Goal: Task Accomplishment & Management: Manage account settings

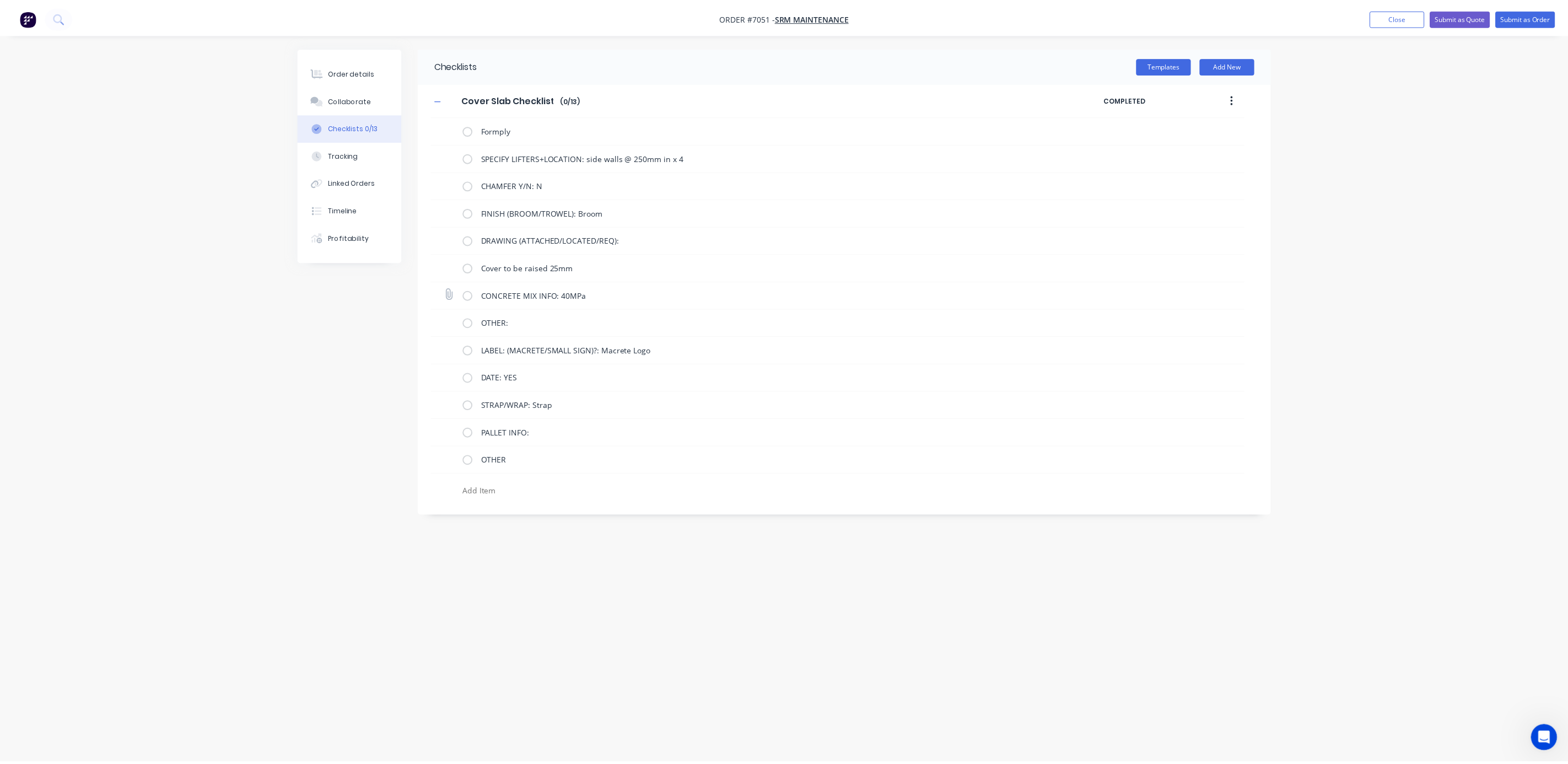
scroll to position [193, 0]
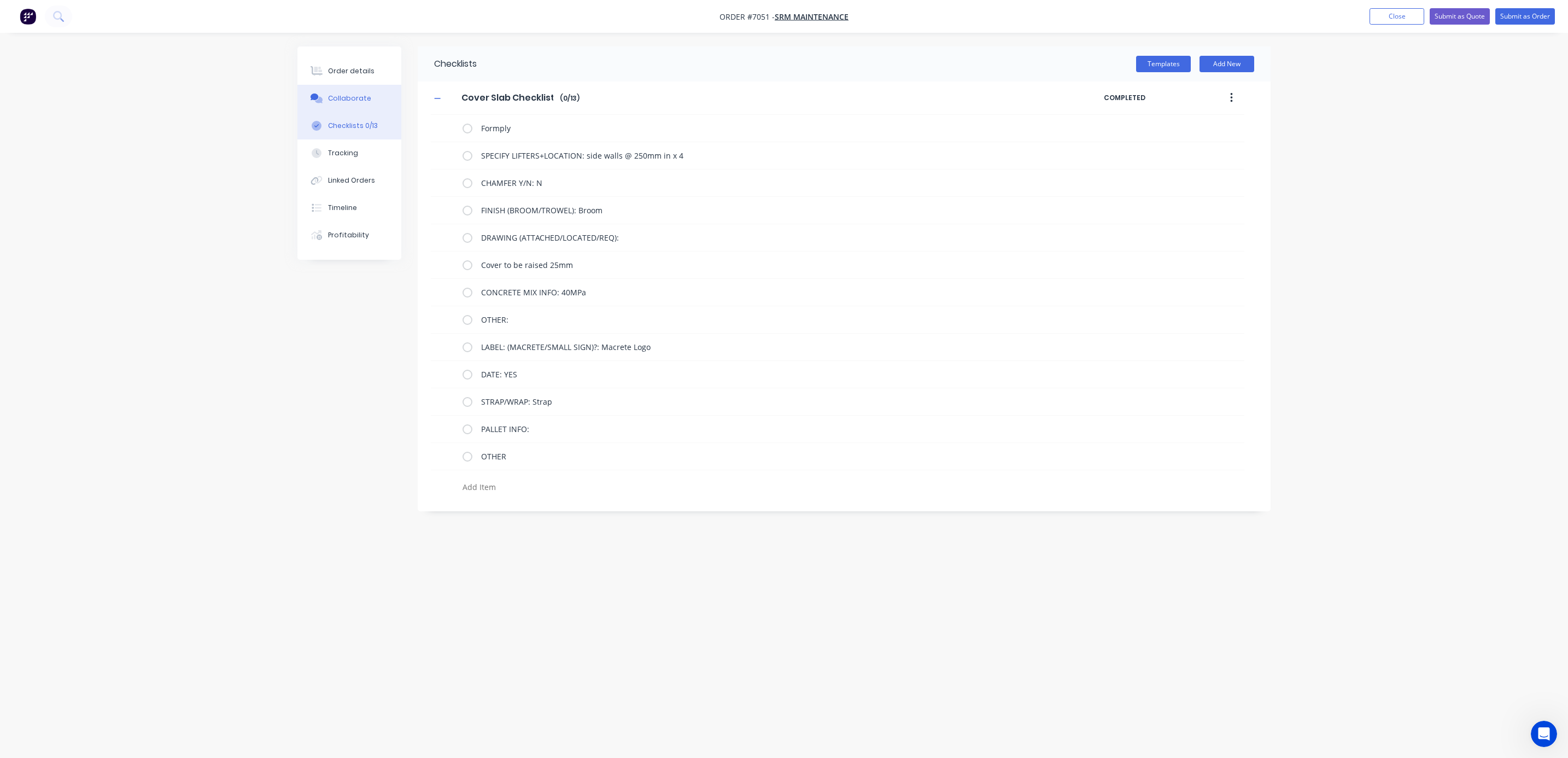
click at [349, 104] on button "Collaborate" at bounding box center [349, 98] width 104 height 27
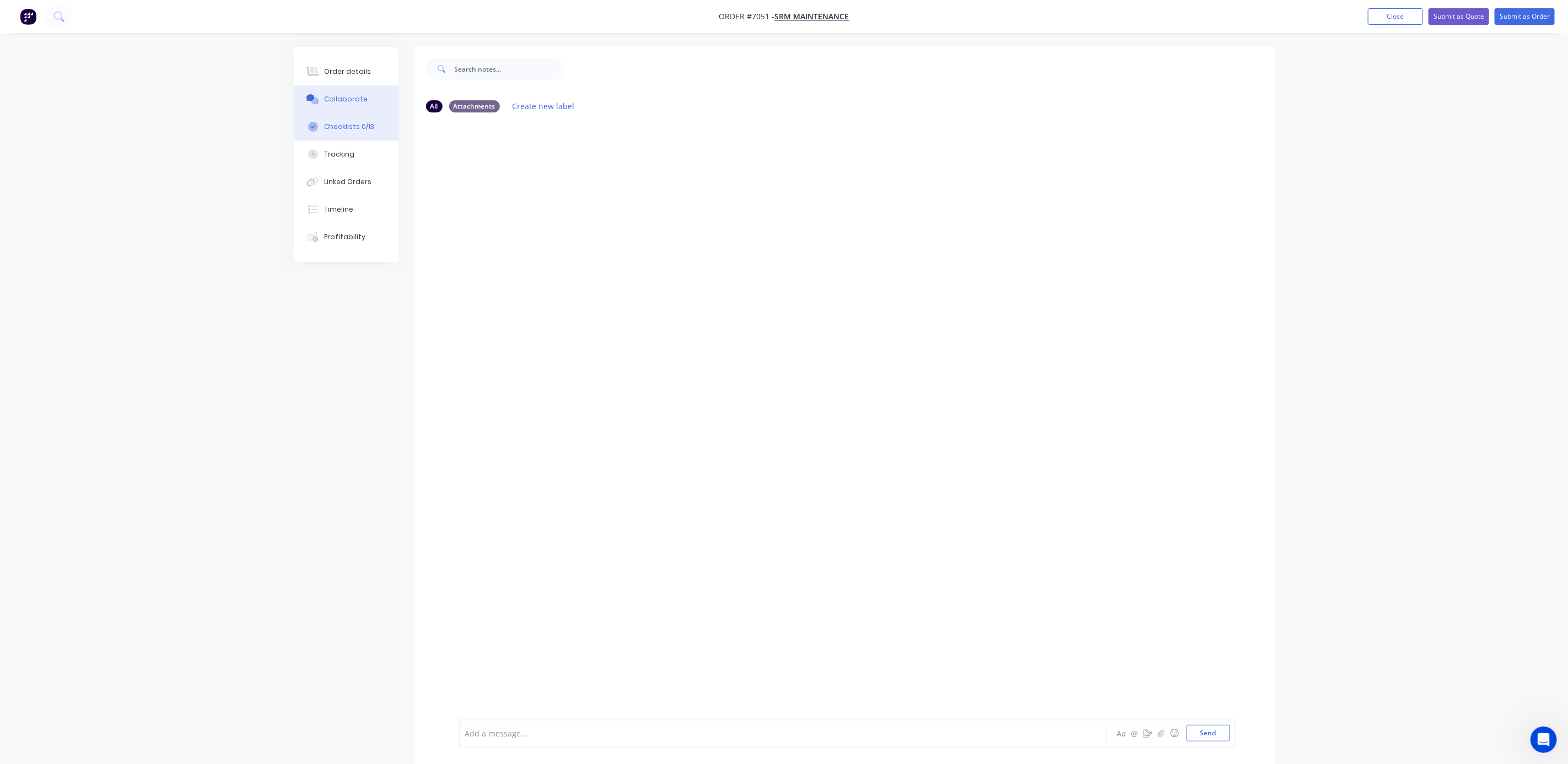
click at [354, 132] on button "Checklists 0/13" at bounding box center [346, 126] width 105 height 28
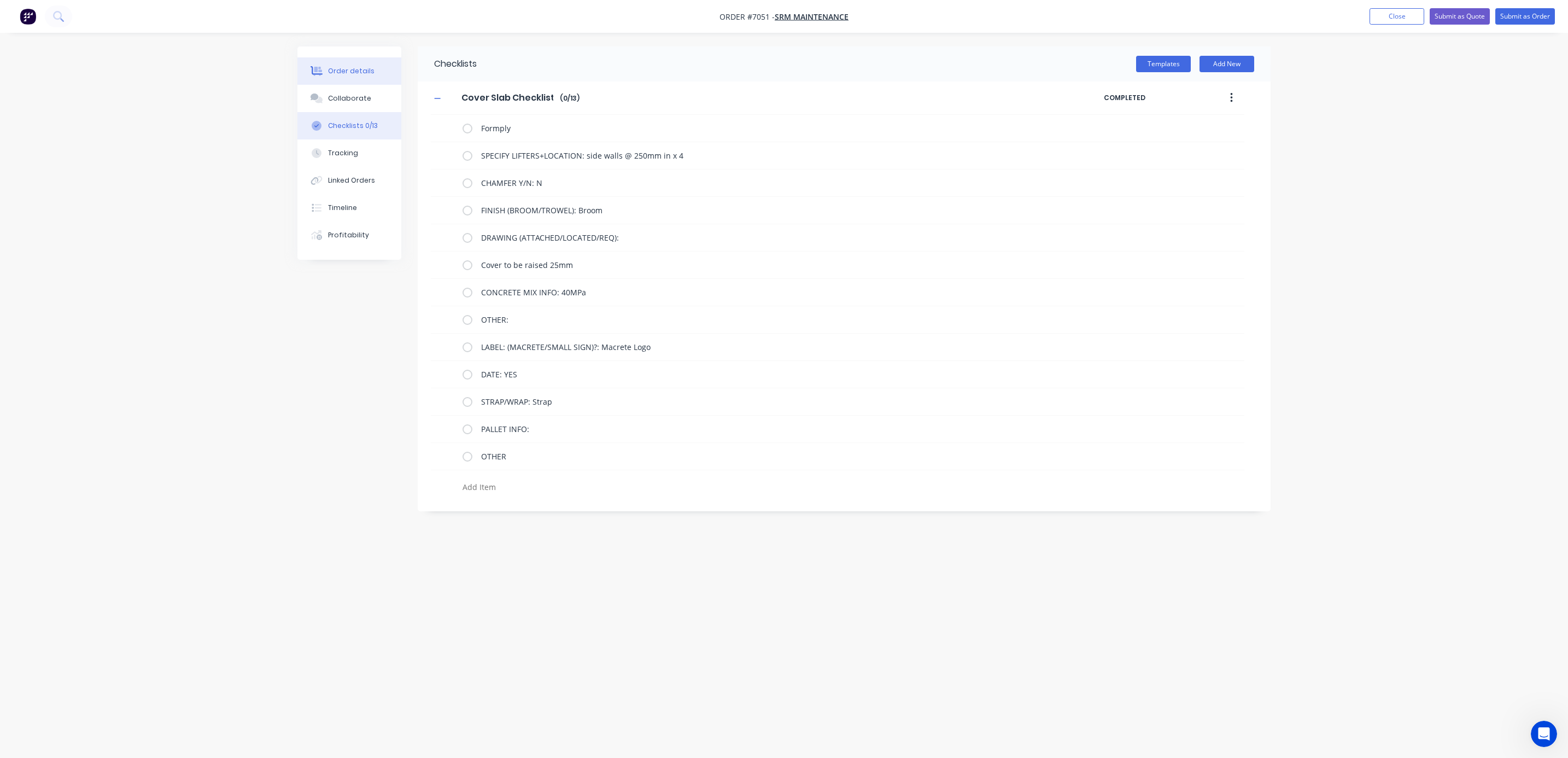
click at [343, 75] on div "Order details" at bounding box center [351, 71] width 46 height 10
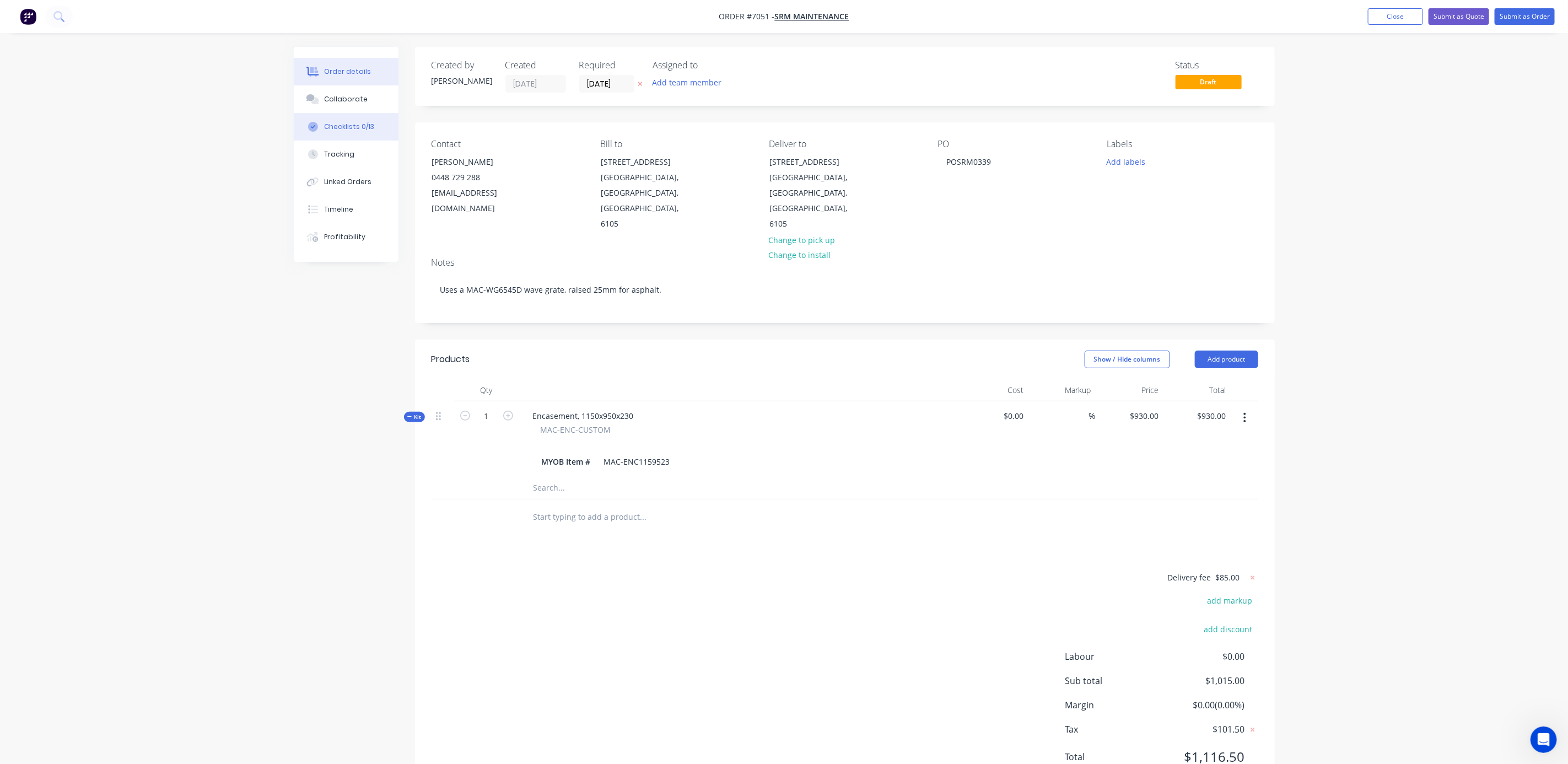
click at [344, 126] on div "Checklists 0/13" at bounding box center [349, 126] width 50 height 10
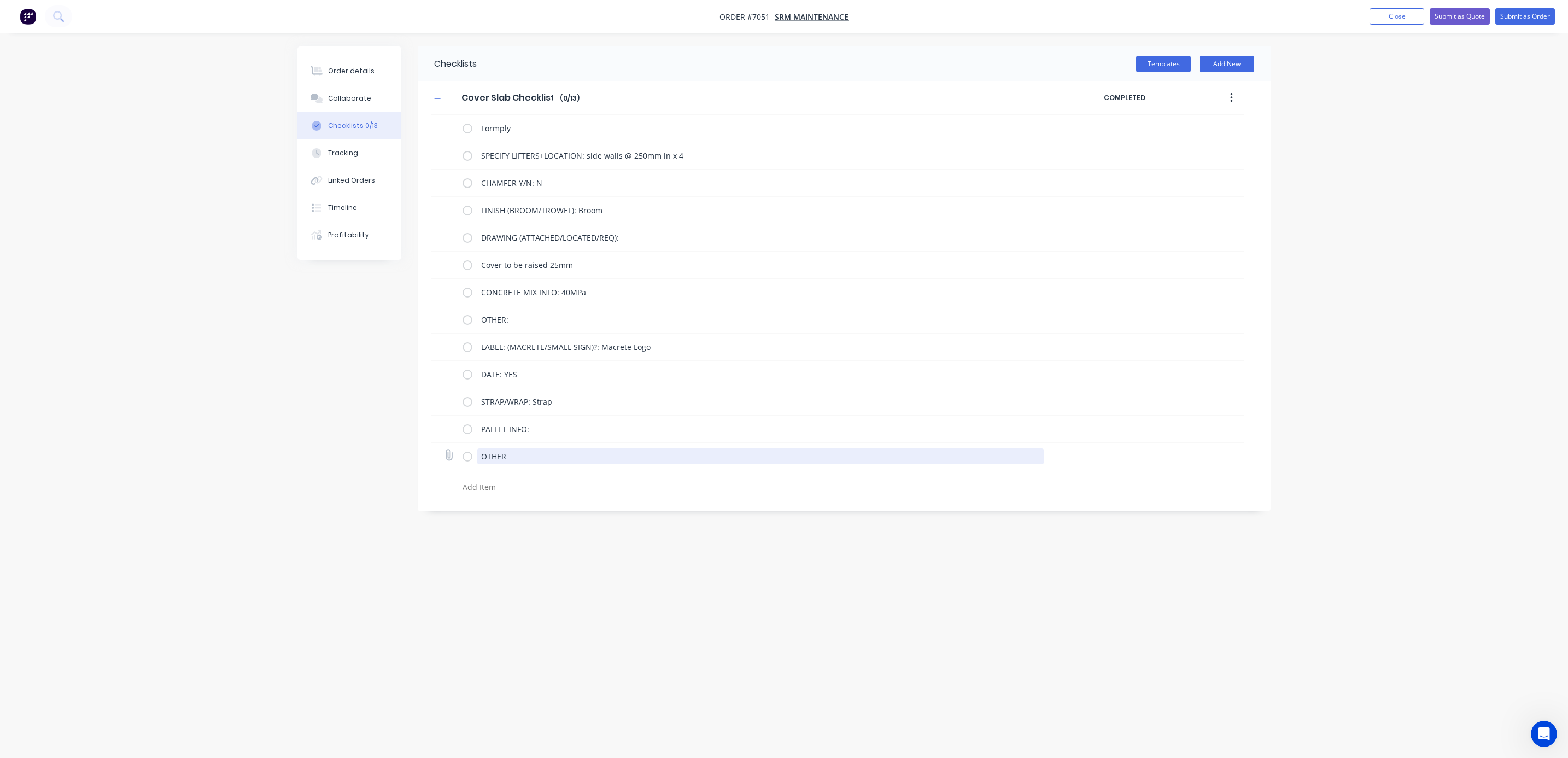
drag, startPoint x: 456, startPoint y: 457, endPoint x: 448, endPoint y: 457, distance: 8.0
click at [448, 457] on div "OTHER" at bounding box center [837, 456] width 813 height 27
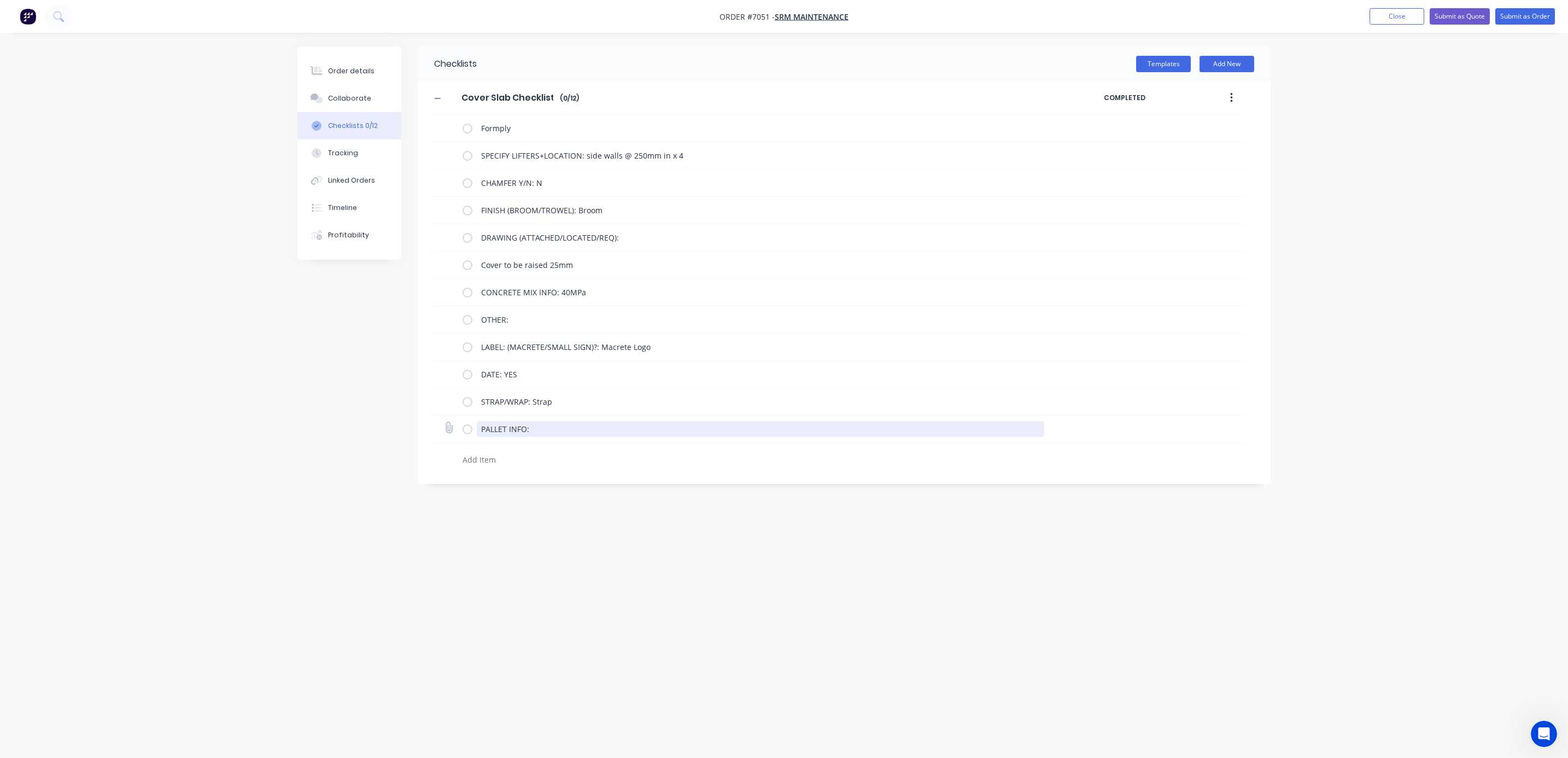
drag, startPoint x: 528, startPoint y: 427, endPoint x: 471, endPoint y: 428, distance: 57.0
click at [471, 428] on div "PALLET INFO:" at bounding box center [755, 429] width 587 height 22
type textarea "x"
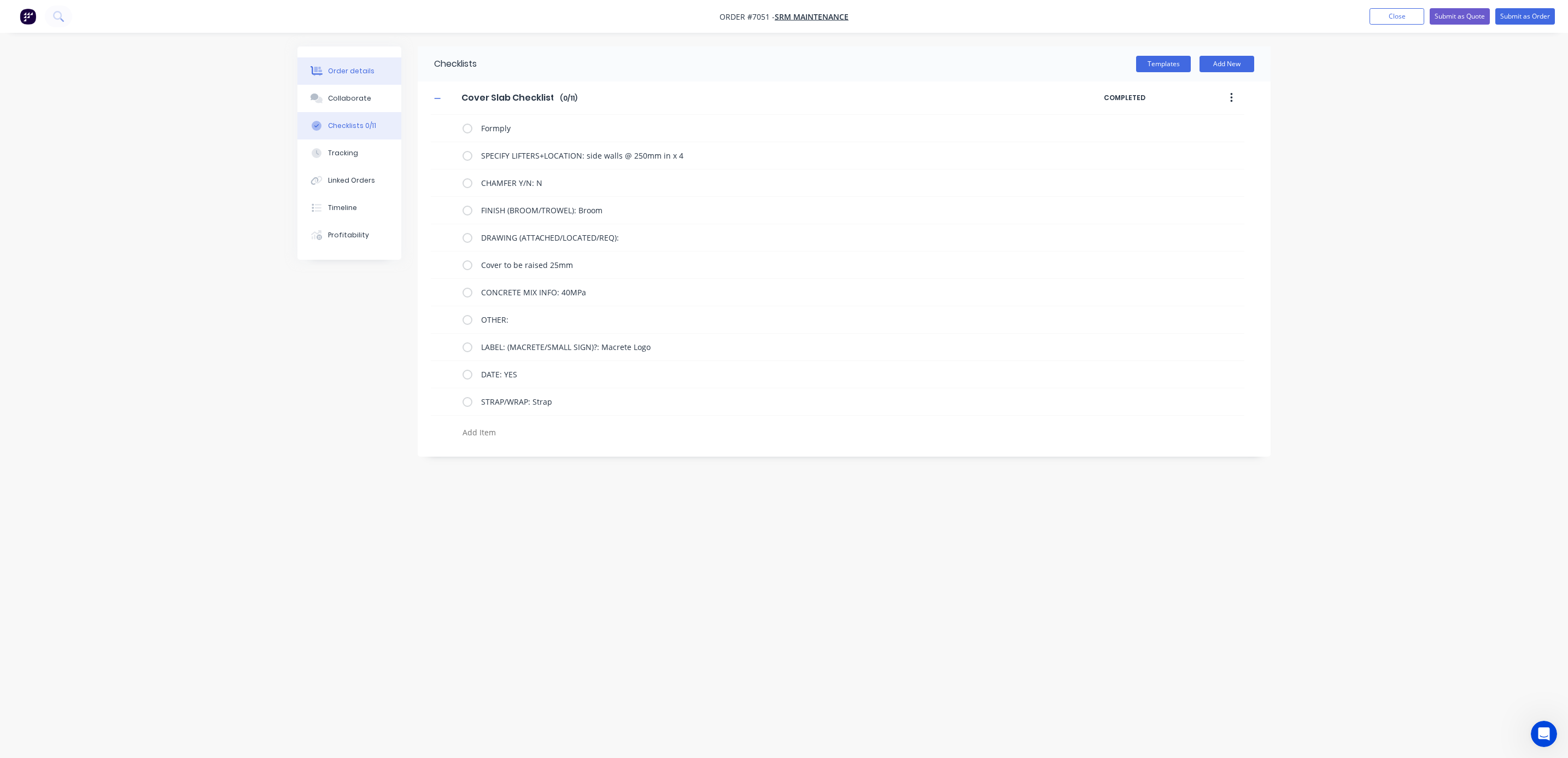
click at [350, 72] on div "Order details" at bounding box center [351, 71] width 46 height 10
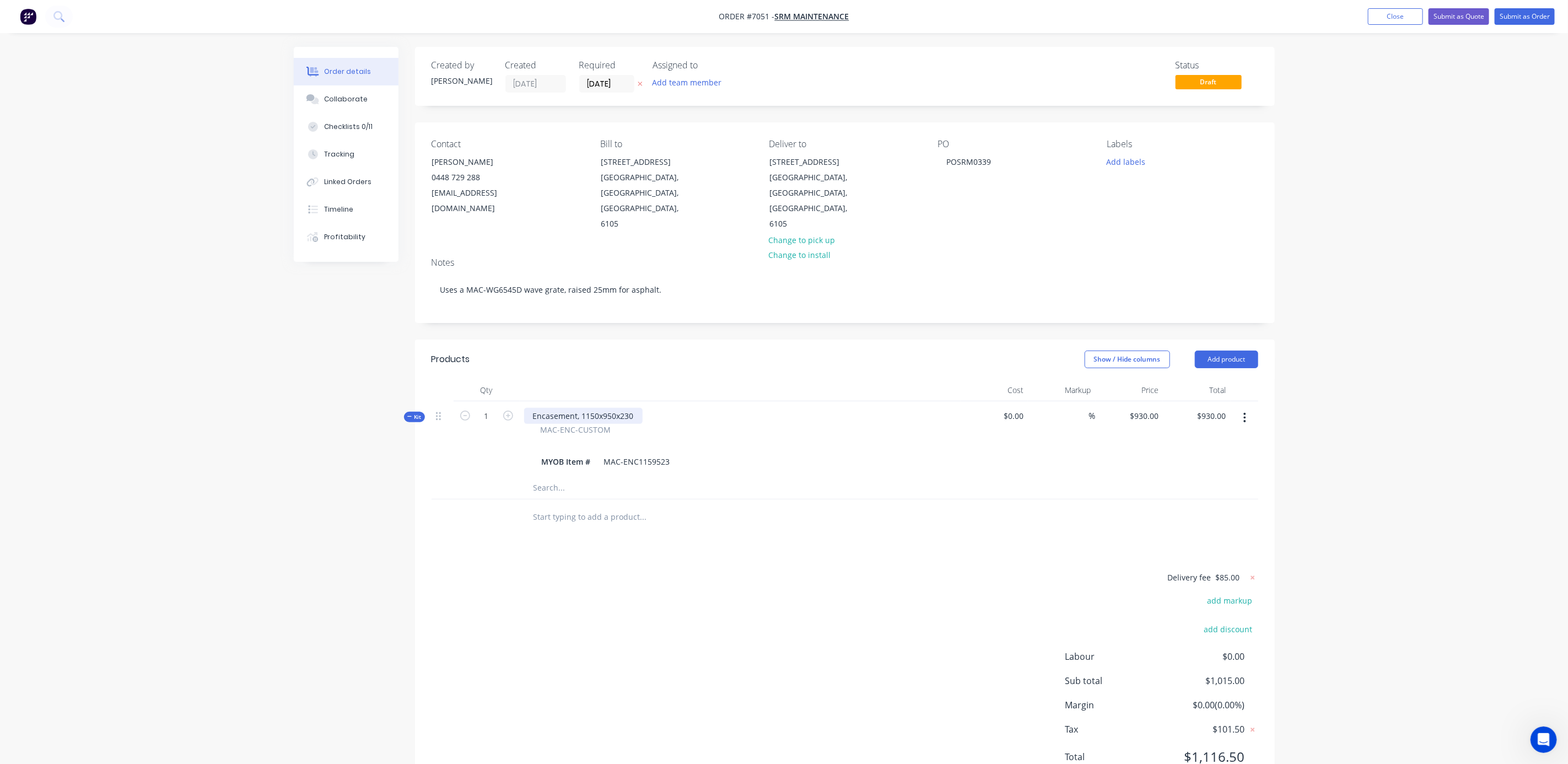
click at [600, 408] on div "Encasement, 1150x950x230" at bounding box center [583, 415] width 119 height 16
click at [721, 435] on div at bounding box center [740, 443] width 432 height 16
drag, startPoint x: 634, startPoint y: 384, endPoint x: 516, endPoint y: 381, distance: 118.0
click at [516, 401] on div "Kit 1 Encasement, 1150x950x230 MAC-ENC-CUSTOM MYOB Item # MAC-ENC1159523 $0.00 …" at bounding box center [845, 439] width 827 height 76
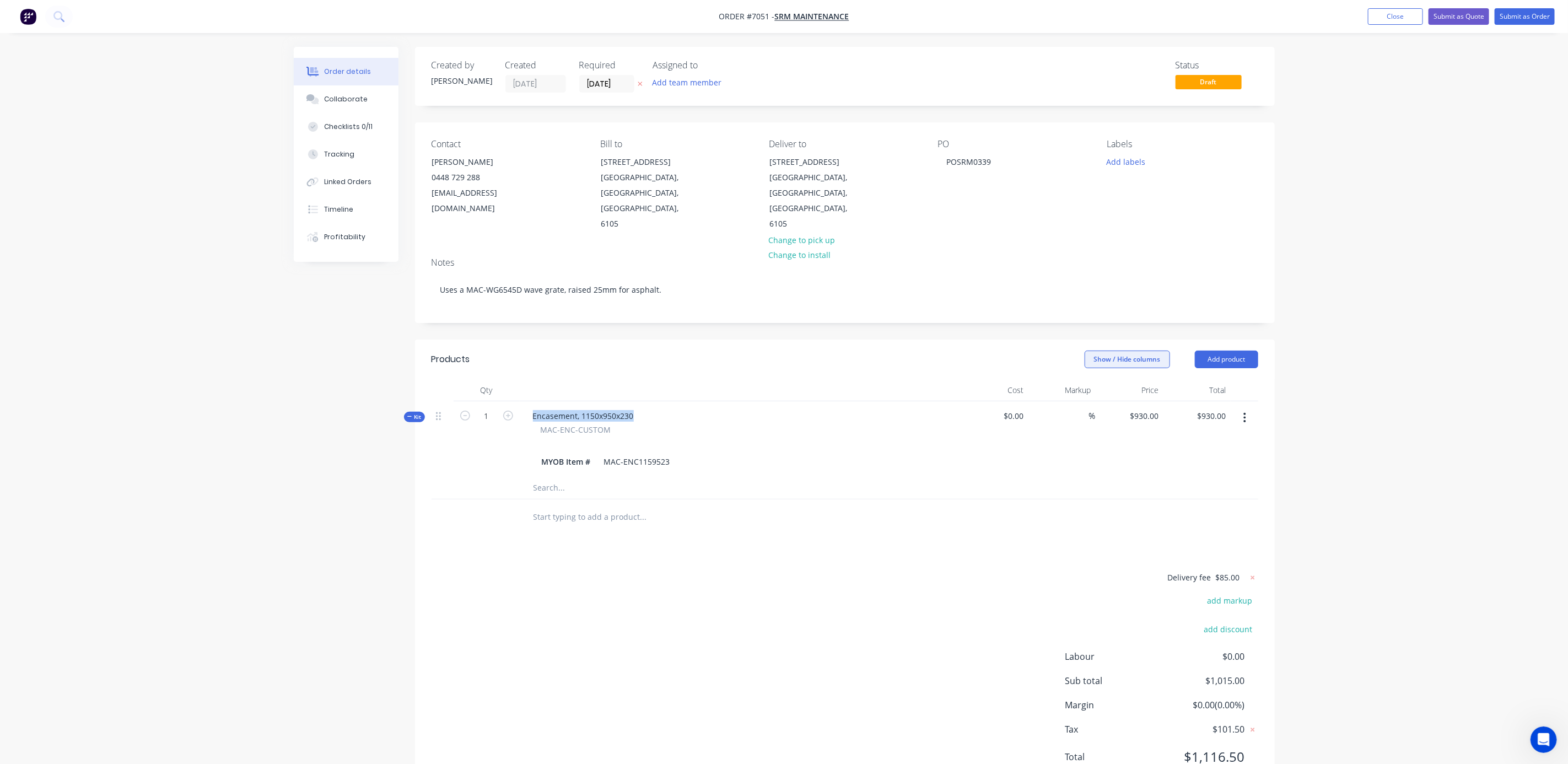
click at [1147, 351] on button "Show / Hide columns" at bounding box center [1127, 359] width 85 height 17
click at [1447, 426] on div "Order details Collaborate Checklists 0/11 Tracking Linked Orders Timeline Profi…" at bounding box center [784, 405] width 1568 height 811
drag, startPoint x: 630, startPoint y: 386, endPoint x: 523, endPoint y: 386, distance: 107.0
click at [523, 401] on div "Encasement, 1150x950x230 MAC-ENC-CUSTOM MYOB Item # MAC-ENC1159523" at bounding box center [740, 439] width 441 height 76
copy div "Encasement, 1150x950x230"
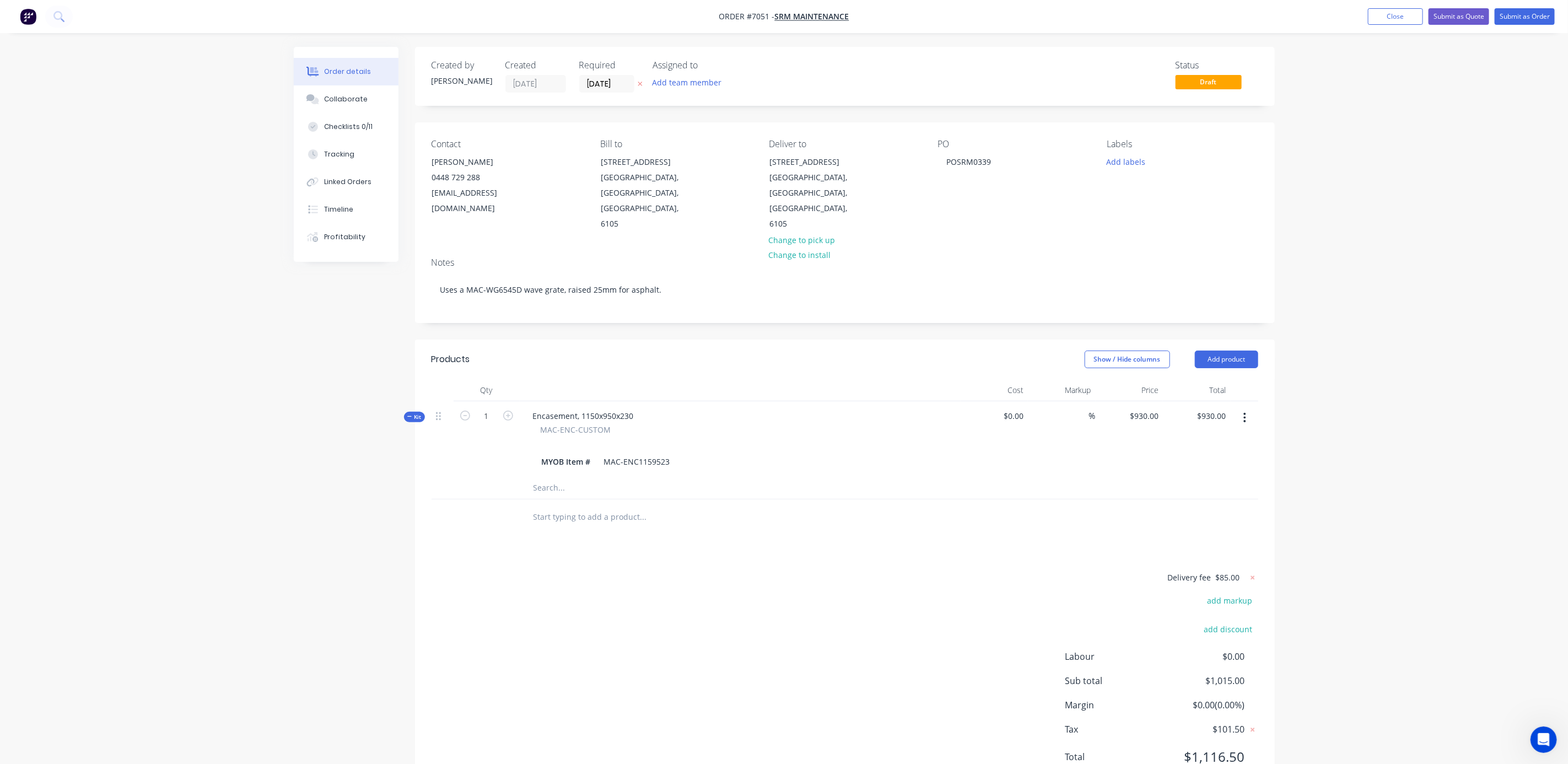
click at [573, 506] on input "text" at bounding box center [643, 517] width 220 height 22
paste input "Encasement, 1150x950x230"
type input "Encasement, 1150x950x230"
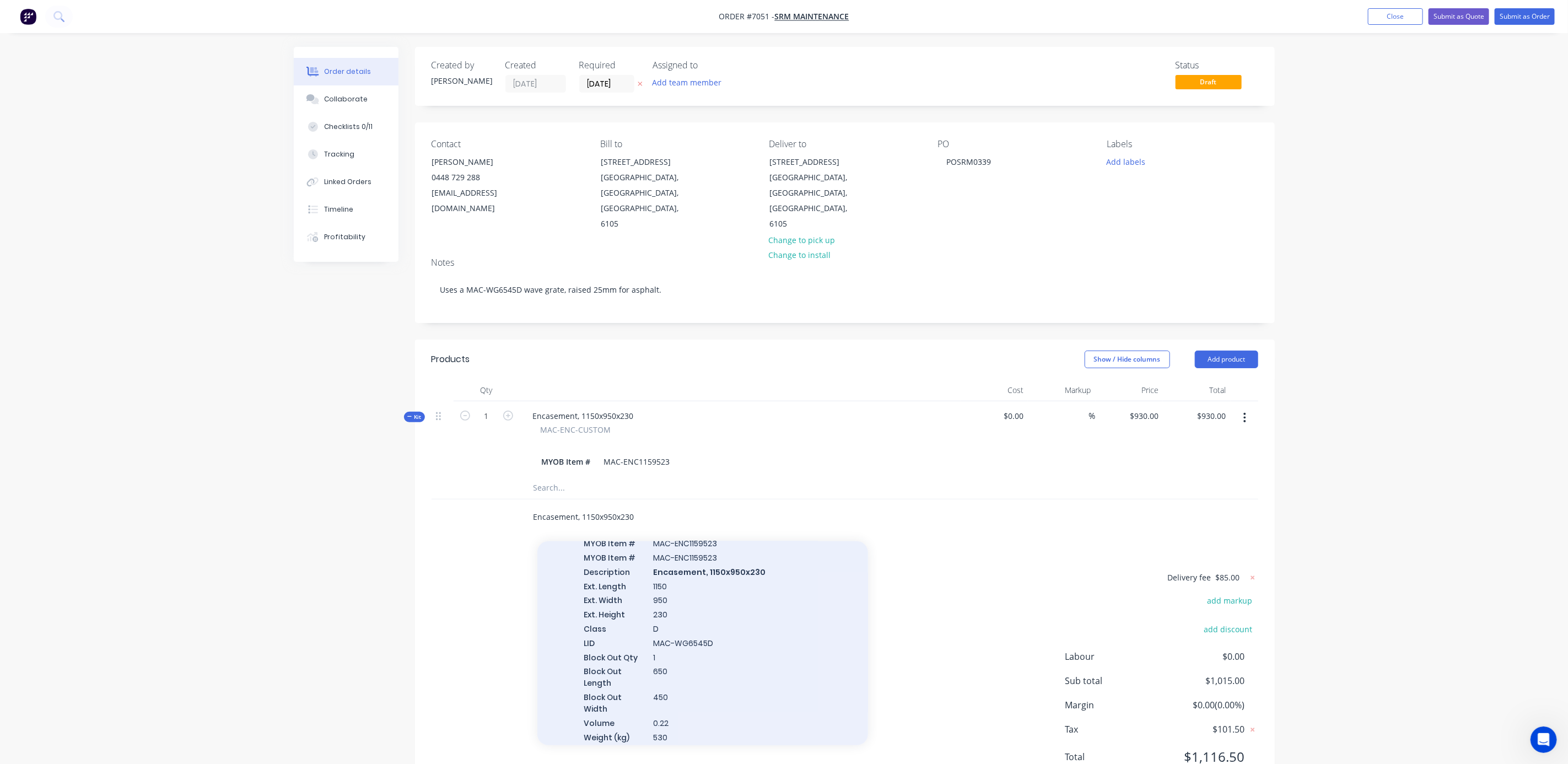
scroll to position [131, 0]
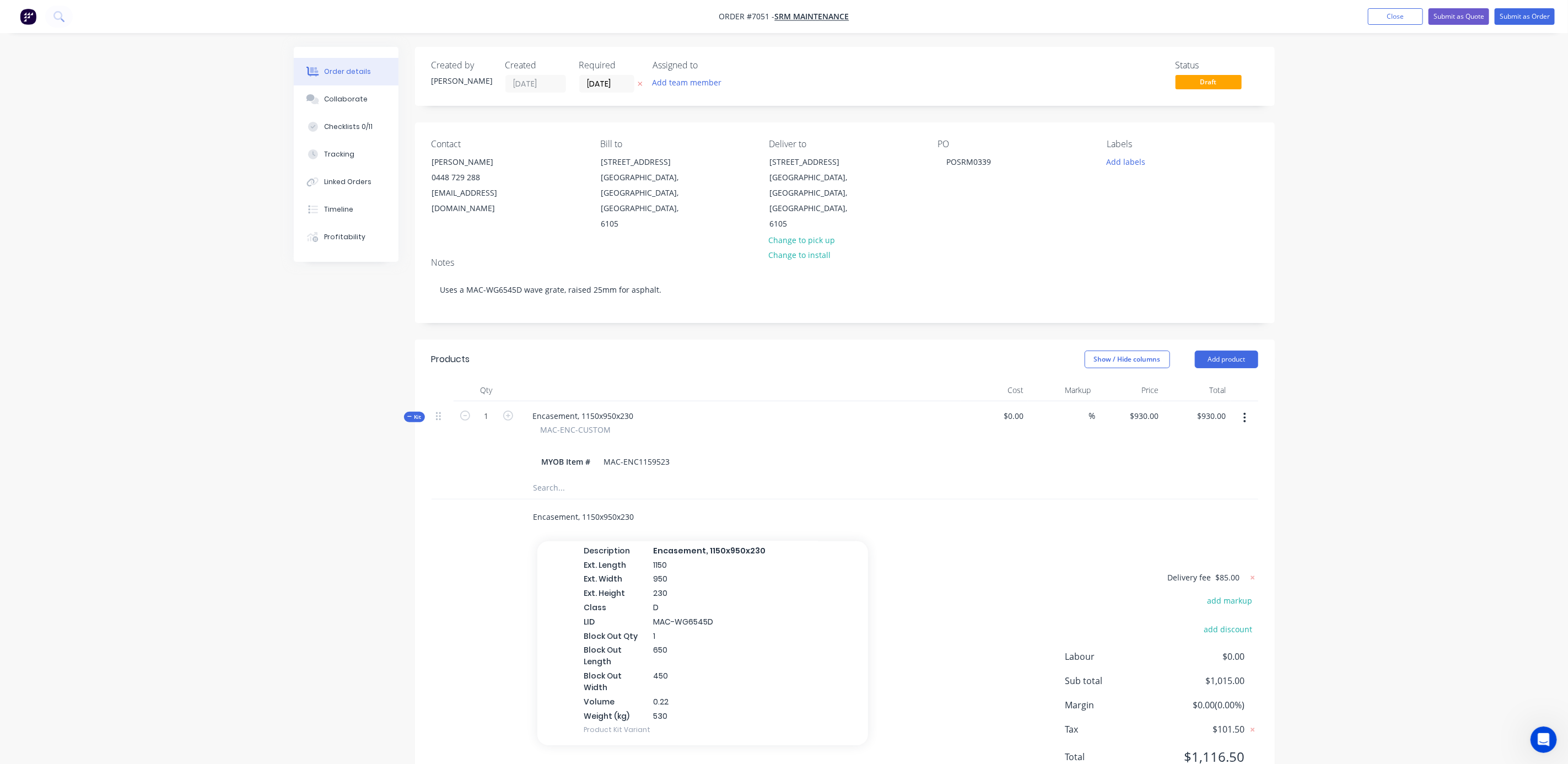
drag, startPoint x: 501, startPoint y: 486, endPoint x: 439, endPoint y: 483, distance: 62.1
click at [439, 499] on div "Encasement, 1150x950x230 Add Encasement, 1150x950x230 to order Encasement, 1150…" at bounding box center [845, 517] width 827 height 36
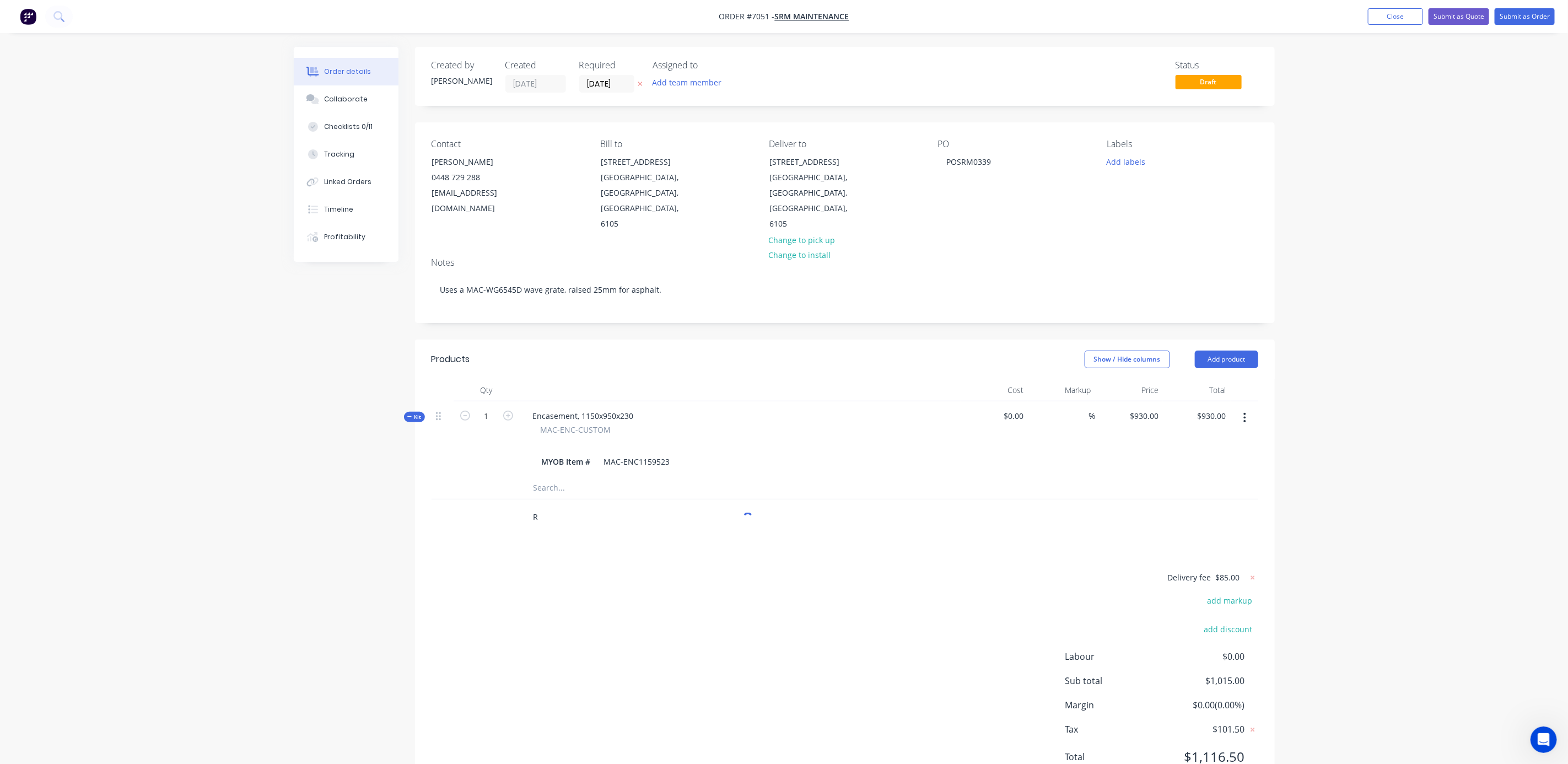
type input "R"
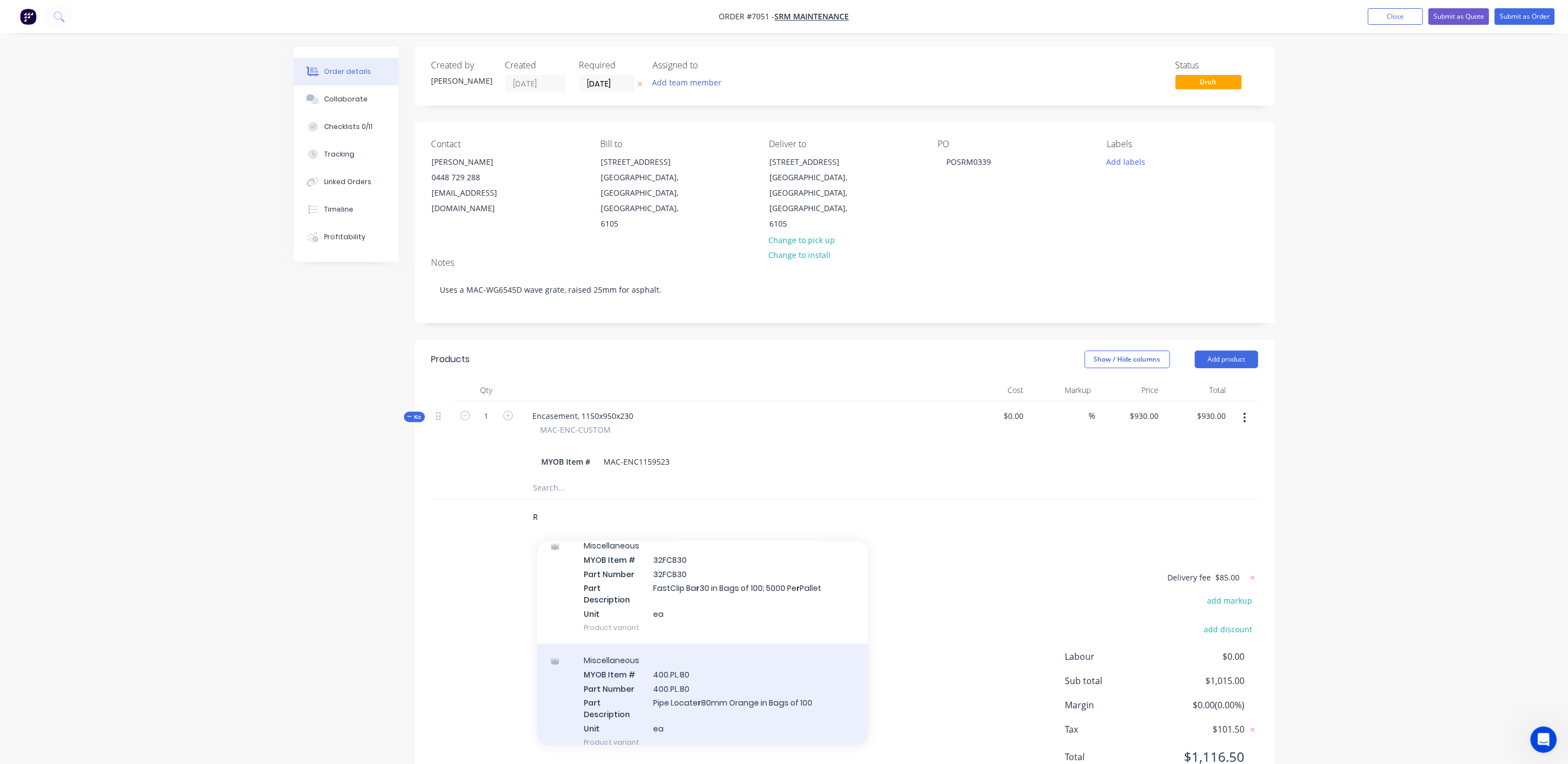
scroll to position [0, 0]
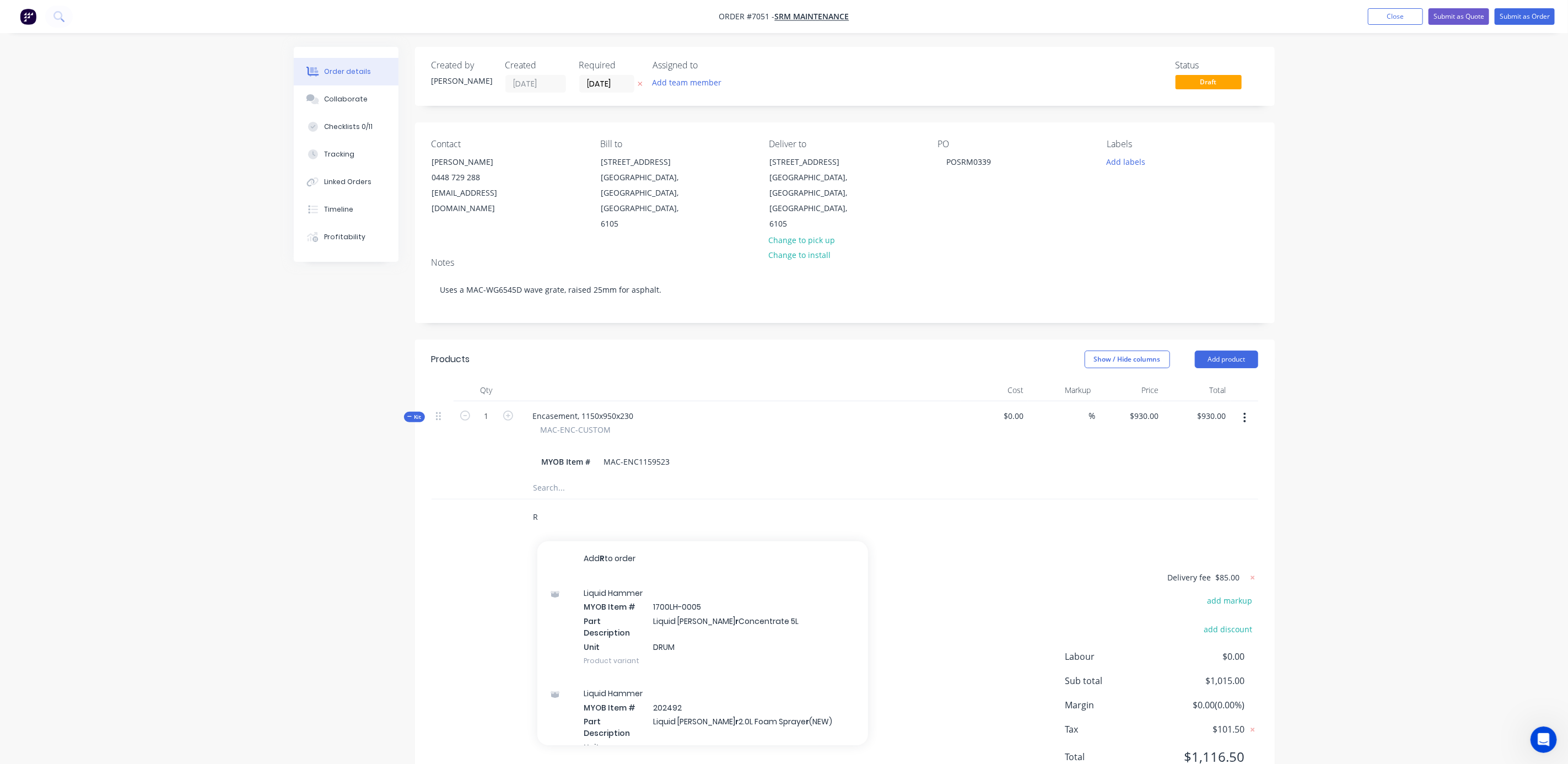
drag, startPoint x: 602, startPoint y: 490, endPoint x: 561, endPoint y: 491, distance: 41.0
click at [602, 506] on input "R" at bounding box center [643, 517] width 220 height 22
drag, startPoint x: 524, startPoint y: 490, endPoint x: 473, endPoint y: 487, distance: 51.1
click at [473, 499] on div "R Add R to order Liquid Hammer MYOB Item # 1700LH-0005 Part Description Liquid …" at bounding box center [845, 517] width 827 height 36
paste input "Encasement, 1150x950x230"
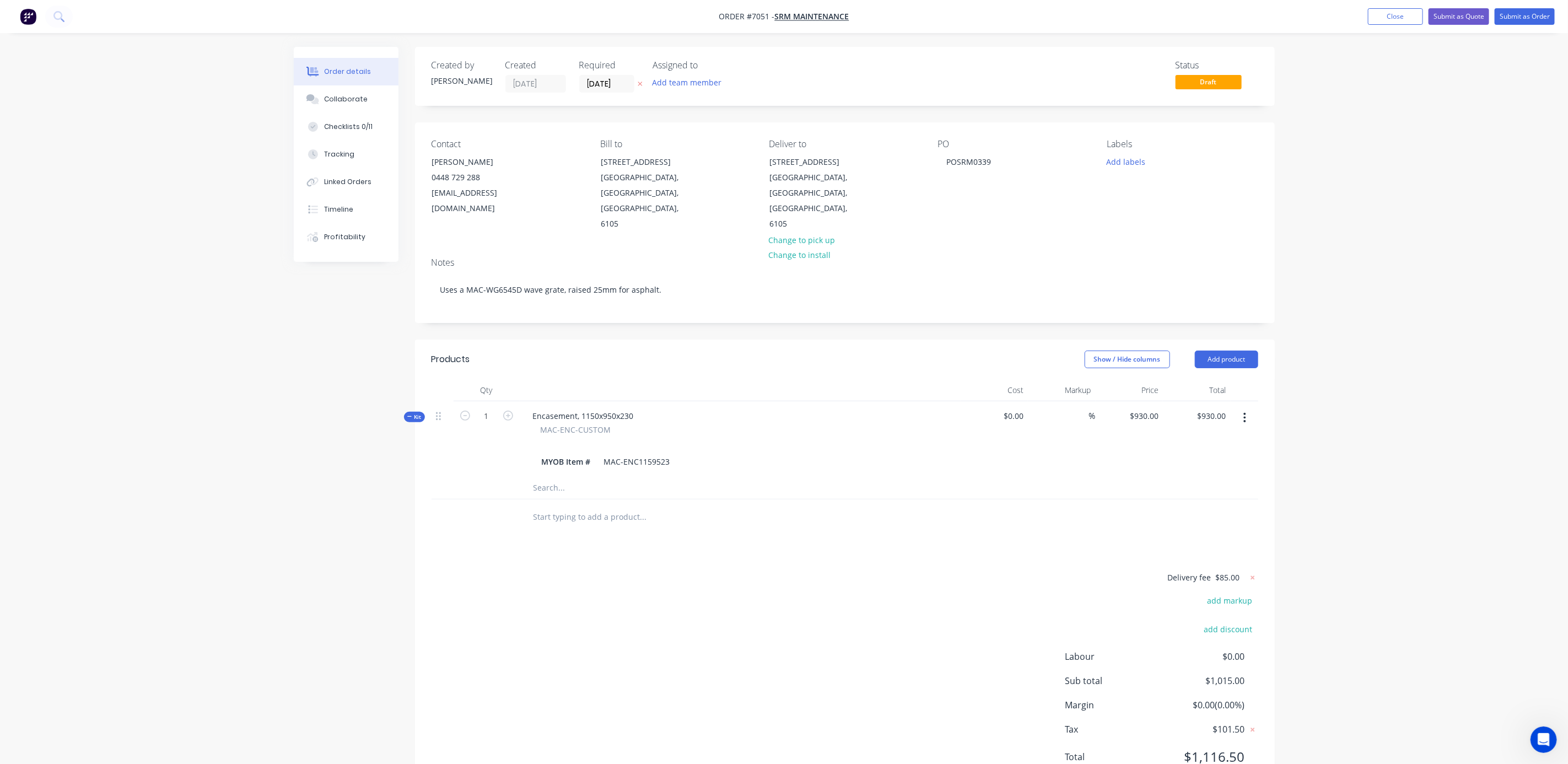
type input "Encasement, 1150x950x230"
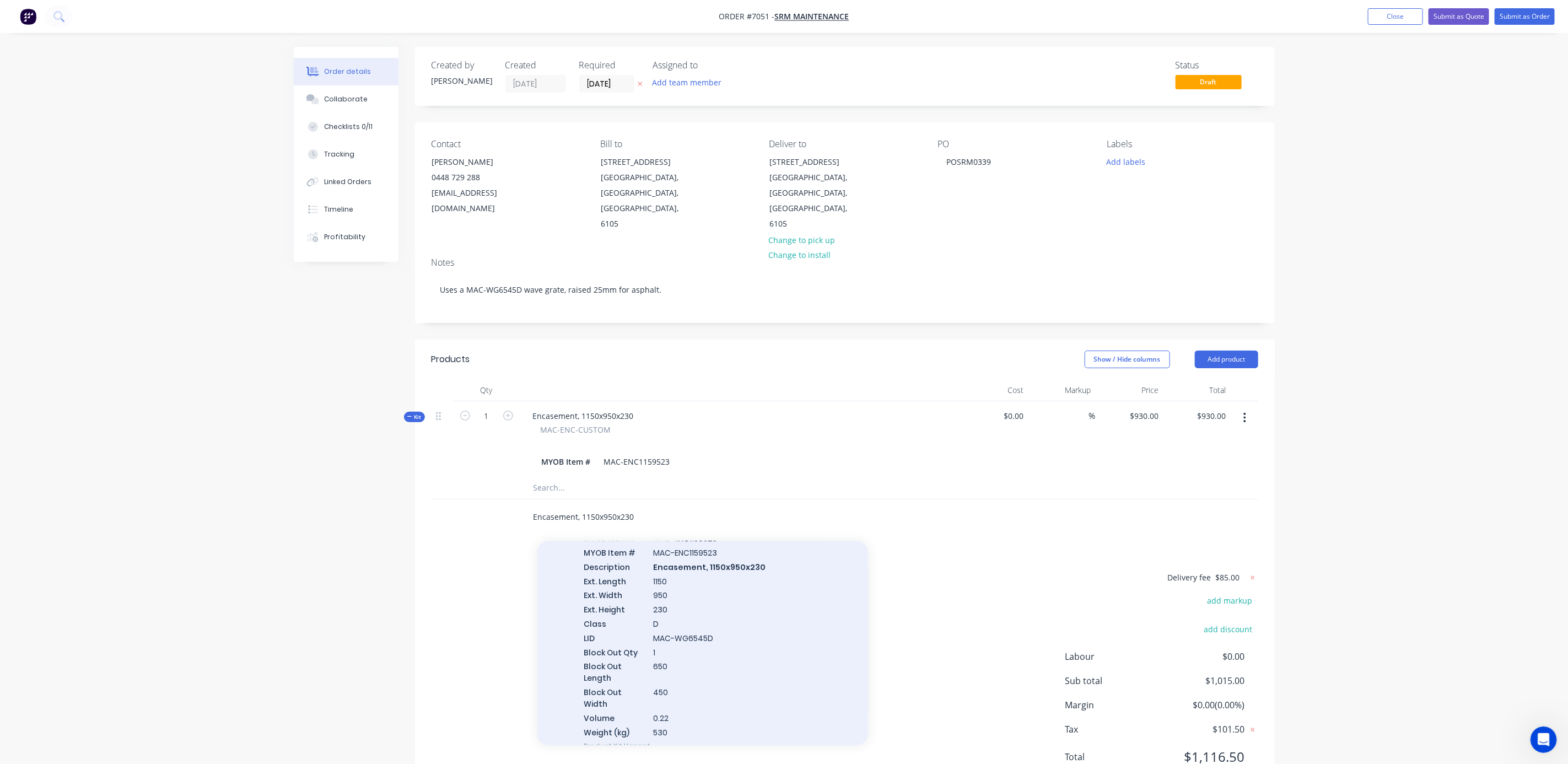
scroll to position [131, 0]
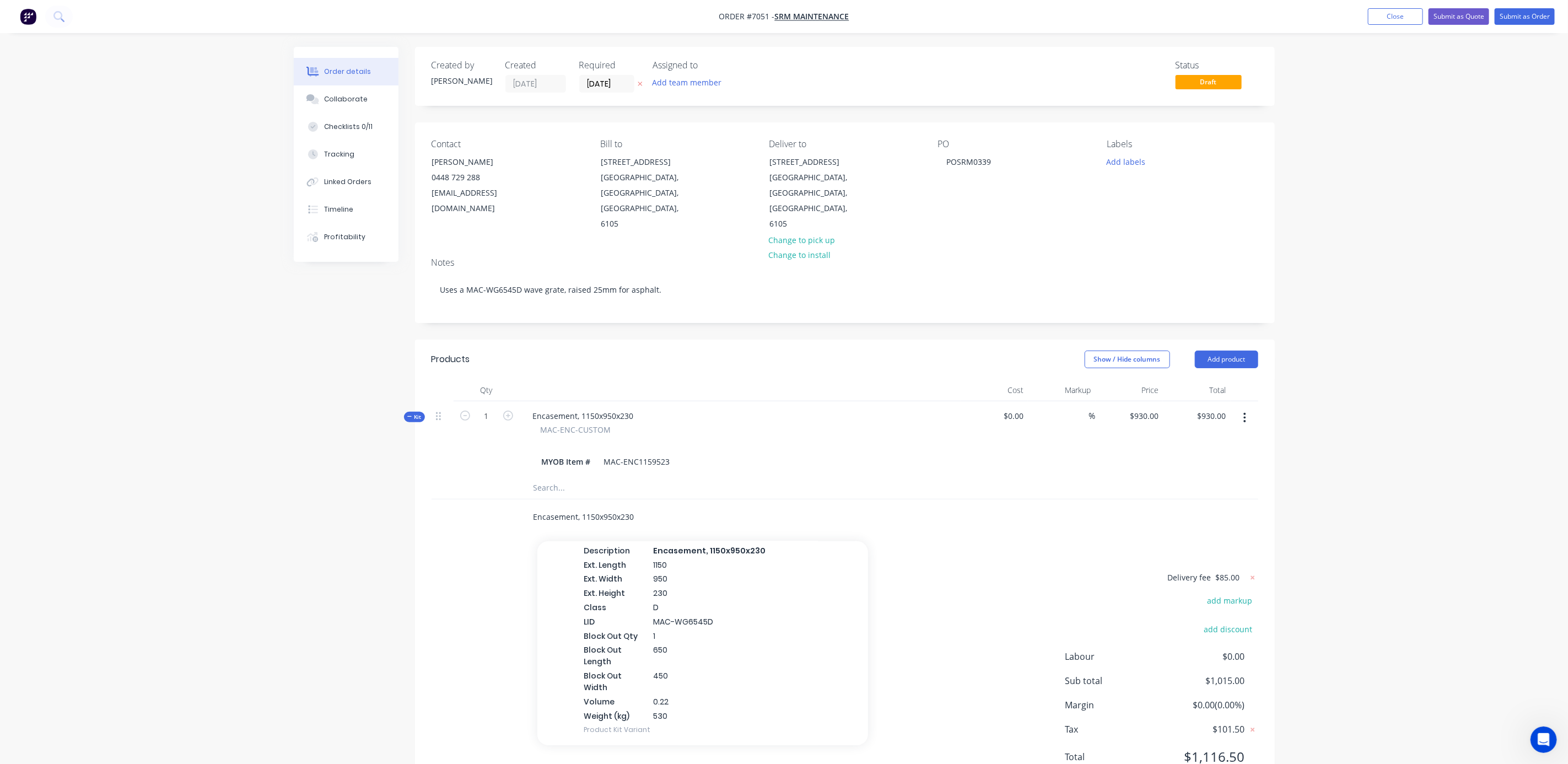
drag, startPoint x: 654, startPoint y: 483, endPoint x: 504, endPoint y: 469, distance: 150.7
click at [504, 499] on div "Encasement, 1150x950x230 Add Encasement, 1150x950x230 to order Encasement, 1150…" at bounding box center [845, 517] width 827 height 36
drag, startPoint x: 1381, startPoint y: 480, endPoint x: 1363, endPoint y: 478, distance: 18.1
click at [1381, 480] on div "Order details Collaborate Checklists 0/11 Tracking Linked Orders Timeline Profi…" at bounding box center [784, 405] width 1568 height 811
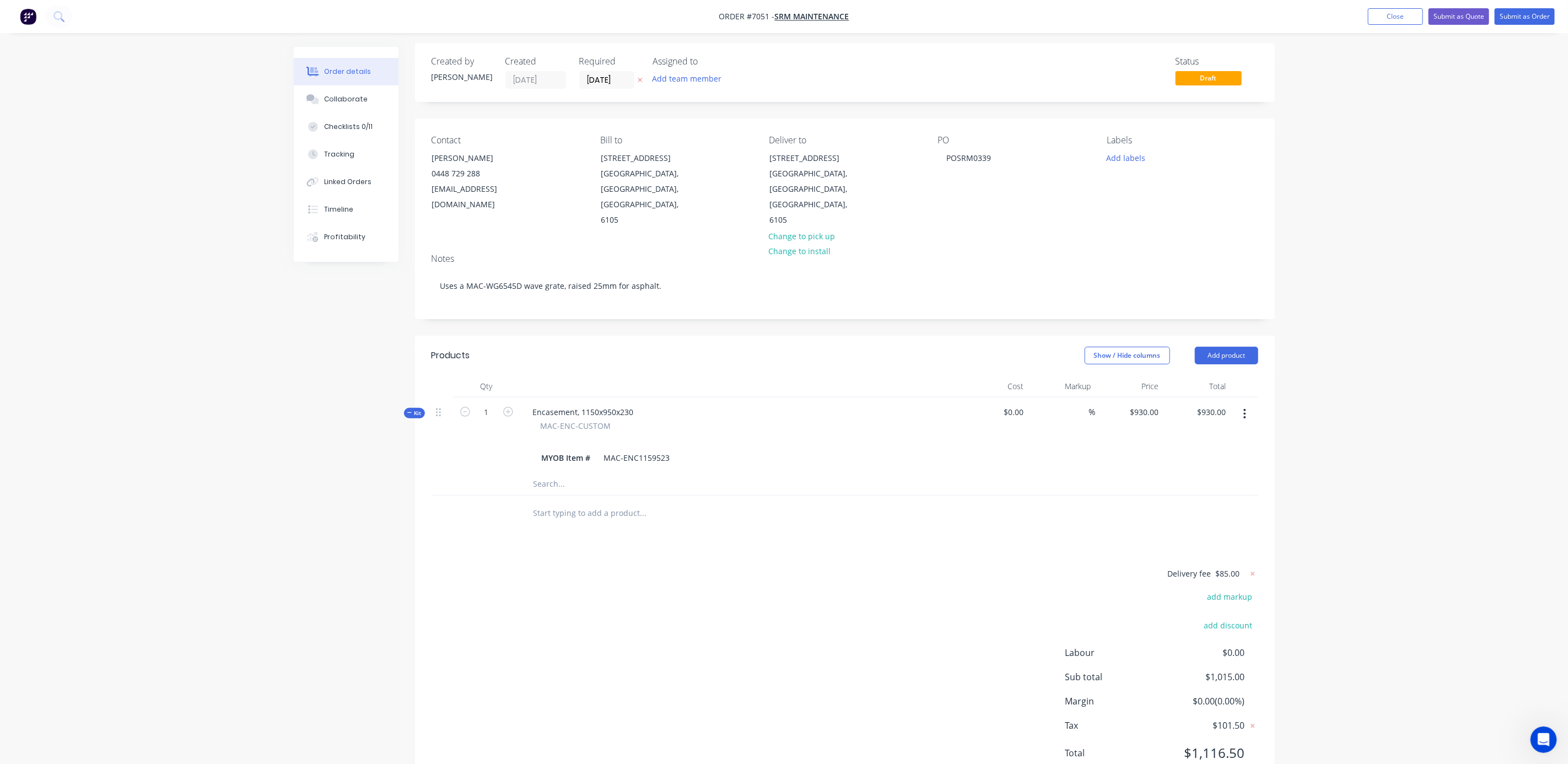
scroll to position [19, 0]
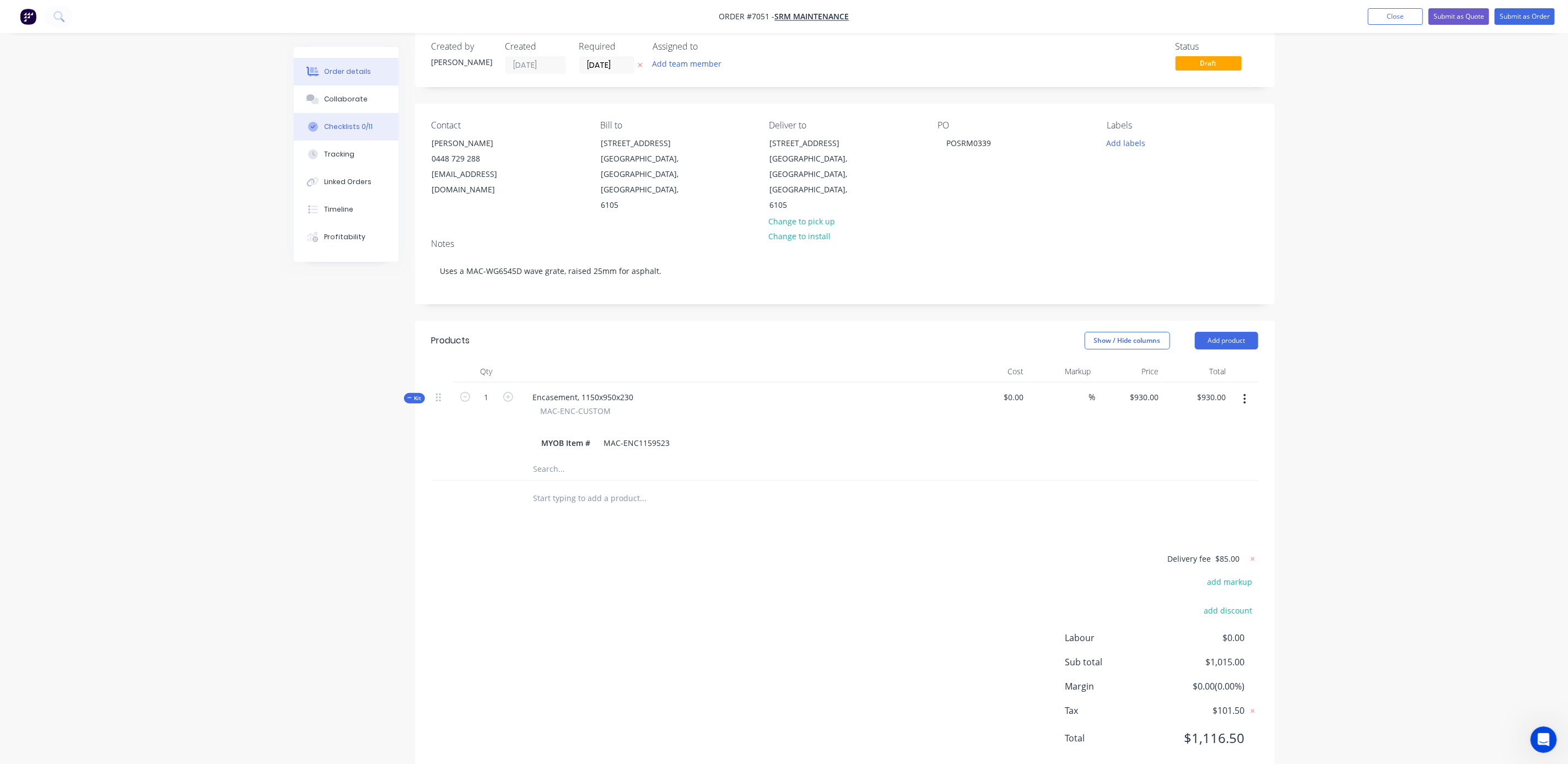
click at [337, 129] on div "Checklists 0/11" at bounding box center [349, 126] width 49 height 10
type textarea "x"
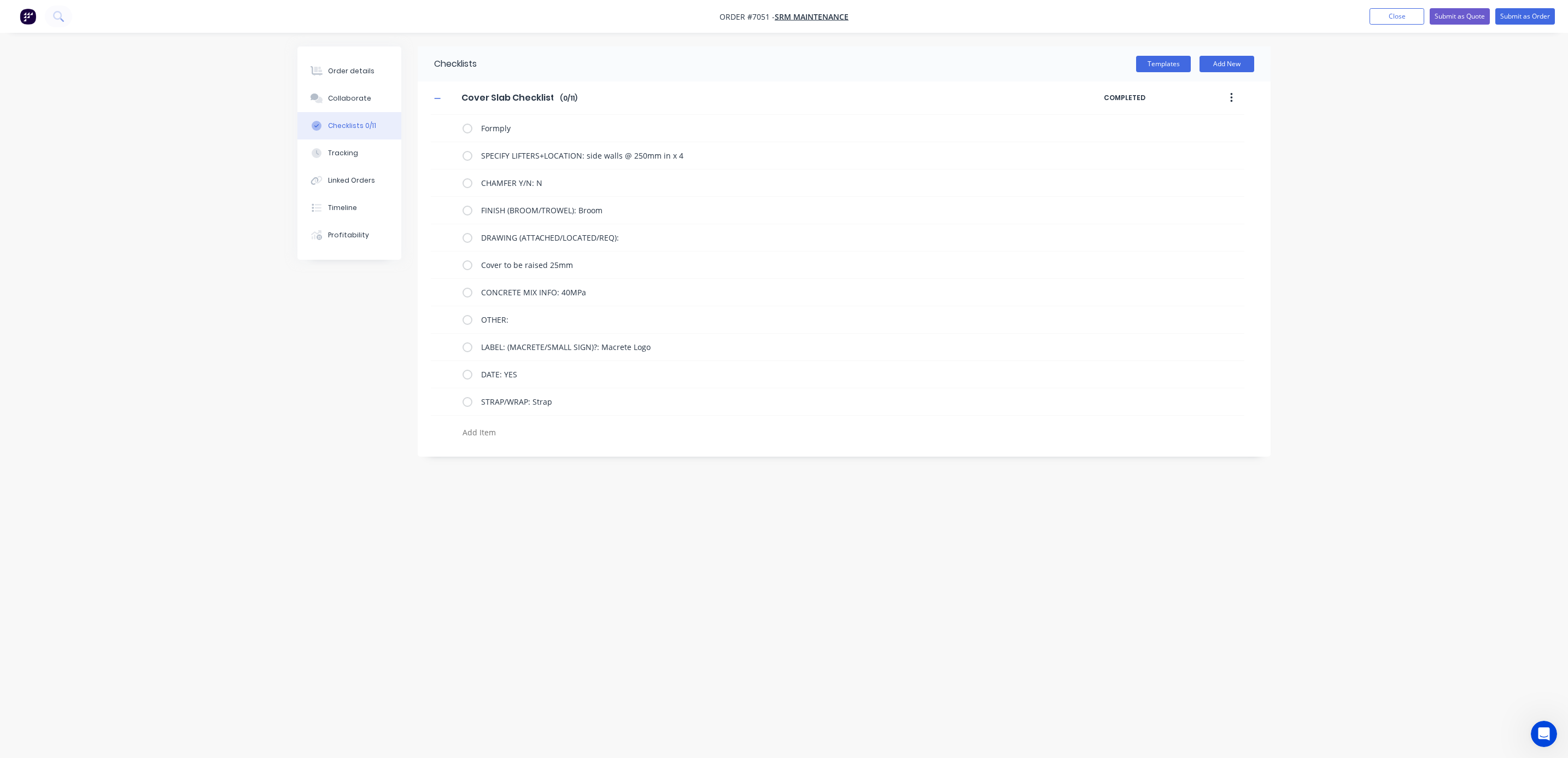
click at [297, 112] on button "Checklists 0/11" at bounding box center [349, 125] width 104 height 27
drag, startPoint x: 496, startPoint y: 318, endPoint x: 469, endPoint y: 318, distance: 27.0
click at [469, 318] on div "OTHER:" at bounding box center [755, 319] width 587 height 22
click at [586, 534] on div "Checklists Templates Add New Cover Slab Checklist Cover Slab Checklist Enter Ch…" at bounding box center [784, 358] width 973 height 624
drag, startPoint x: 353, startPoint y: 95, endPoint x: 349, endPoint y: 69, distance: 26.3
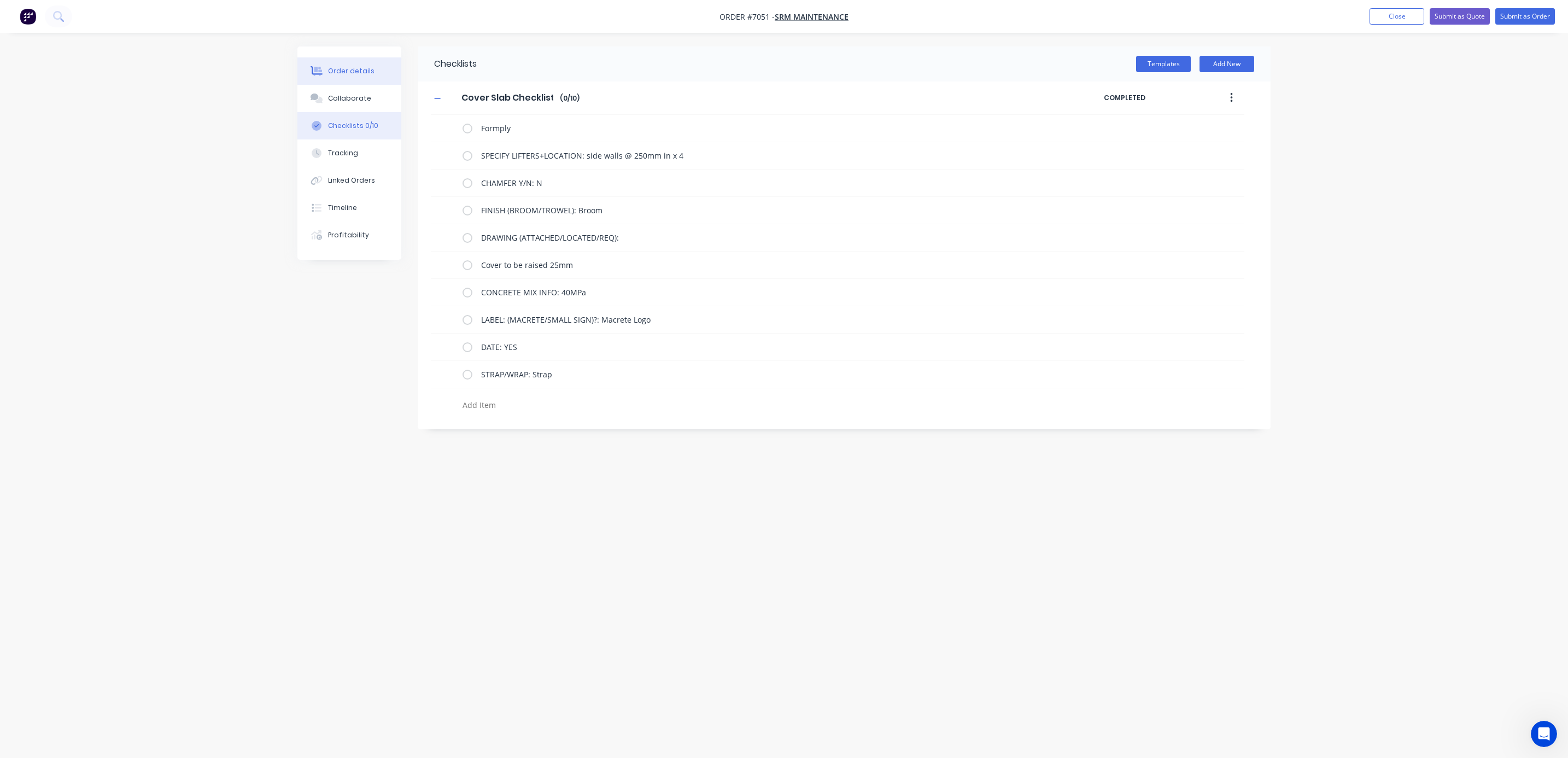
click at [353, 95] on div "Collaborate" at bounding box center [350, 98] width 43 height 10
click at [348, 66] on div "Order details" at bounding box center [351, 71] width 46 height 10
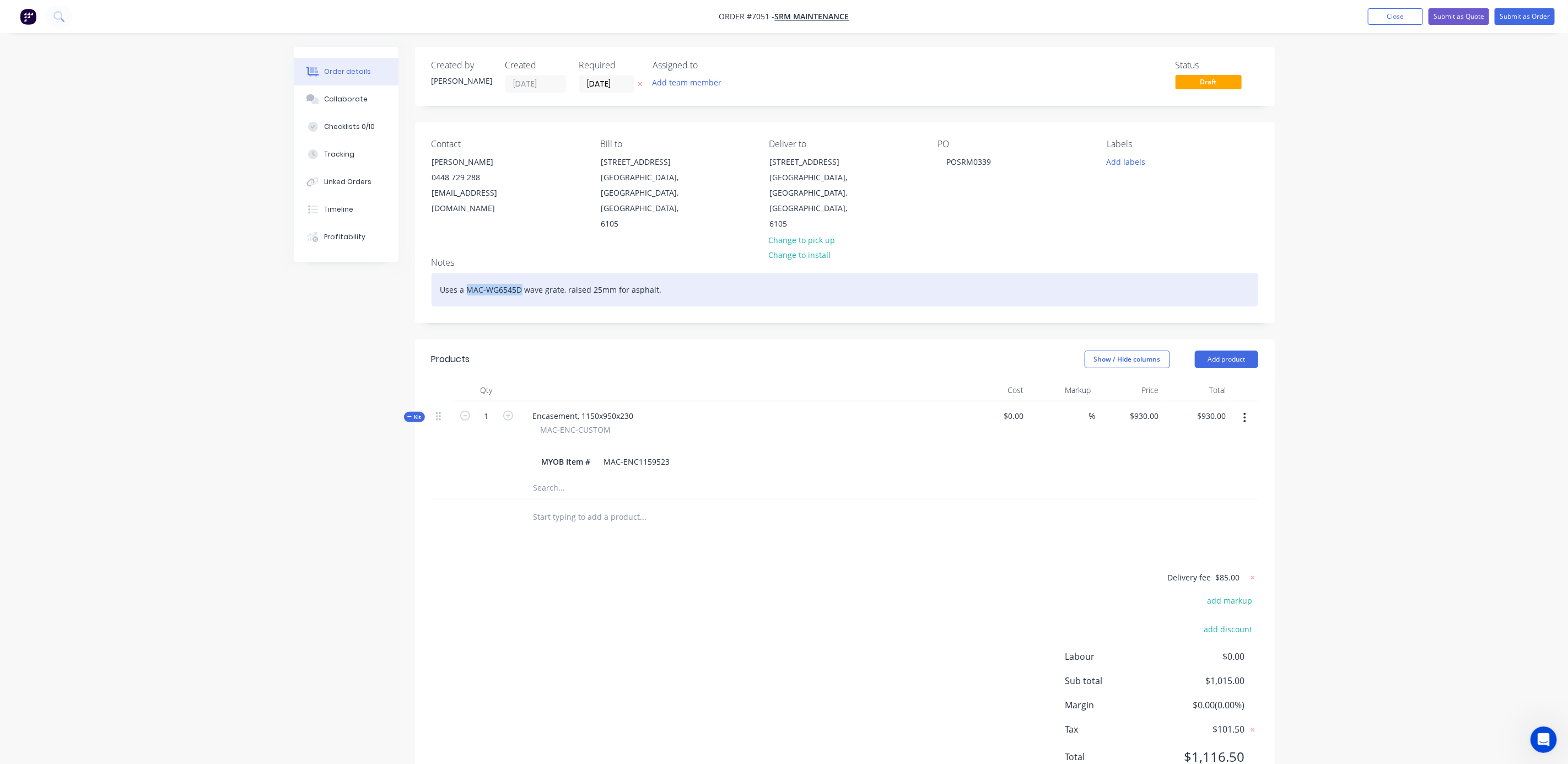
drag, startPoint x: 519, startPoint y: 257, endPoint x: 465, endPoint y: 260, distance: 54.1
click at [465, 273] on div "Uses a MAC-WG6545D wave grate, raised 25mm for asphalt." at bounding box center [845, 290] width 827 height 33
copy div "MAC-WG6545D"
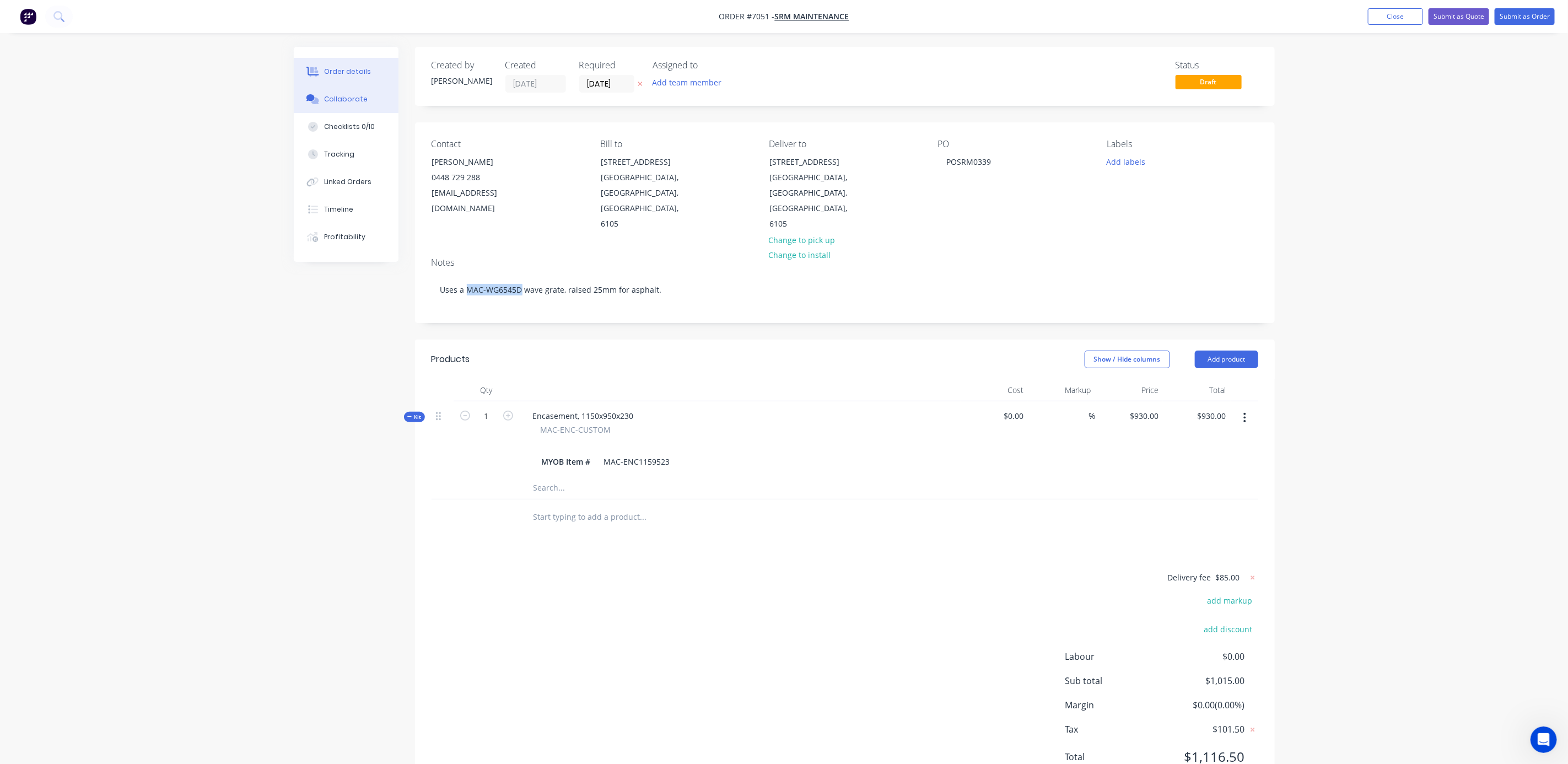
click at [343, 103] on div "Collaborate" at bounding box center [346, 99] width 44 height 10
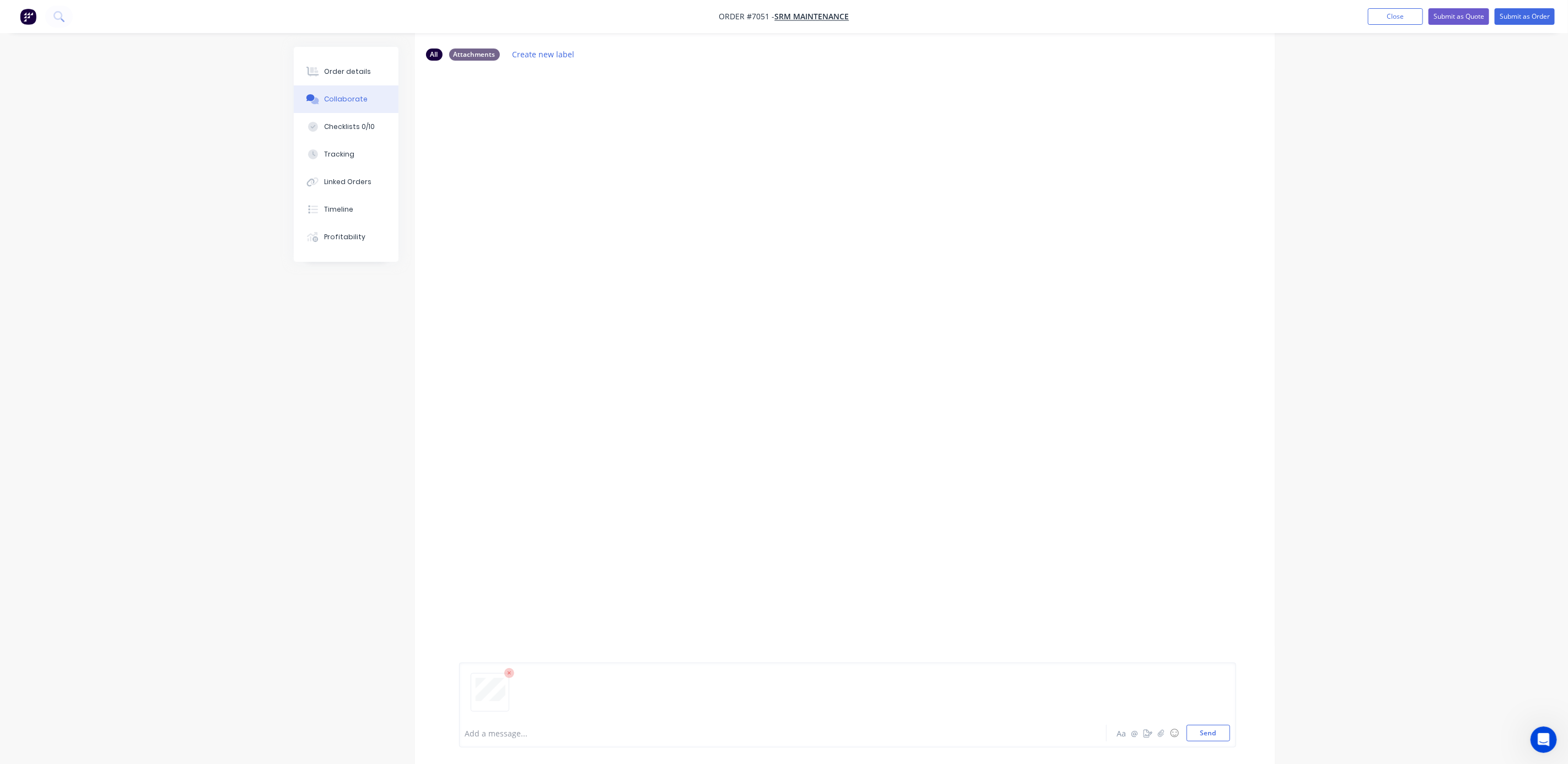
scroll to position [73, 0]
click at [1212, 734] on button "Send" at bounding box center [1208, 733] width 44 height 17
click at [340, 64] on button "Order details" at bounding box center [346, 71] width 105 height 28
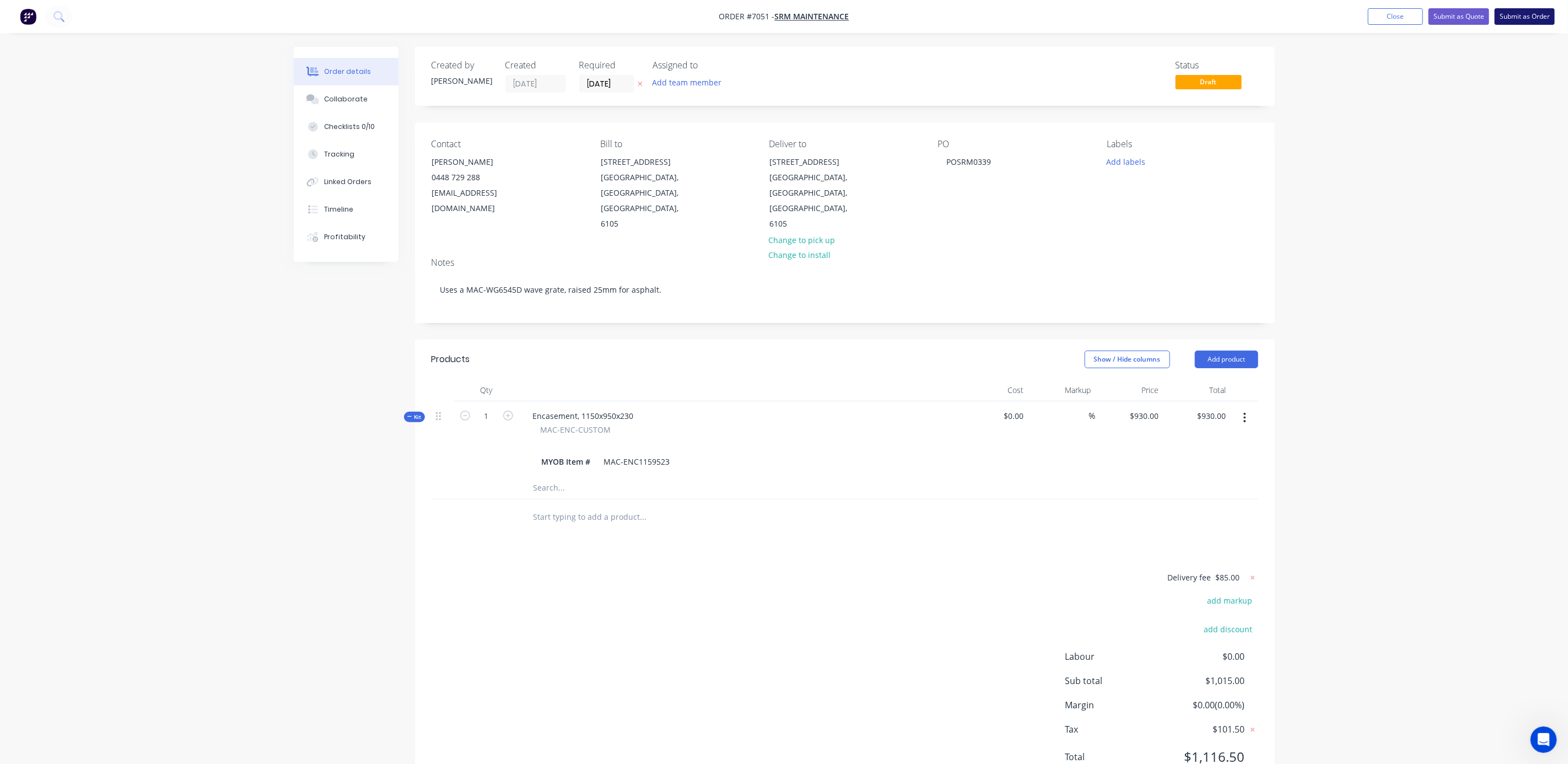
click at [1518, 13] on button "Submit as Order" at bounding box center [1525, 17] width 60 height 17
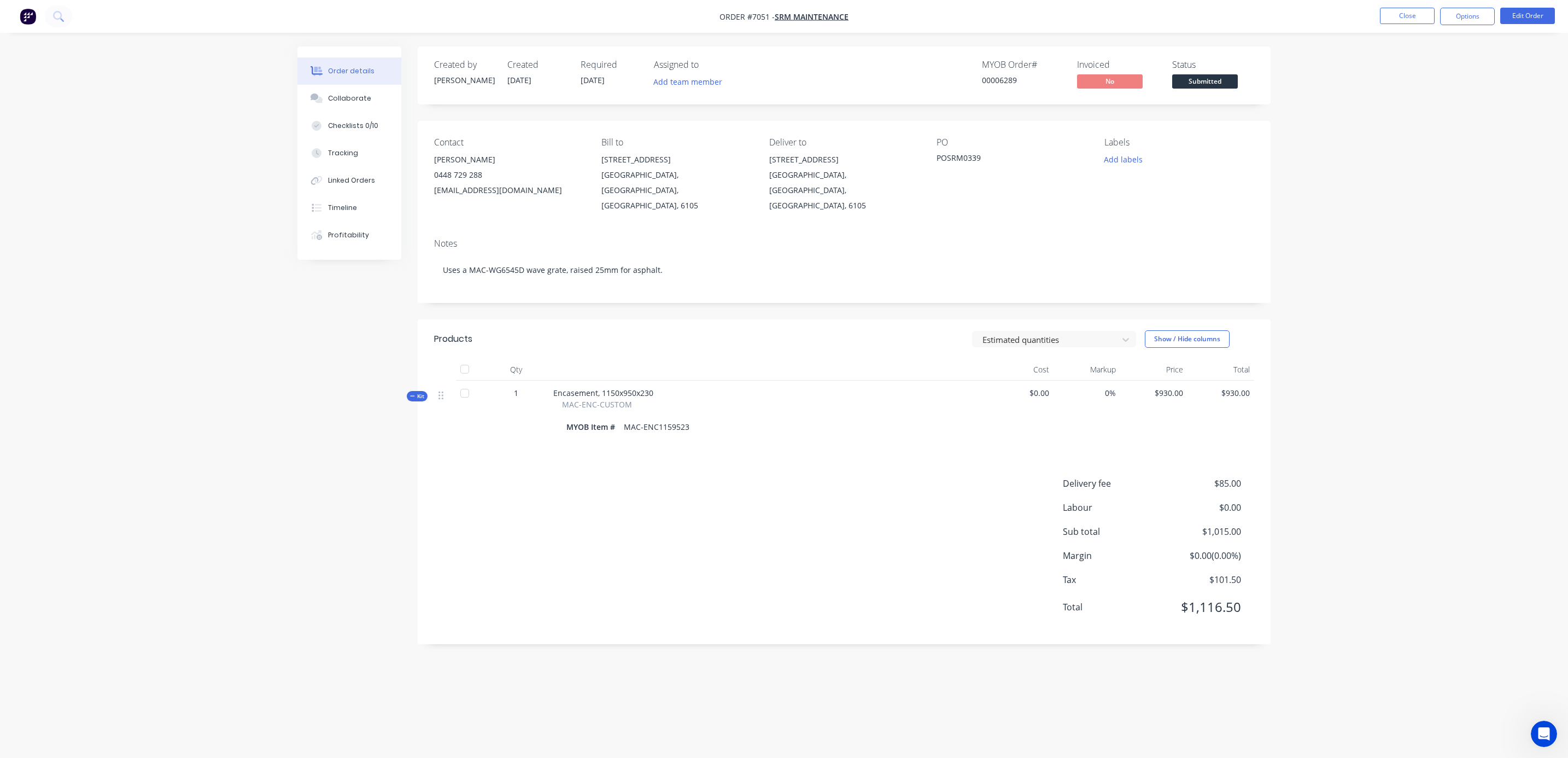
click at [1392, 383] on div "Order details Collaborate Checklists 0/10 Tracking Linked Orders Timeline Profi…" at bounding box center [784, 379] width 1568 height 758
click at [1421, 199] on div "Order details Collaborate Checklists 0/10 Tracking Linked Orders Timeline Profi…" at bounding box center [784, 379] width 1568 height 758
click at [1404, 23] on button "Close" at bounding box center [1407, 16] width 55 height 17
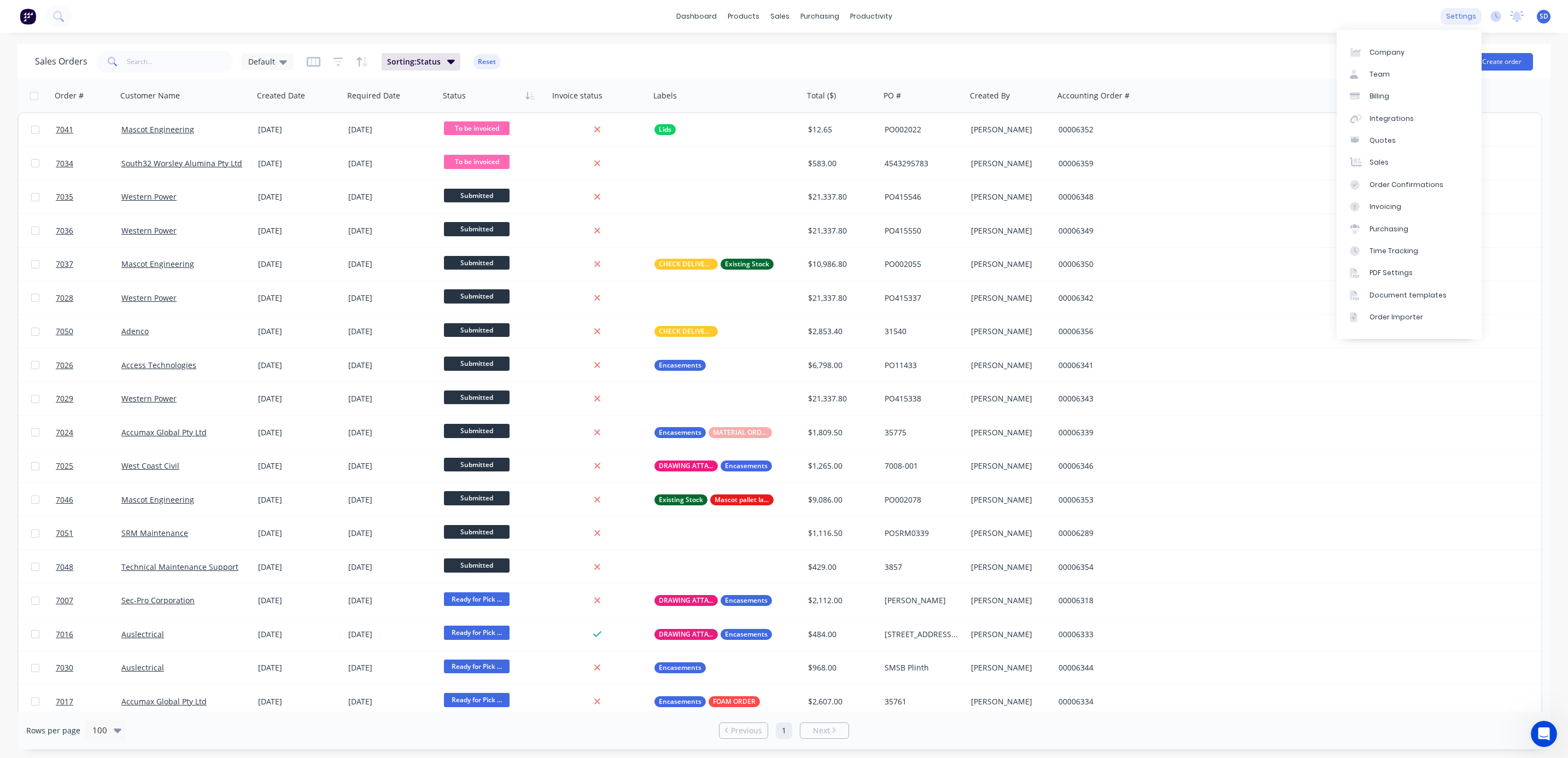
click at [1471, 13] on div "settings" at bounding box center [1461, 17] width 41 height 17
click at [1395, 118] on div "Integrations" at bounding box center [1392, 118] width 45 height 10
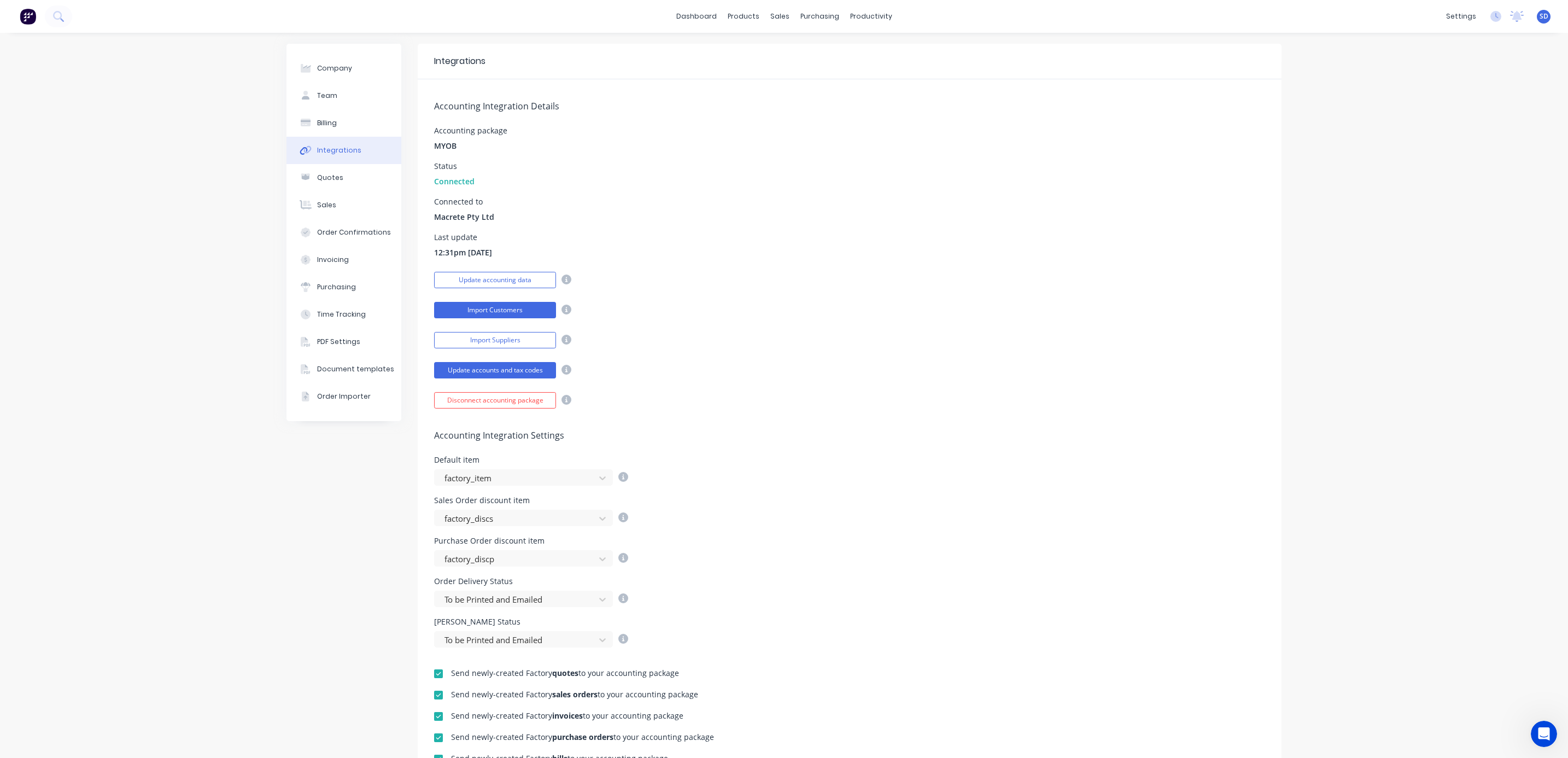
click at [474, 313] on button "Import Customers" at bounding box center [495, 310] width 122 height 17
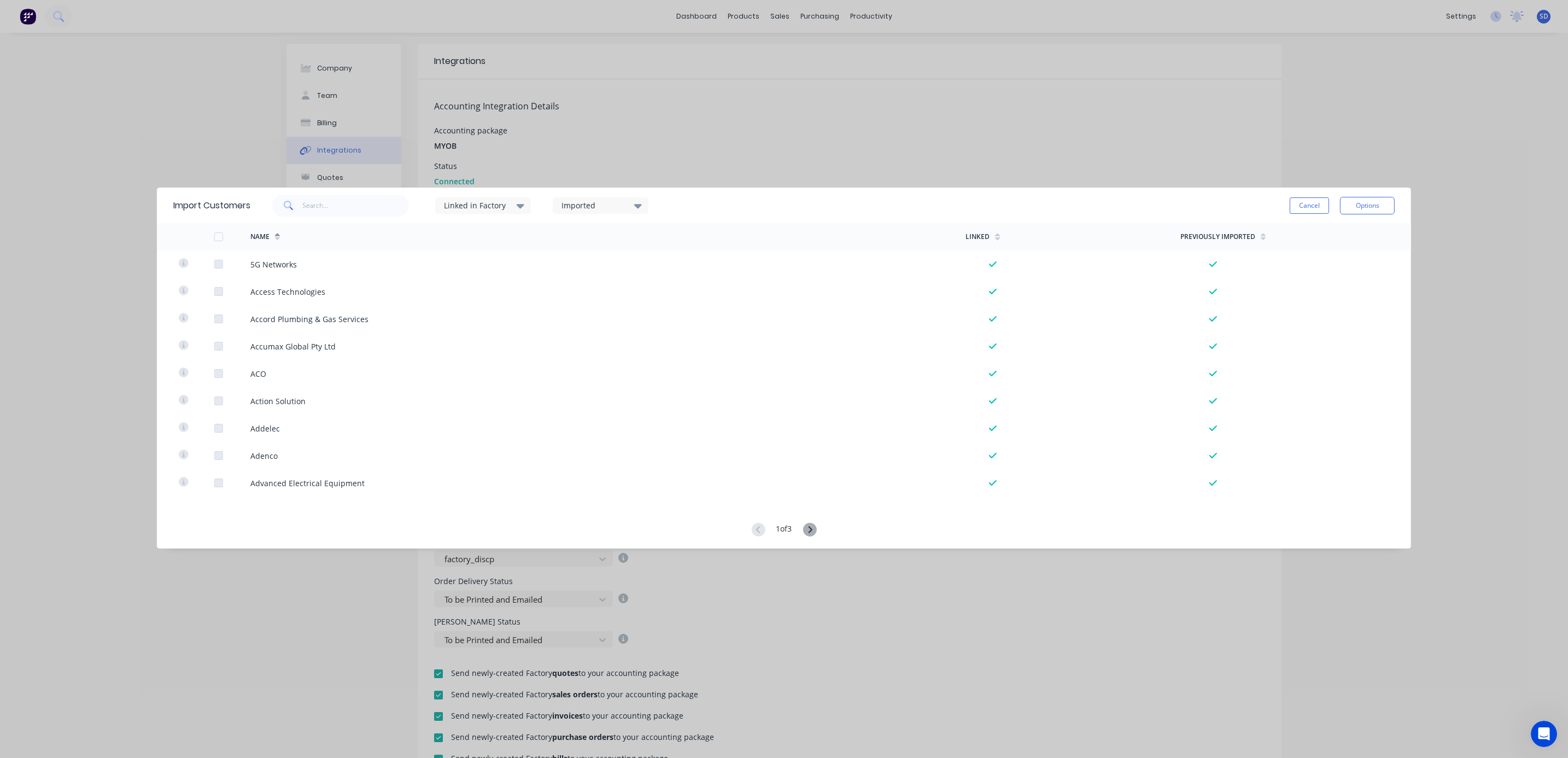
click at [812, 531] on icon at bounding box center [810, 529] width 4 height 6
click at [755, 528] on icon at bounding box center [757, 529] width 4 height 6
click at [813, 528] on g at bounding box center [809, 529] width 13 height 13
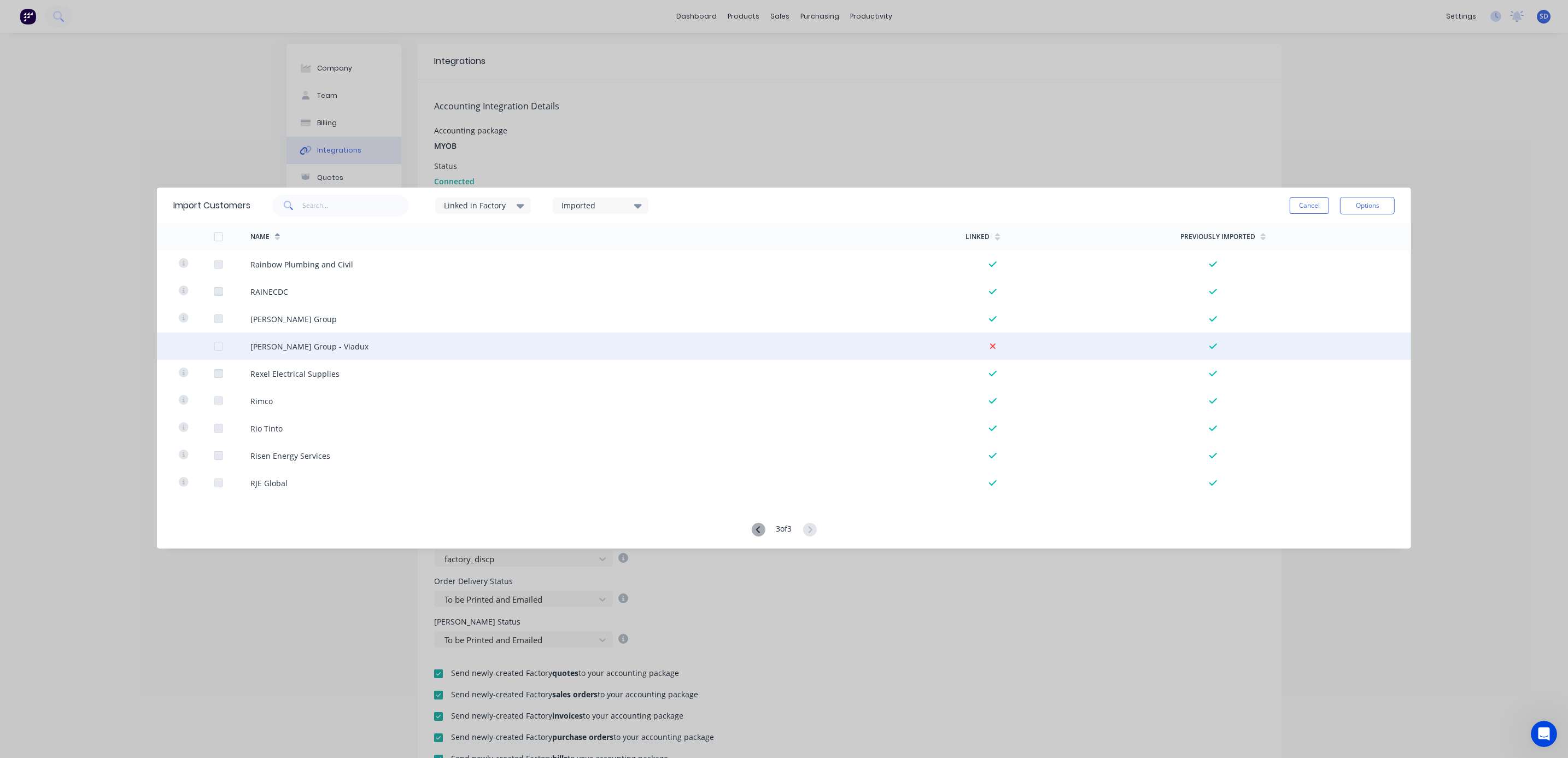
click at [218, 345] on div at bounding box center [218, 346] width 22 height 22
click at [1357, 203] on button "Options" at bounding box center [1367, 205] width 55 height 17
click at [1341, 236] on div "Import selected customers" at bounding box center [1343, 236] width 84 height 27
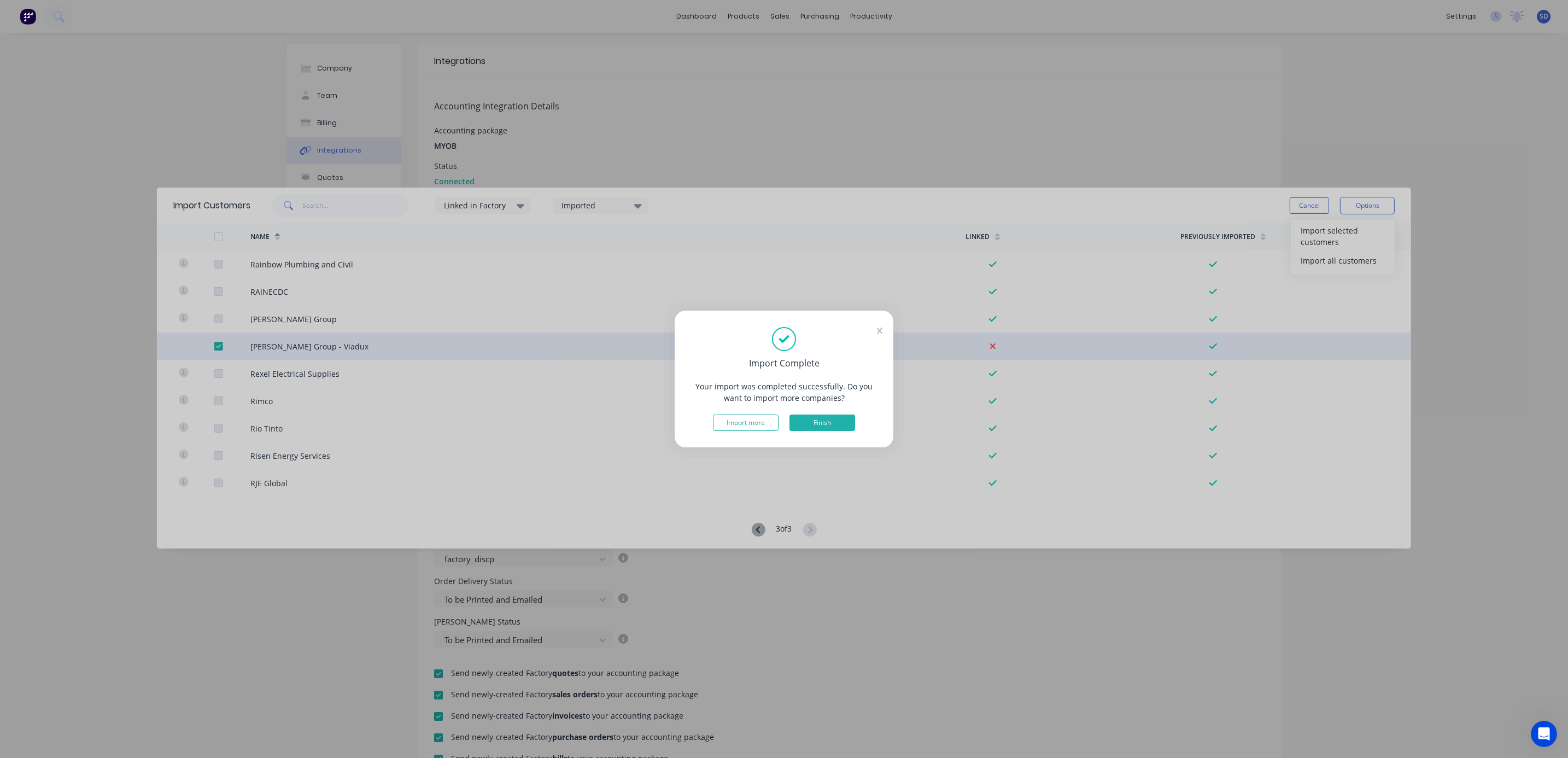
click at [836, 419] on button "Finish" at bounding box center [822, 423] width 66 height 17
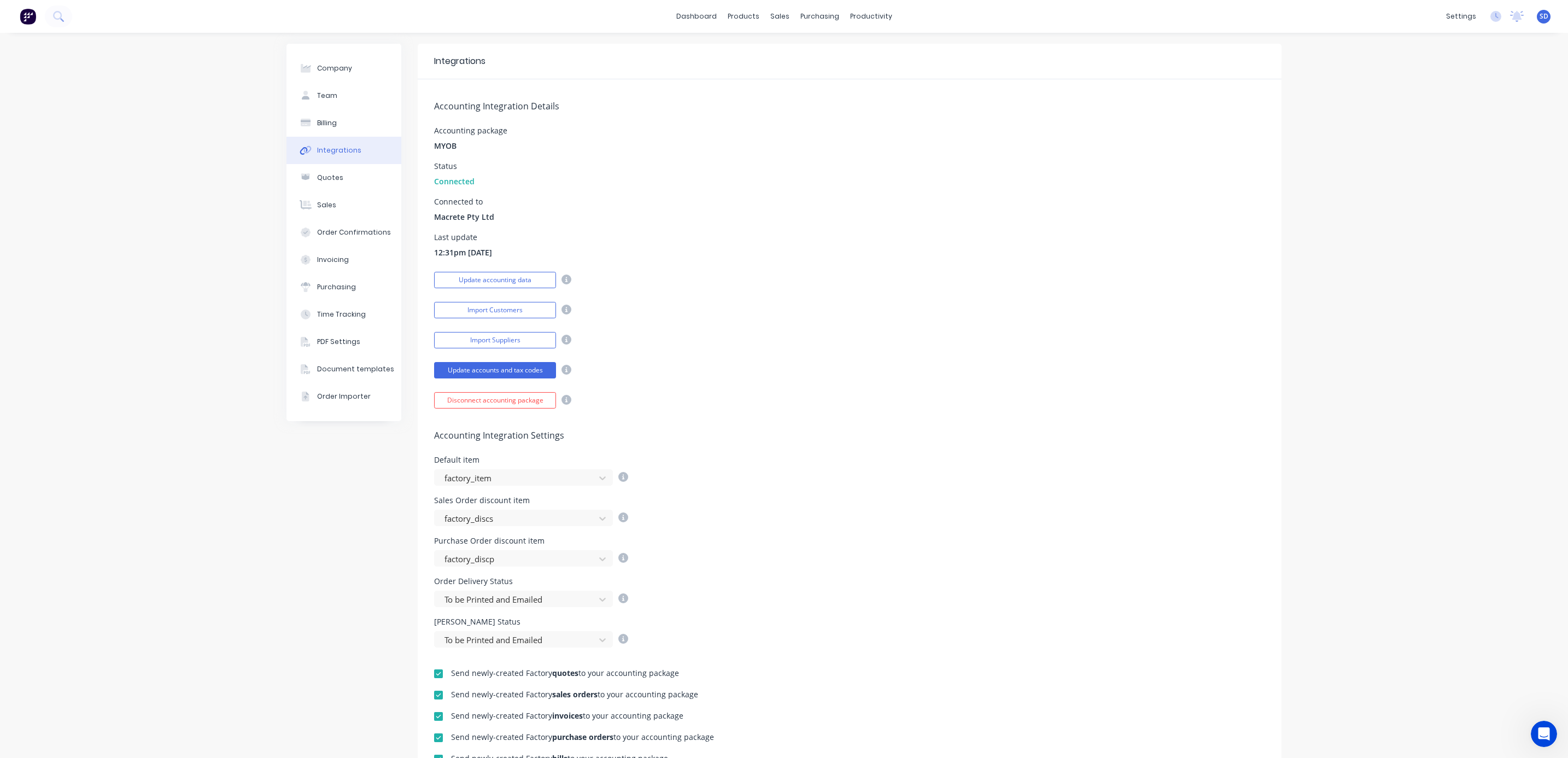
scroll to position [192, 0]
click at [797, 48] on div "Sales Orders" at bounding box center [814, 52] width 45 height 10
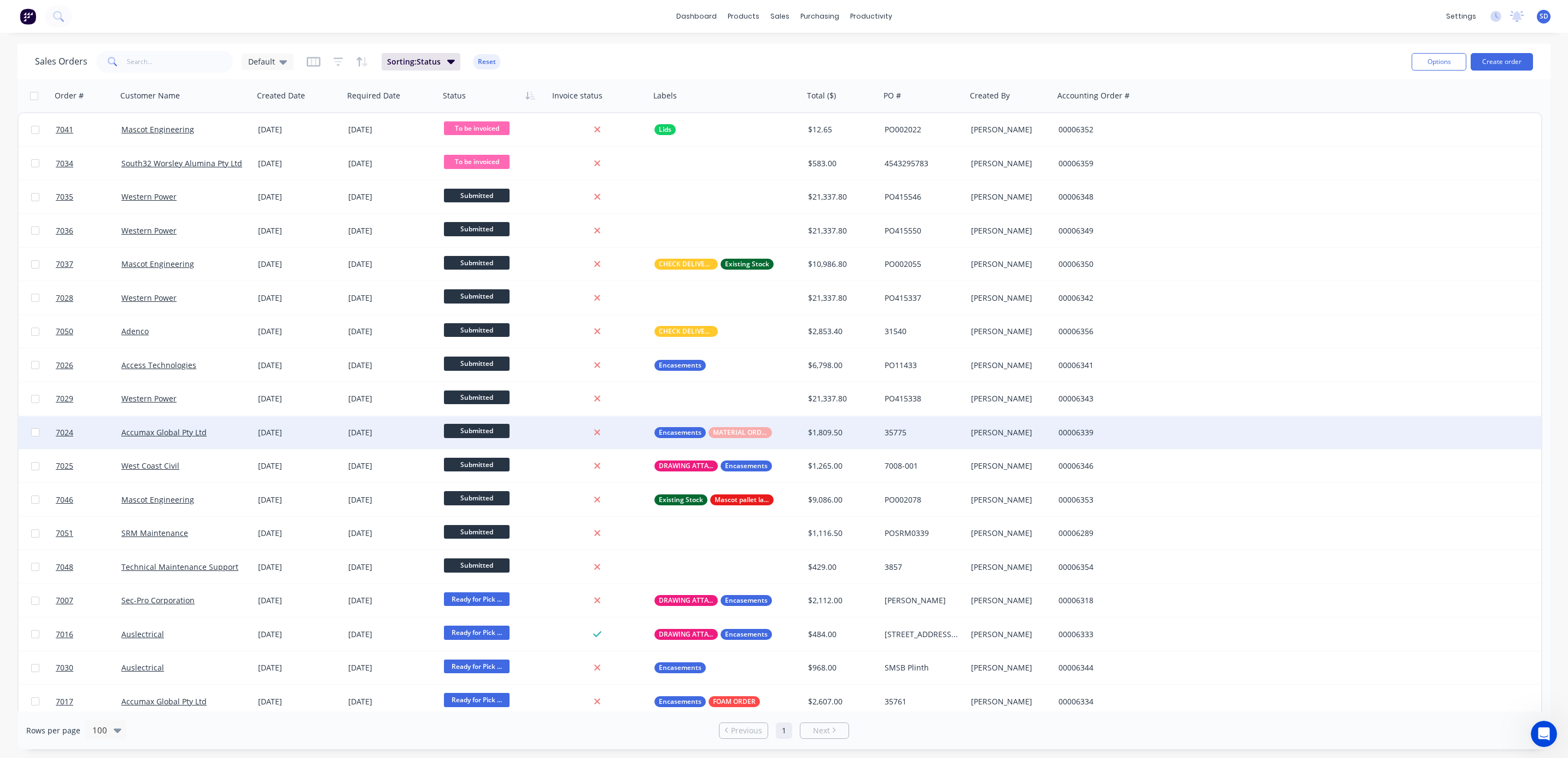
click at [211, 434] on div "Accumax Global Pty Ltd" at bounding box center [182, 432] width 122 height 11
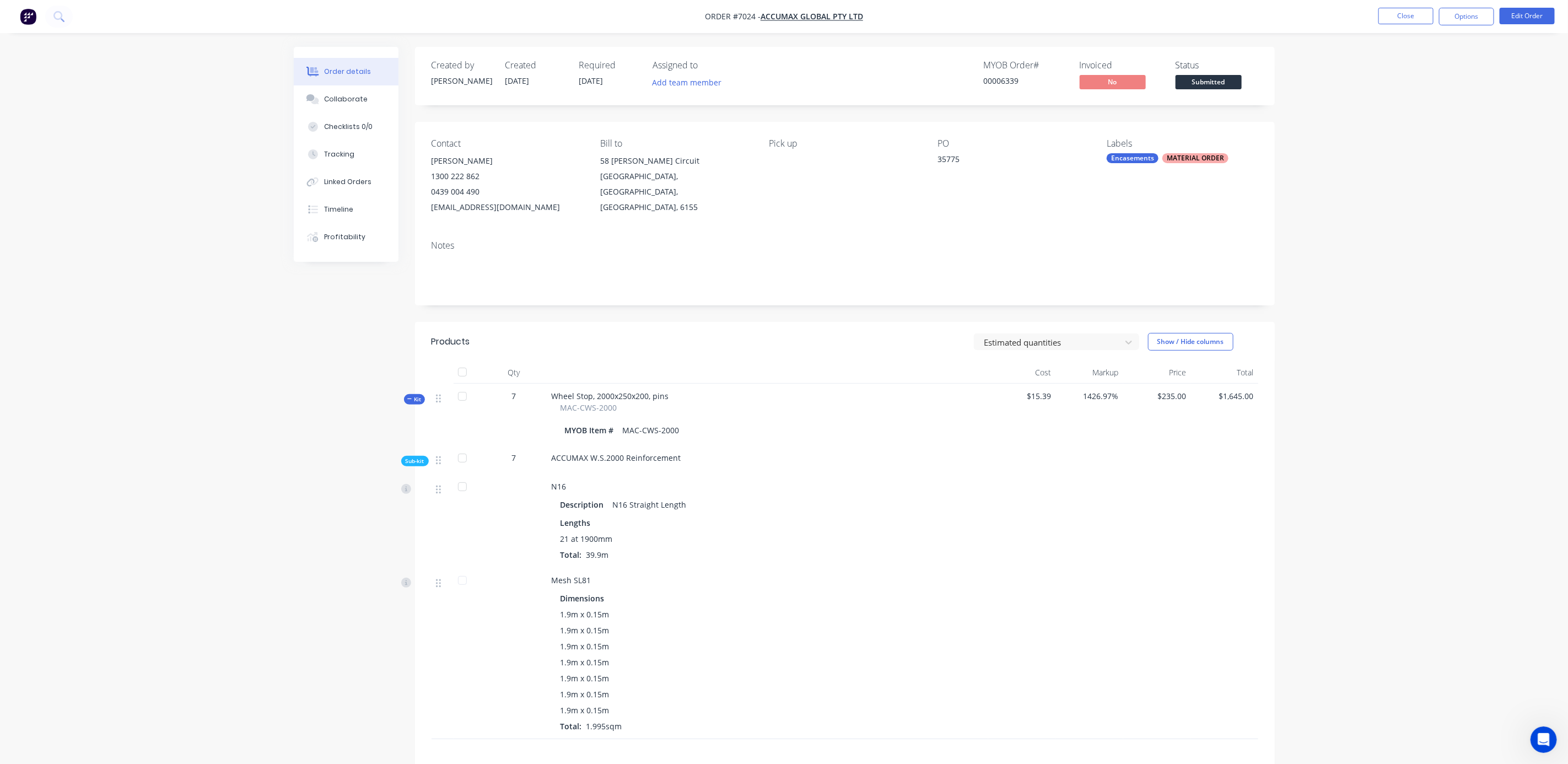
click at [1215, 80] on span "Submitted" at bounding box center [1208, 82] width 66 height 13
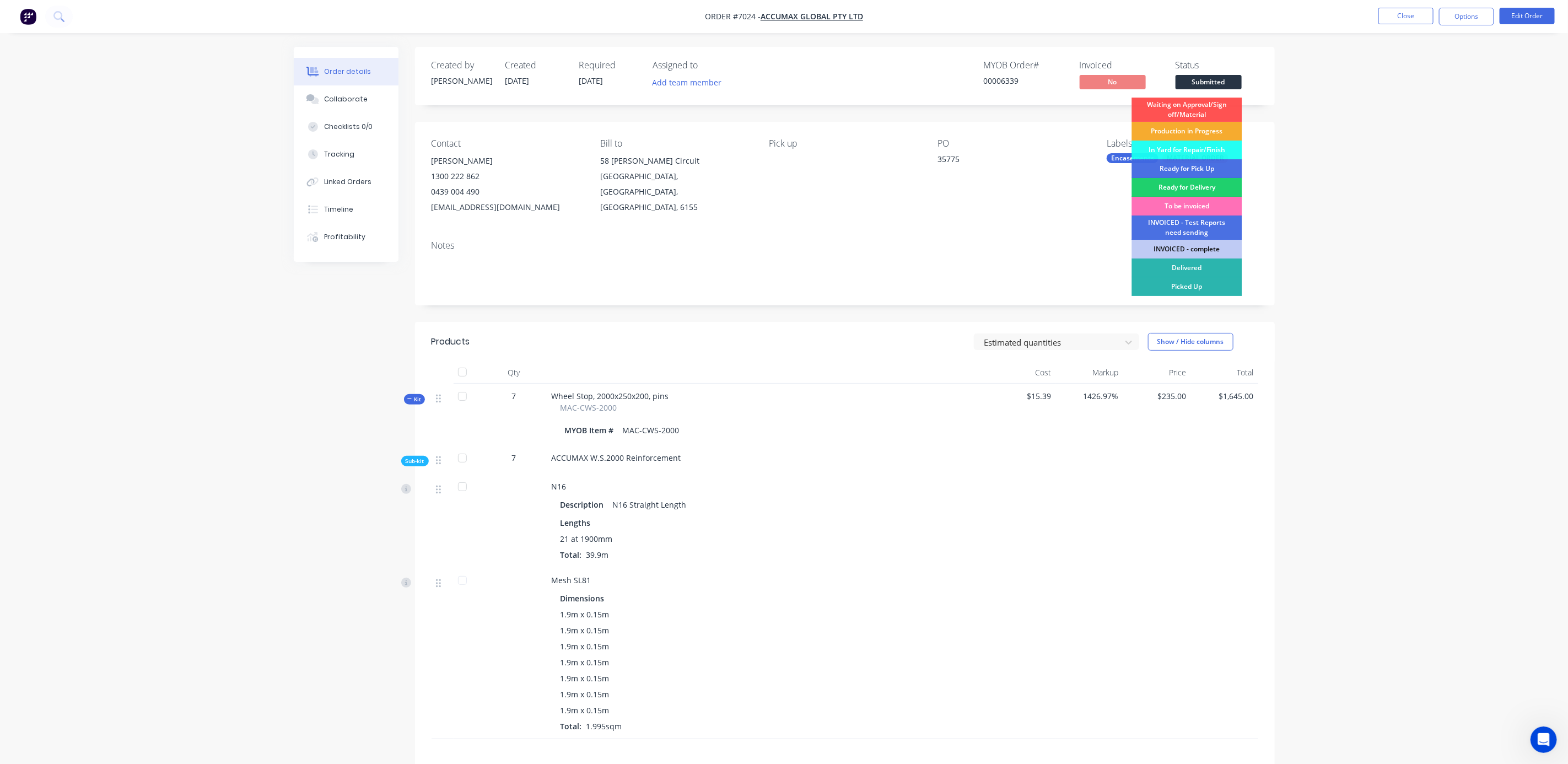
click at [1196, 130] on div "Production in Progress" at bounding box center [1187, 131] width 110 height 19
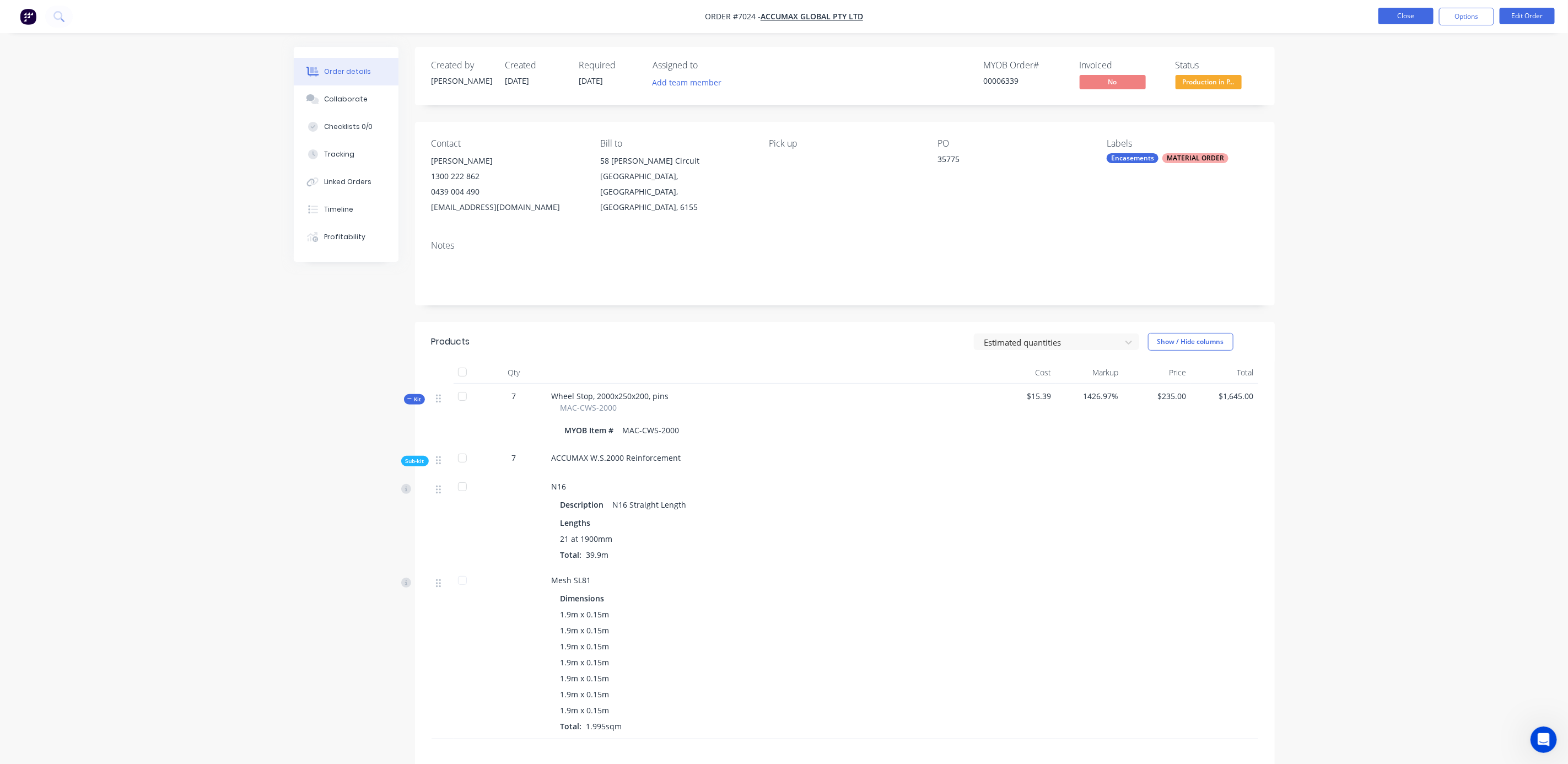
click at [1416, 12] on button "Close" at bounding box center [1406, 16] width 55 height 17
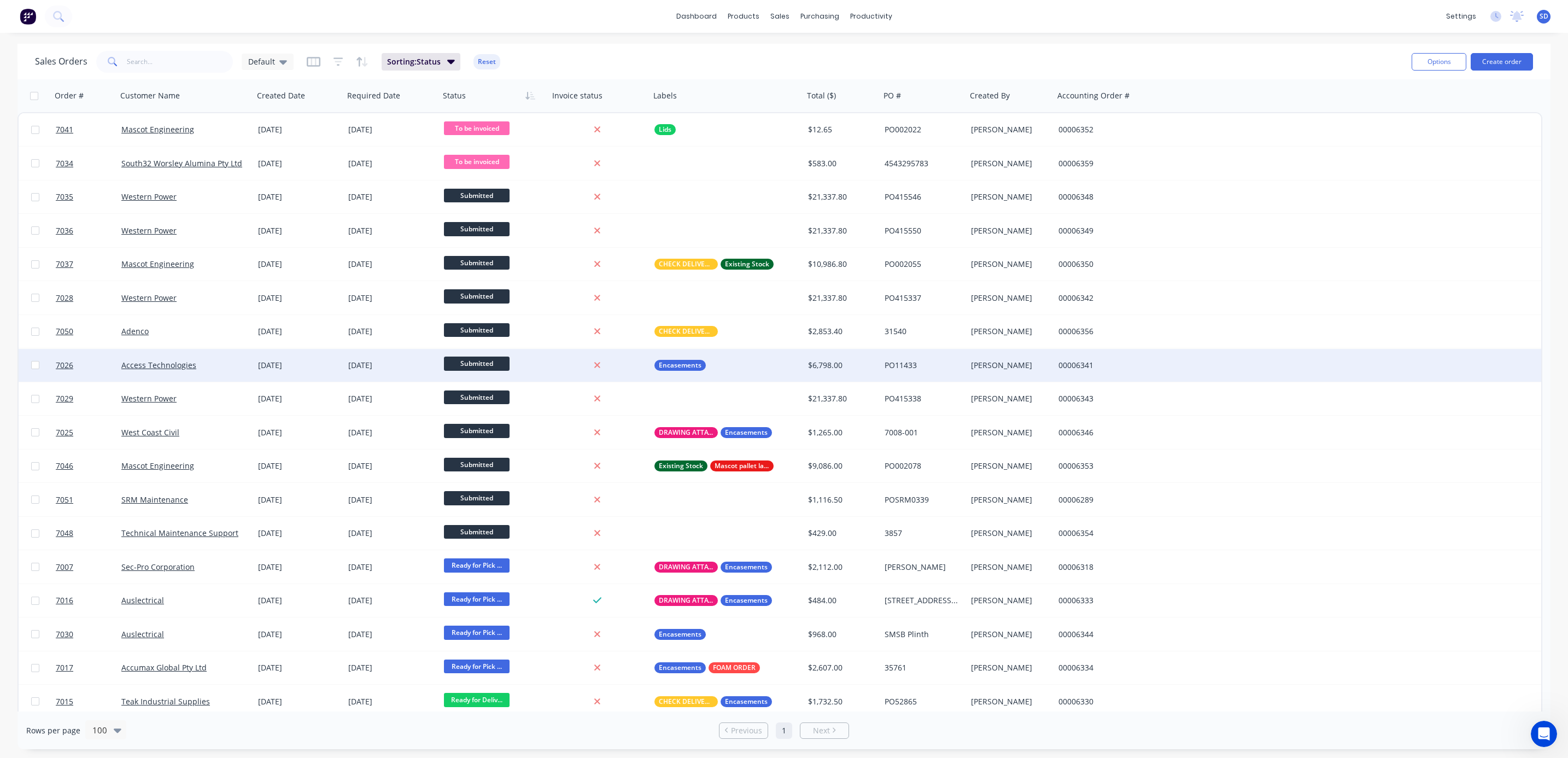
click at [208, 369] on div "Access Technologies" at bounding box center [182, 365] width 122 height 11
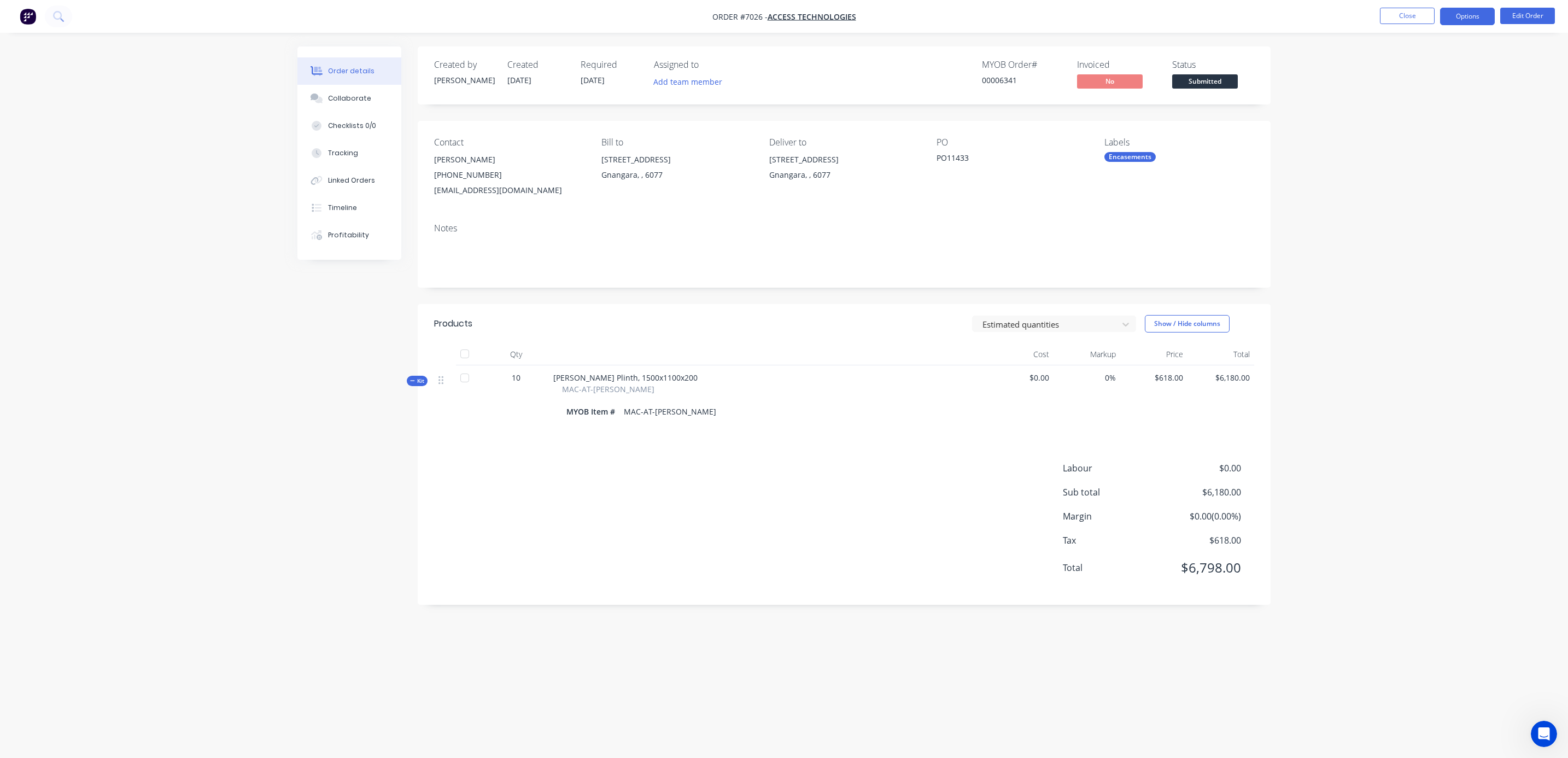
click at [1463, 18] on button "Options" at bounding box center [1467, 16] width 55 height 17
click at [1209, 79] on span "Submitted" at bounding box center [1204, 81] width 66 height 13
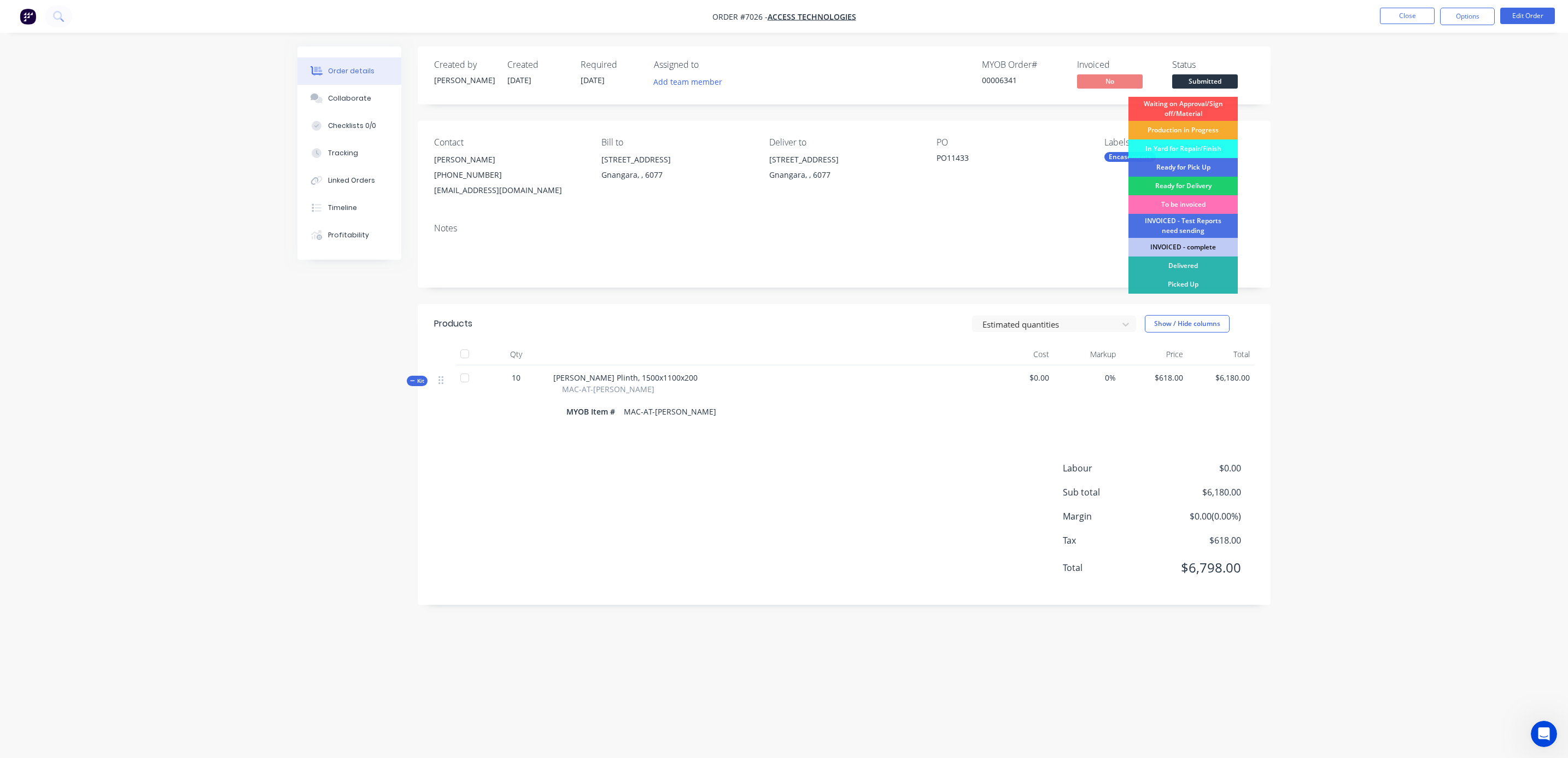
click at [1195, 129] on div "Production in Progress" at bounding box center [1183, 130] width 110 height 18
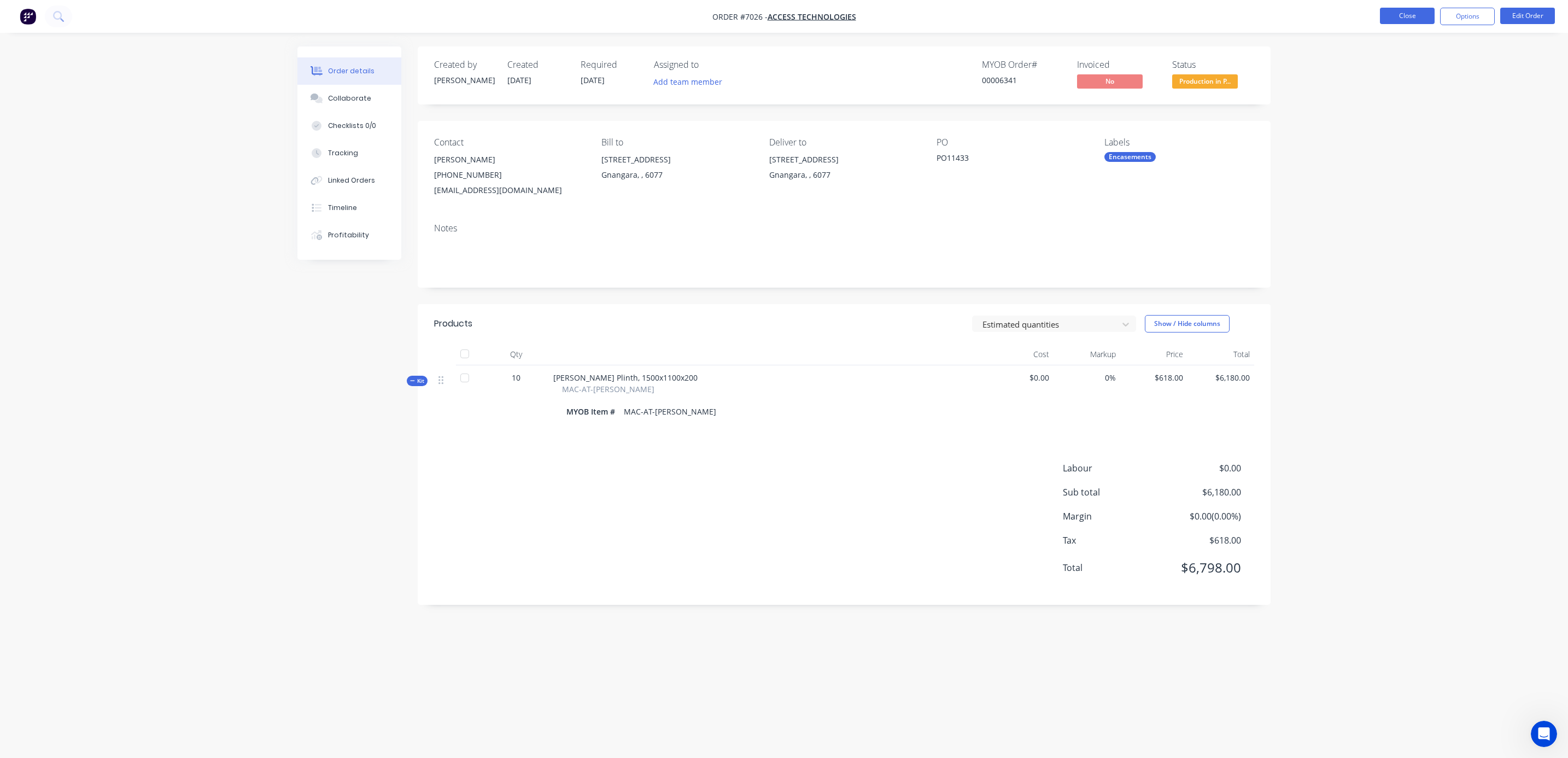
click at [1404, 12] on button "Close" at bounding box center [1407, 16] width 55 height 17
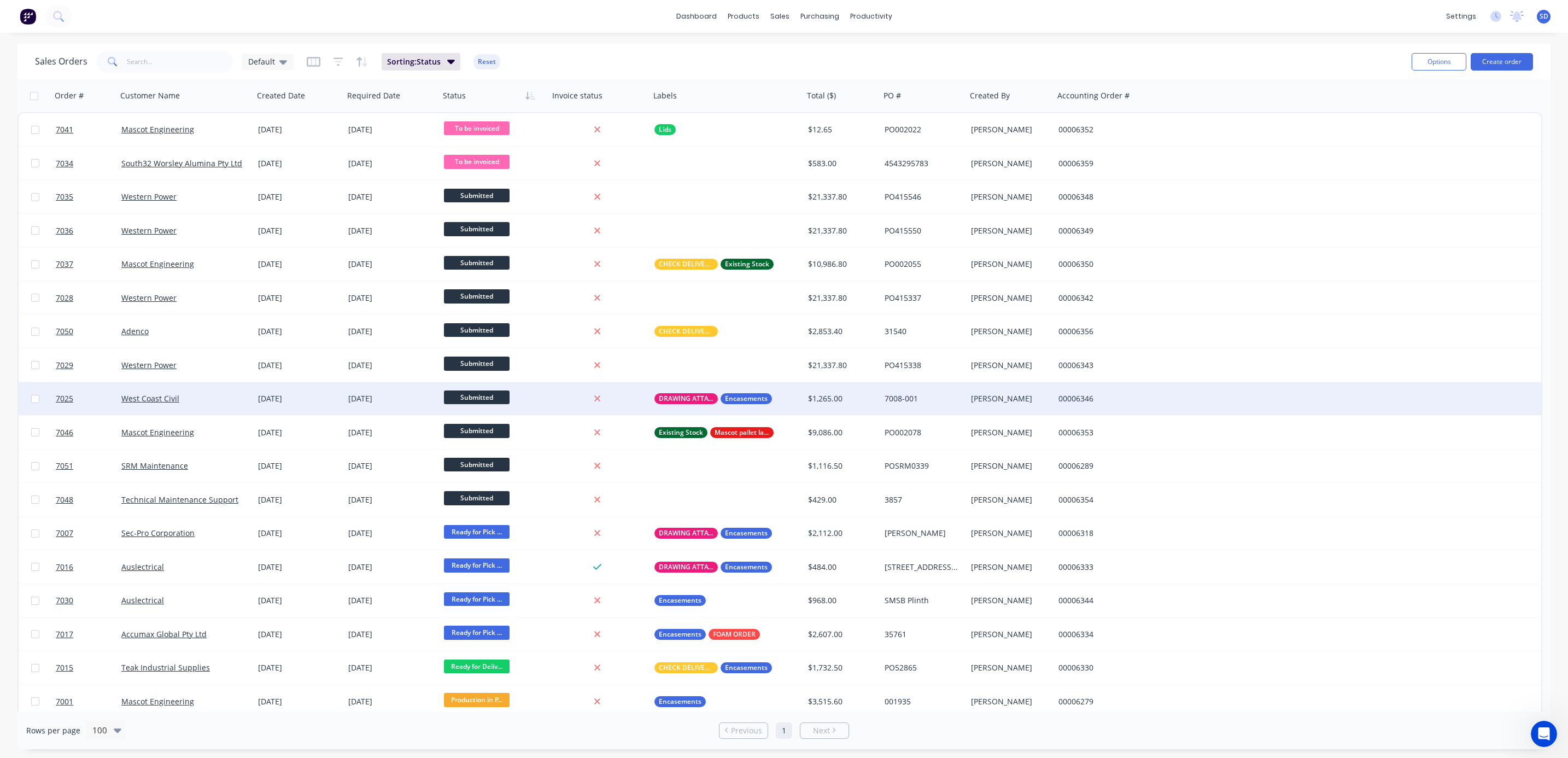
click at [211, 405] on div "West Coast Civil" at bounding box center [185, 399] width 137 height 33
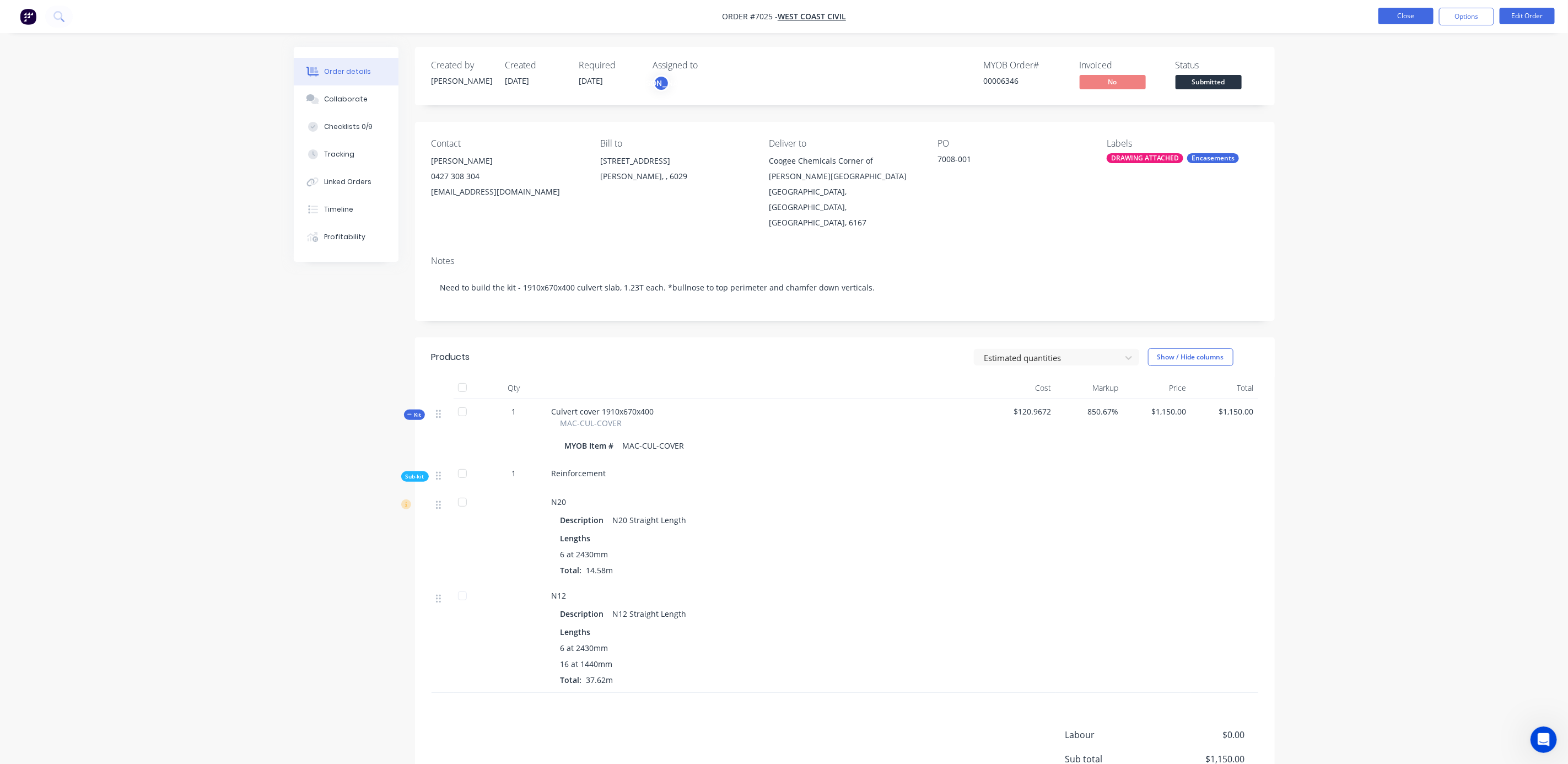
click at [1407, 9] on button "Close" at bounding box center [1406, 16] width 55 height 17
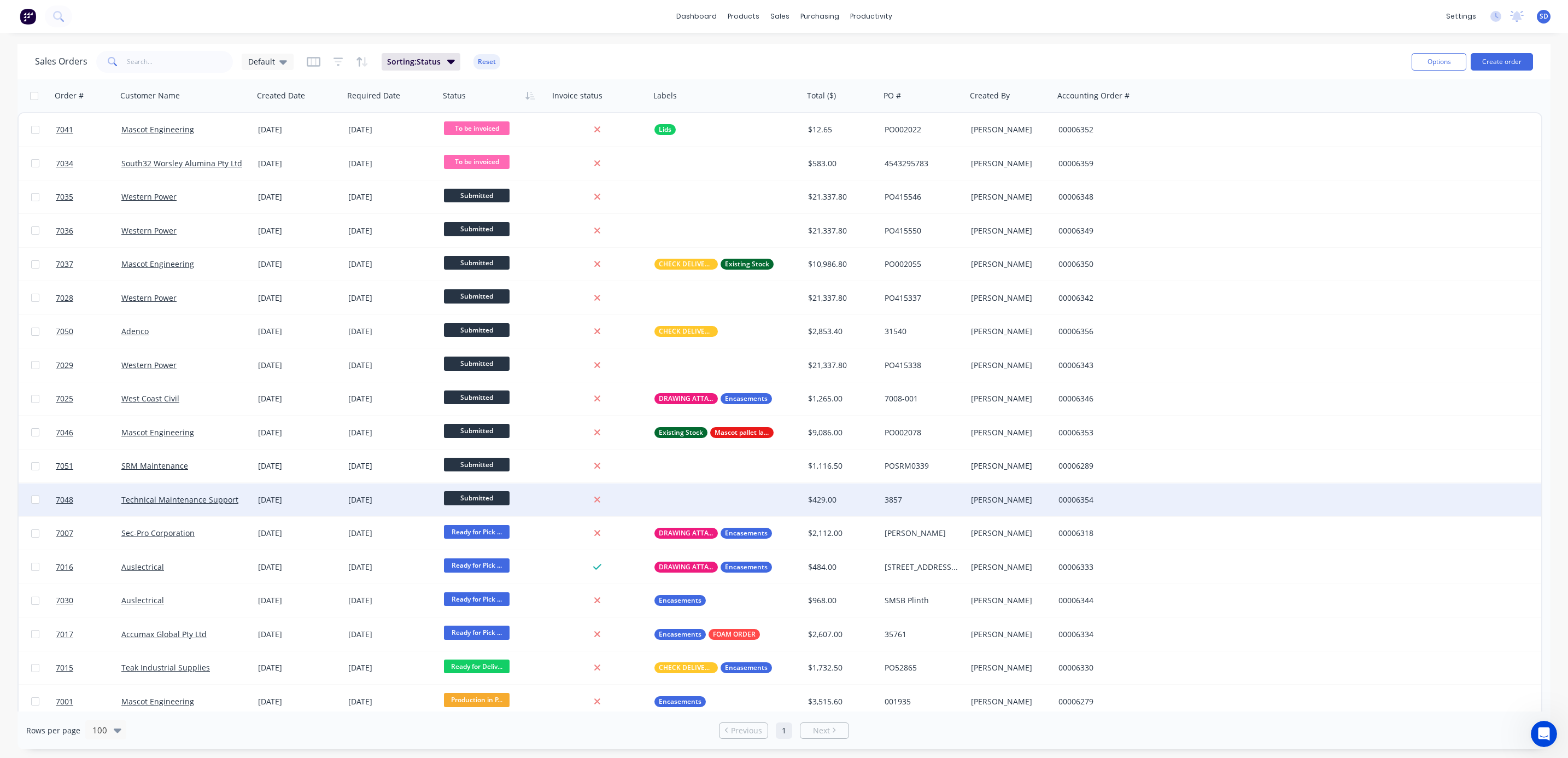
click at [246, 504] on div "Technical Maintenance Support" at bounding box center [185, 499] width 128 height 11
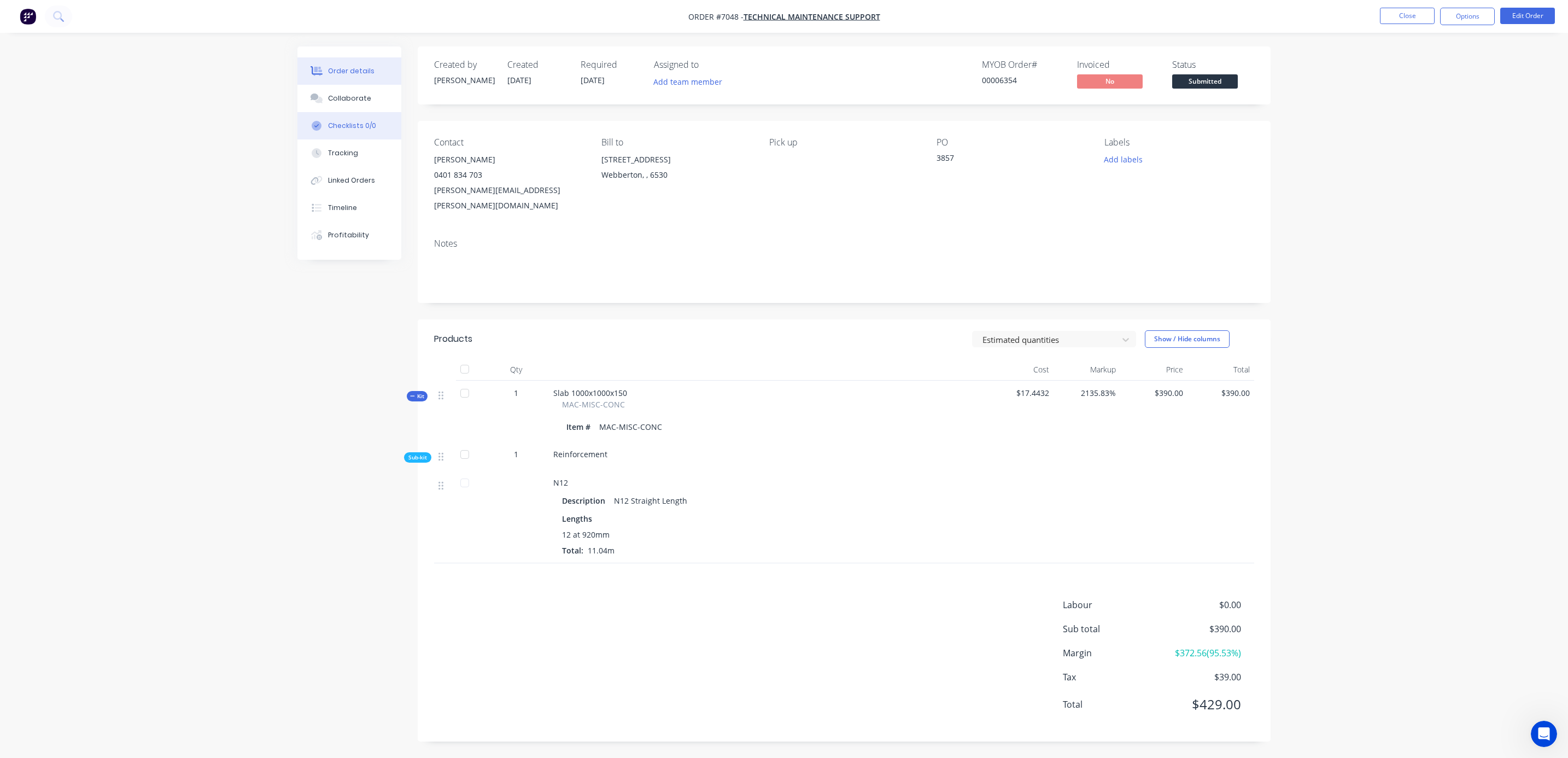
click at [361, 123] on div "Checklists 0/0" at bounding box center [352, 125] width 48 height 10
type textarea "x"
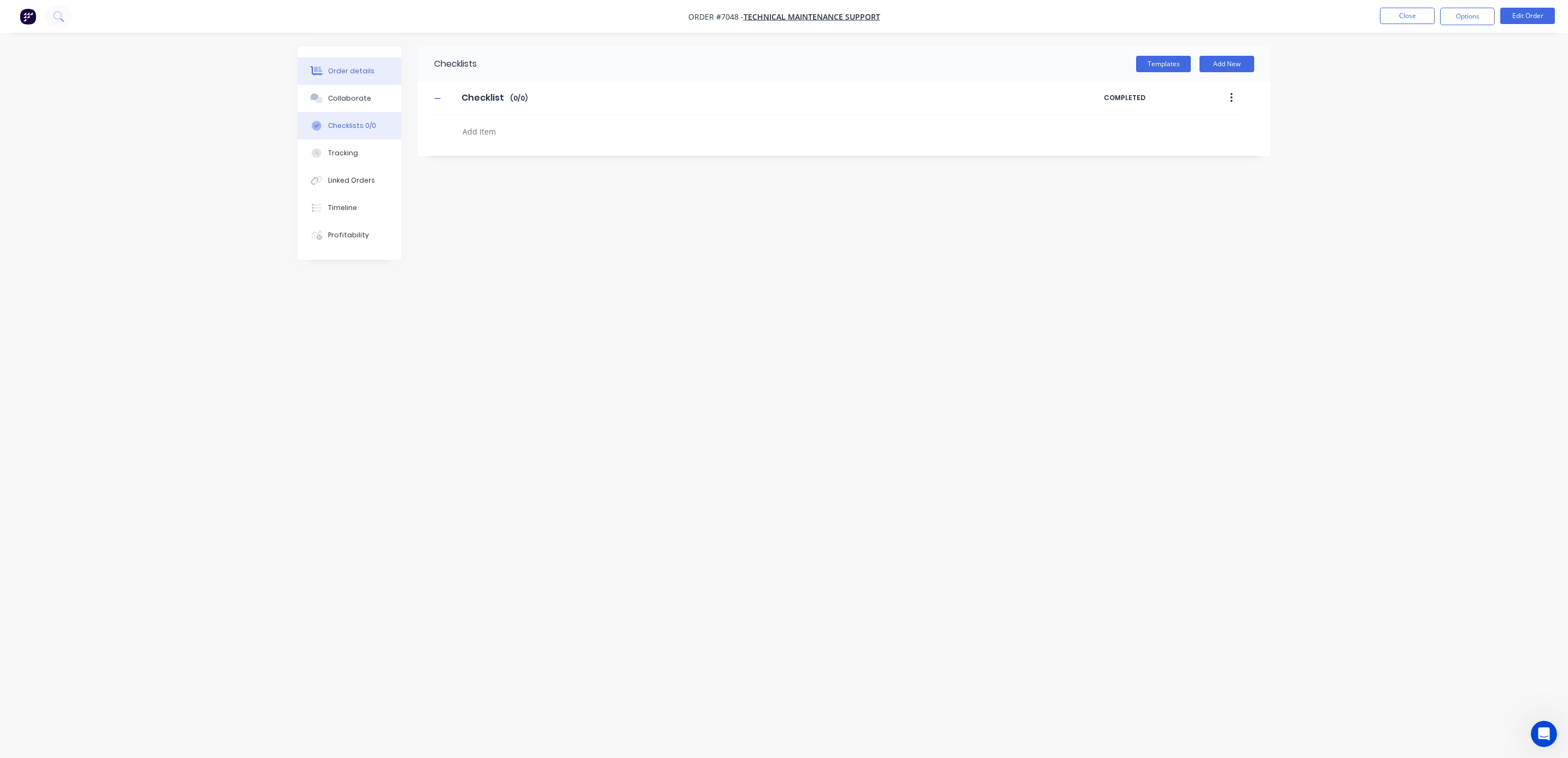
click at [346, 74] on div "Order details" at bounding box center [351, 71] width 46 height 10
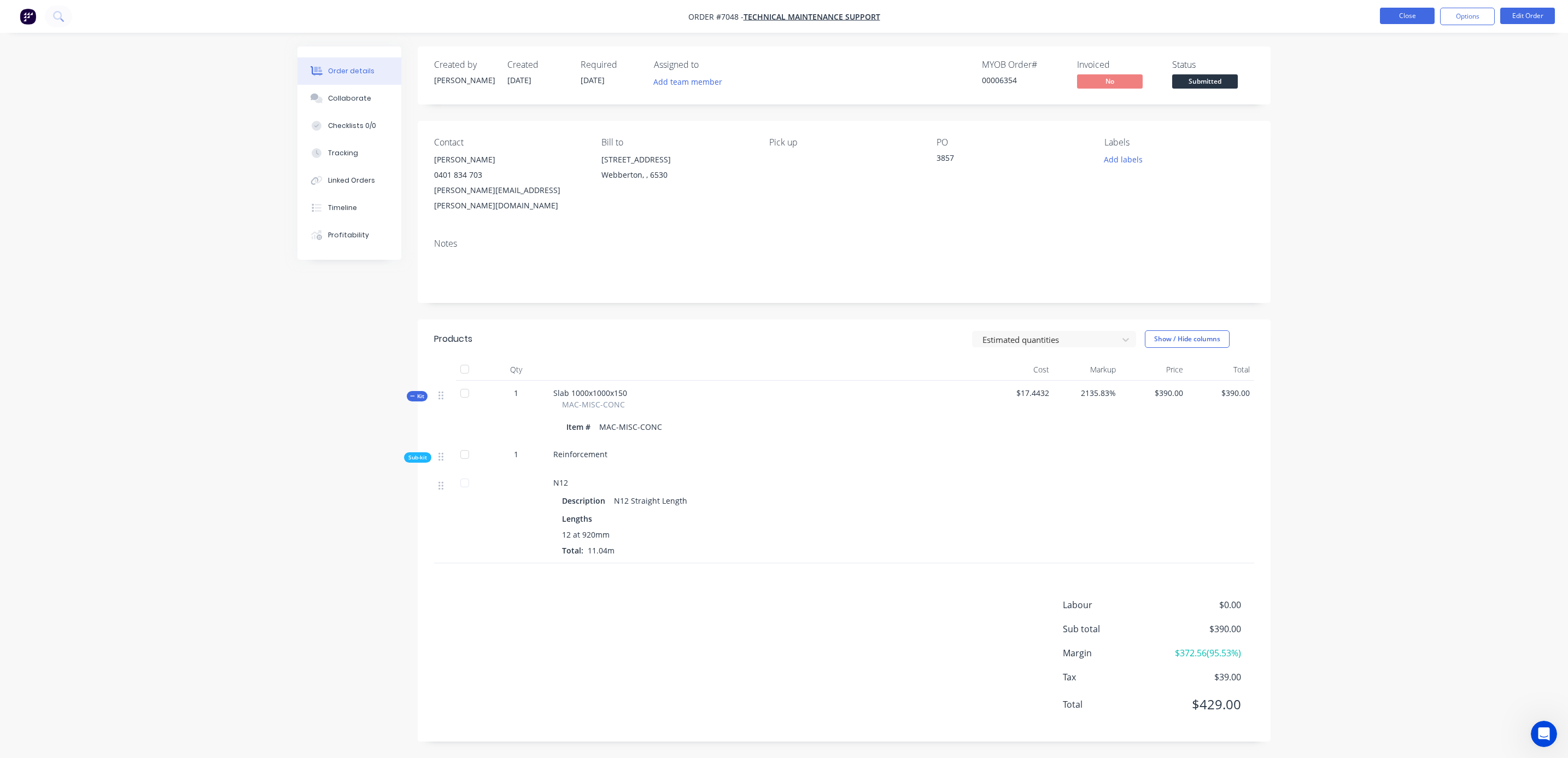
click at [1398, 9] on button "Close" at bounding box center [1407, 16] width 55 height 17
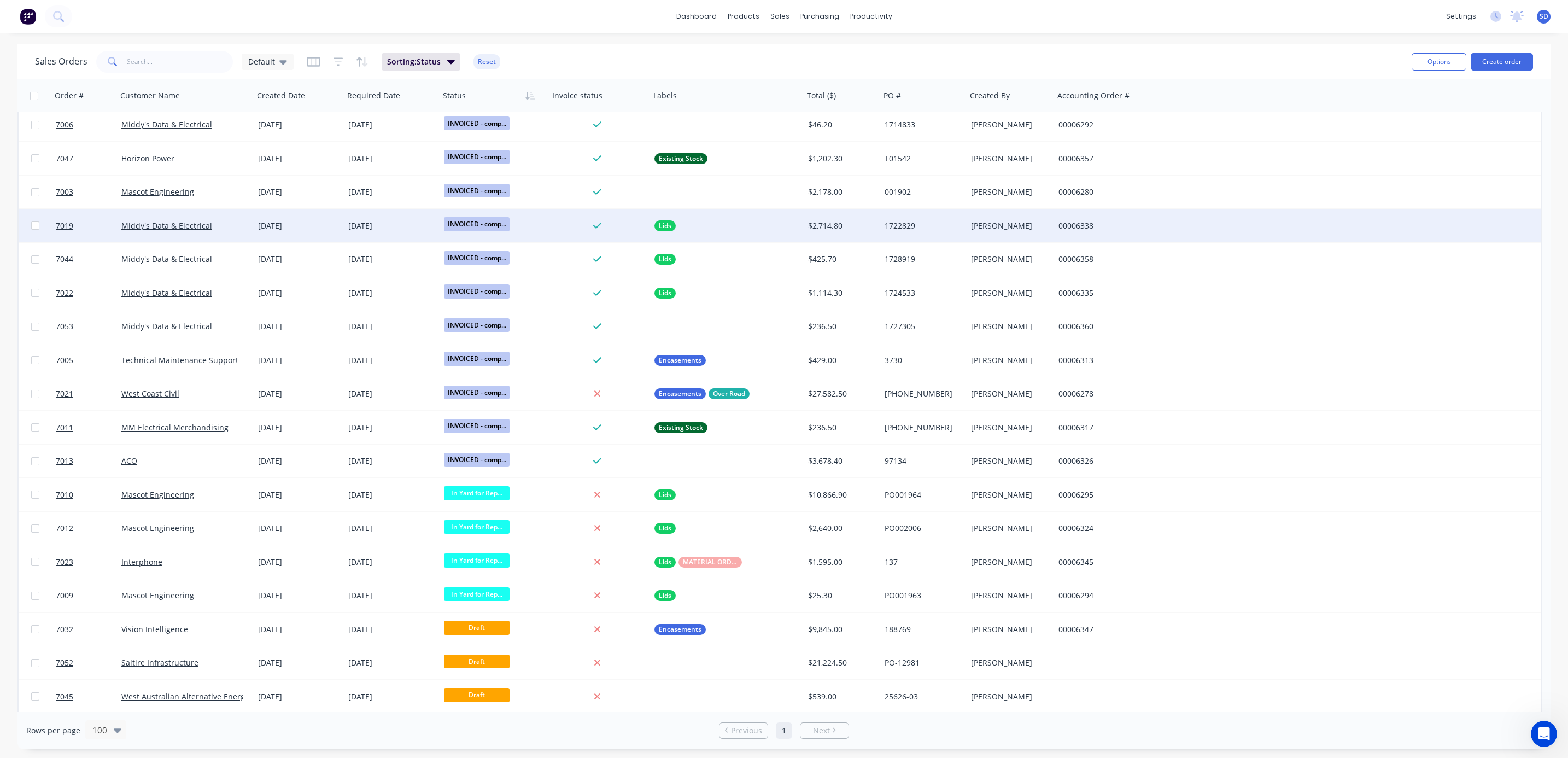
scroll to position [1082, 0]
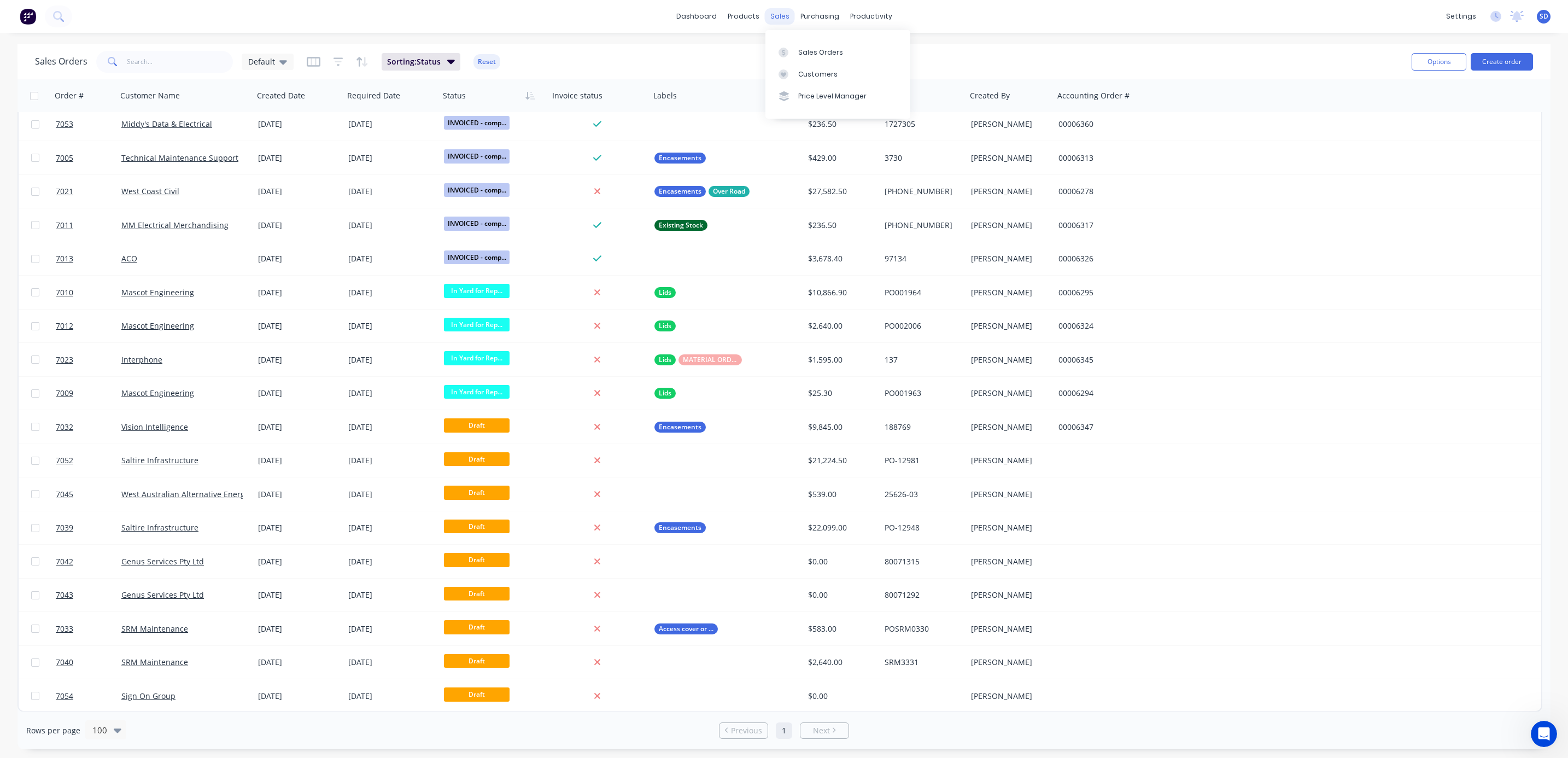
click at [778, 10] on div "sales" at bounding box center [780, 17] width 30 height 17
click at [807, 53] on div "Sales Orders" at bounding box center [820, 52] width 45 height 10
click at [752, 17] on div "products" at bounding box center [743, 17] width 43 height 17
click at [771, 58] on link "Product Catalogue" at bounding box center [797, 52] width 145 height 22
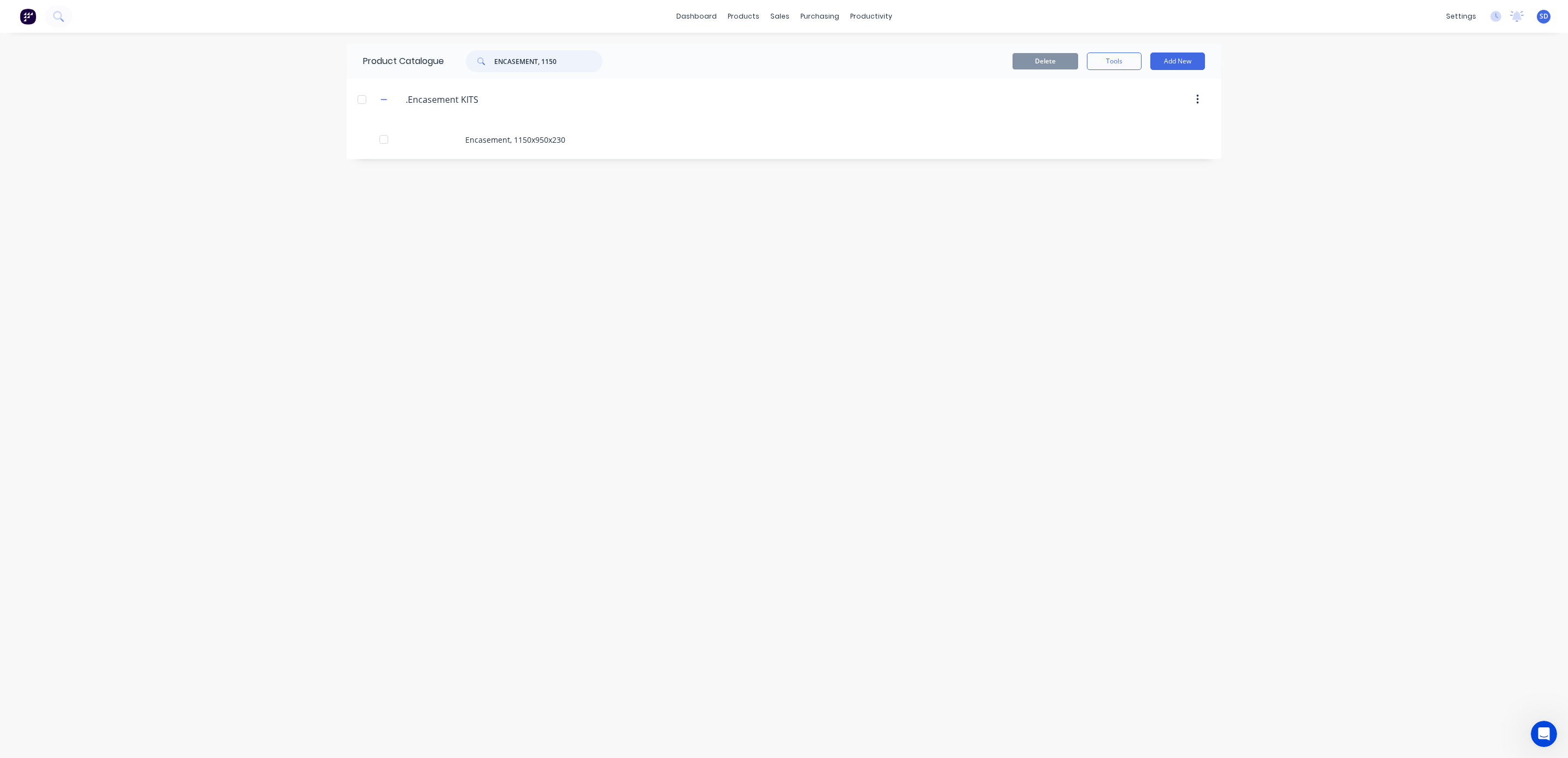
drag, startPoint x: 567, startPoint y: 57, endPoint x: 287, endPoint y: 51, distance: 280.1
click at [287, 51] on div "dashboard products sales purchasing productivity dashboard products Product Cat…" at bounding box center [784, 379] width 1568 height 758
click at [380, 304] on icon "button" at bounding box center [383, 300] width 6 height 8
click at [380, 302] on icon "button" at bounding box center [383, 300] width 6 height 8
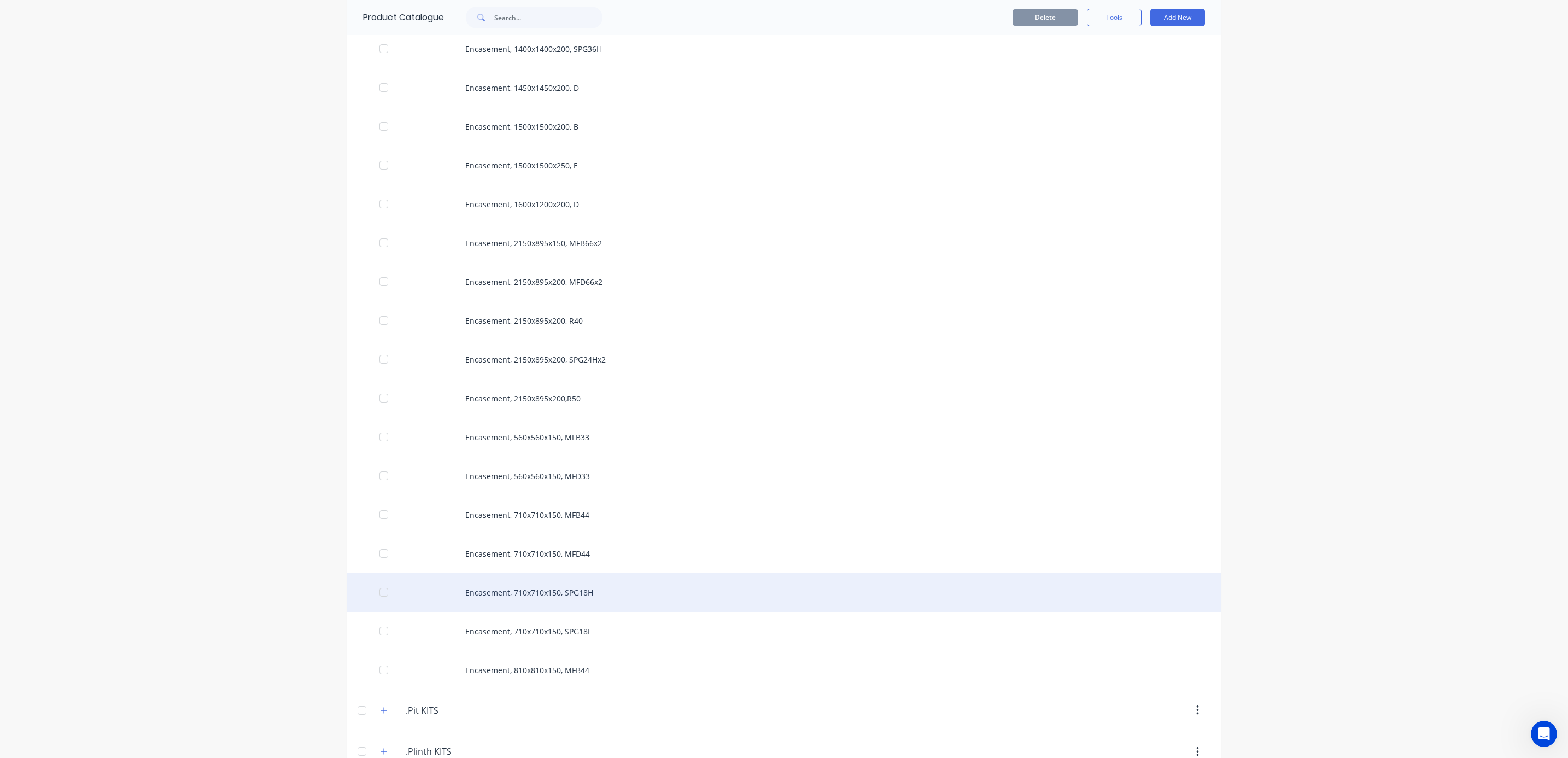
scroll to position [1148, 0]
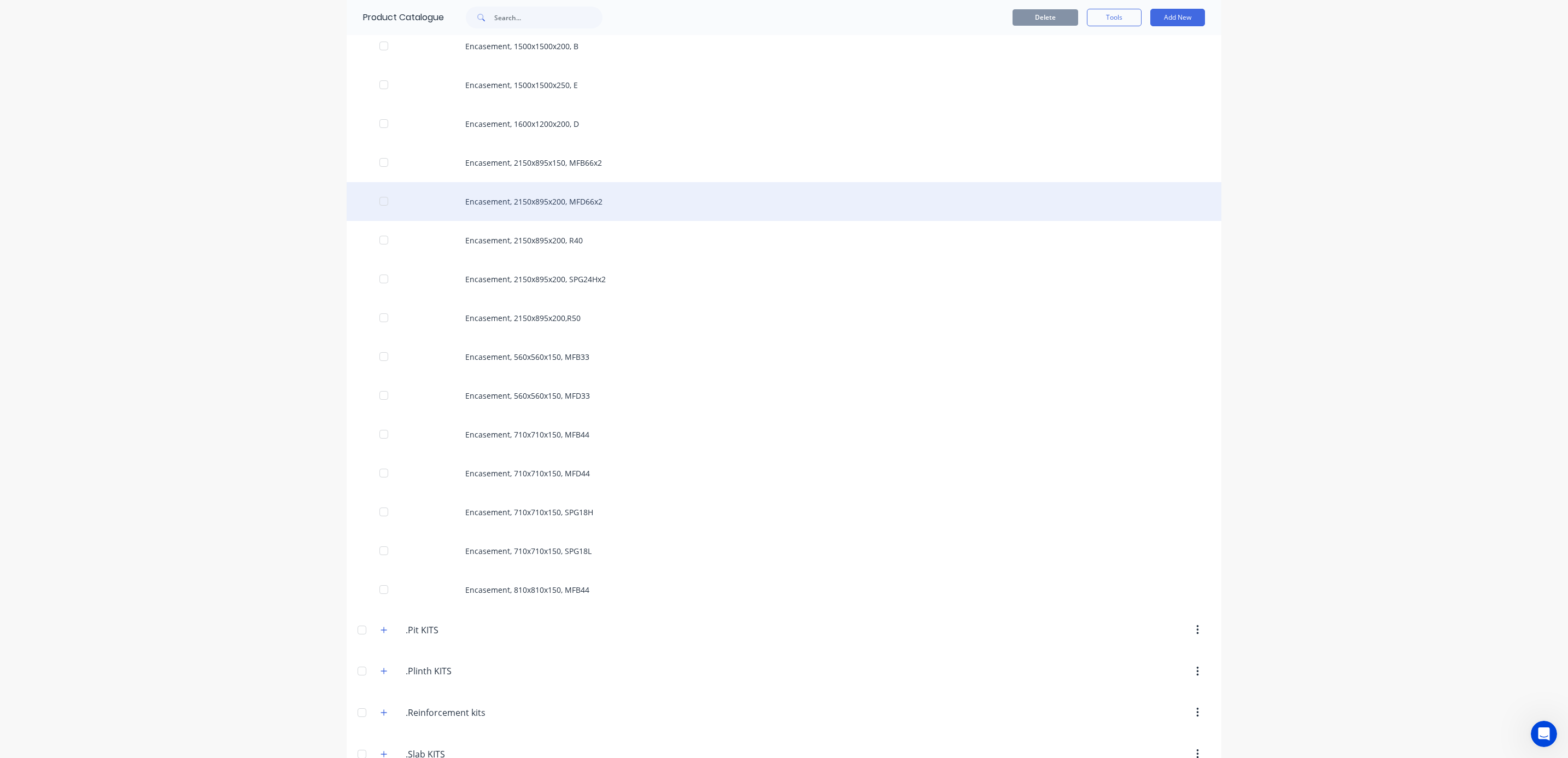
click at [524, 206] on div "Encasement, 2150x895x200, MFD66x2" at bounding box center [783, 201] width 874 height 39
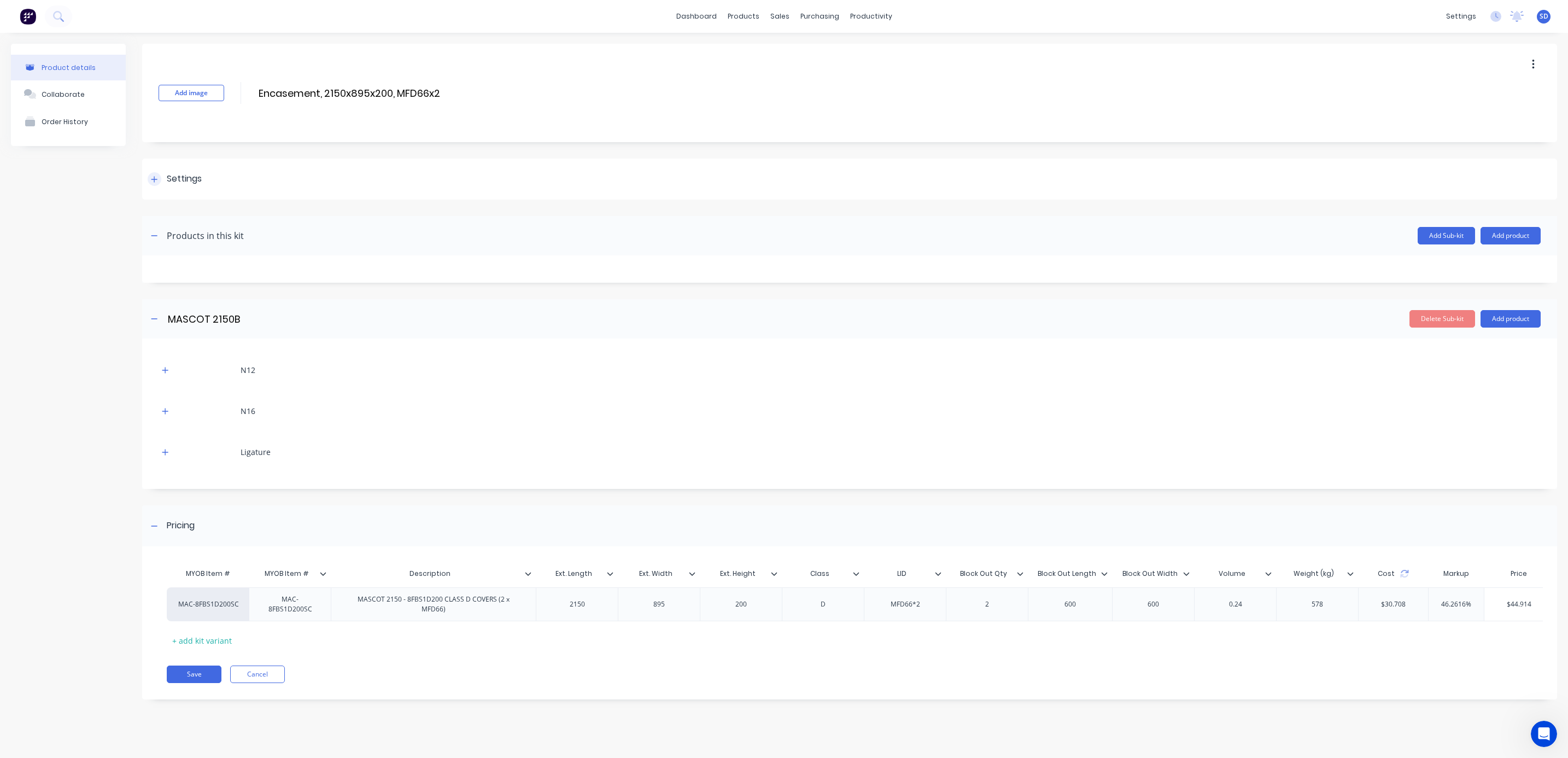
click at [185, 177] on div "Settings" at bounding box center [184, 178] width 35 height 13
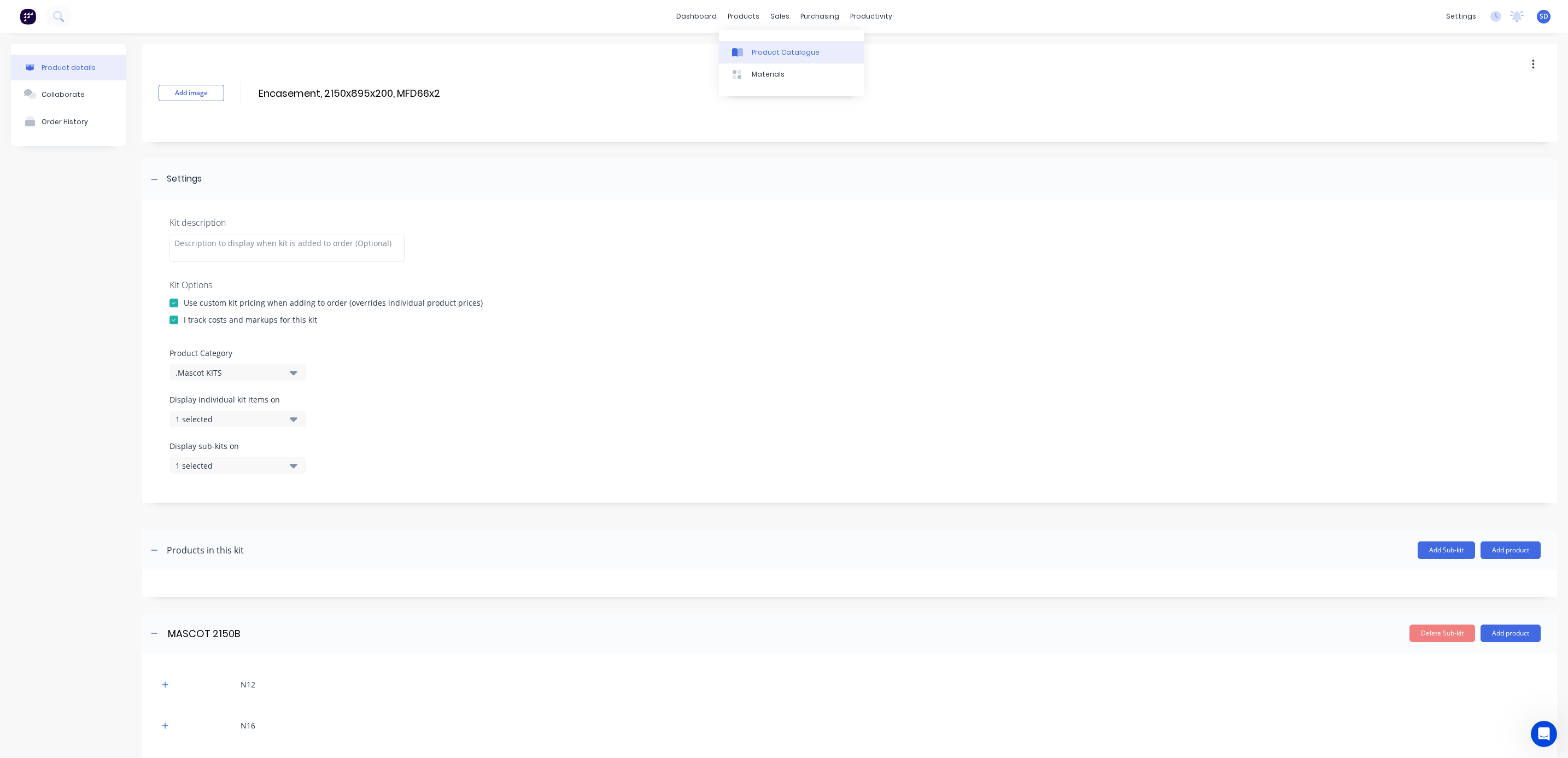
click at [762, 56] on div "Product Catalogue" at bounding box center [785, 52] width 68 height 10
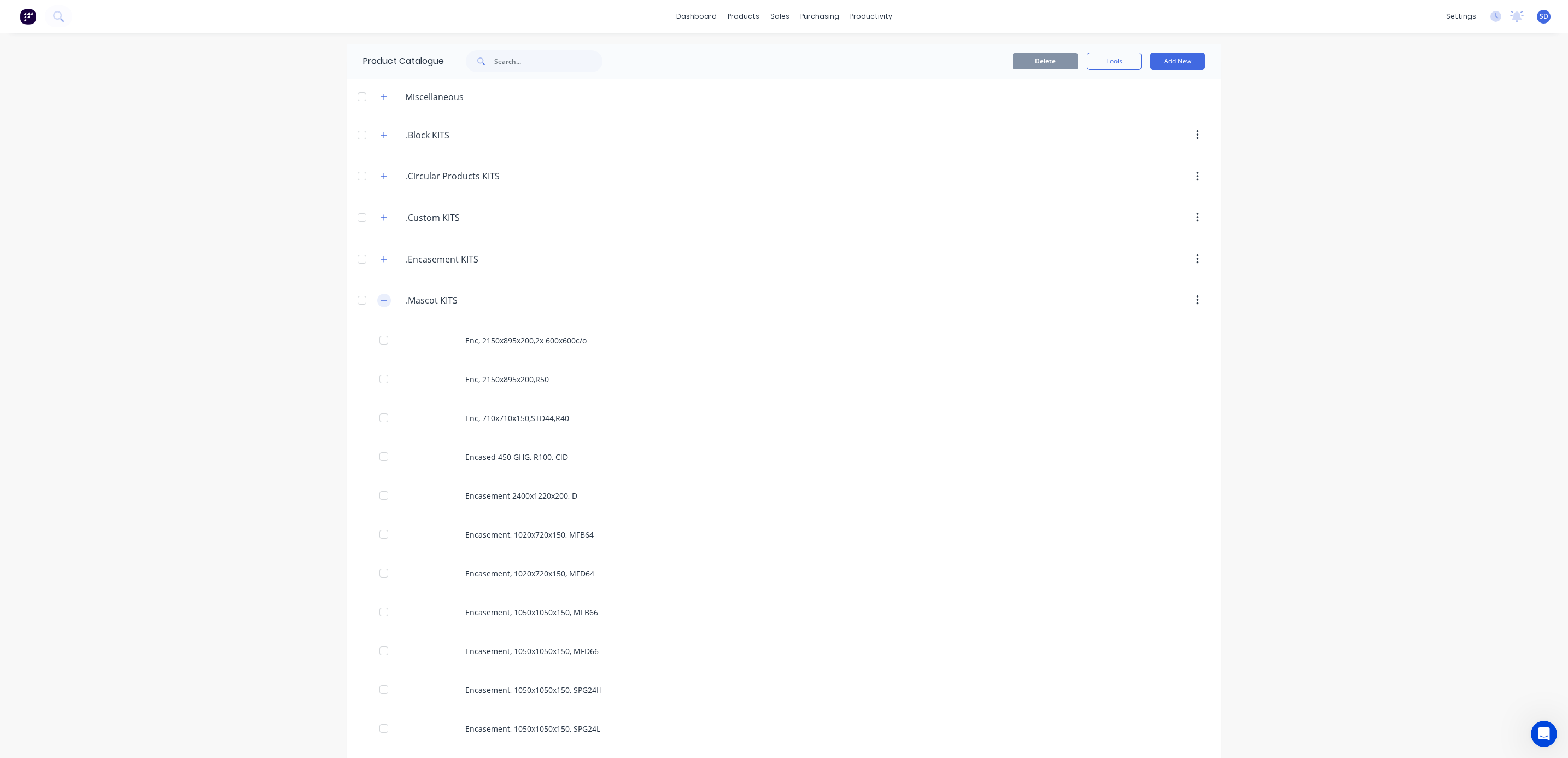
click at [380, 300] on icon "button" at bounding box center [383, 300] width 6 height 8
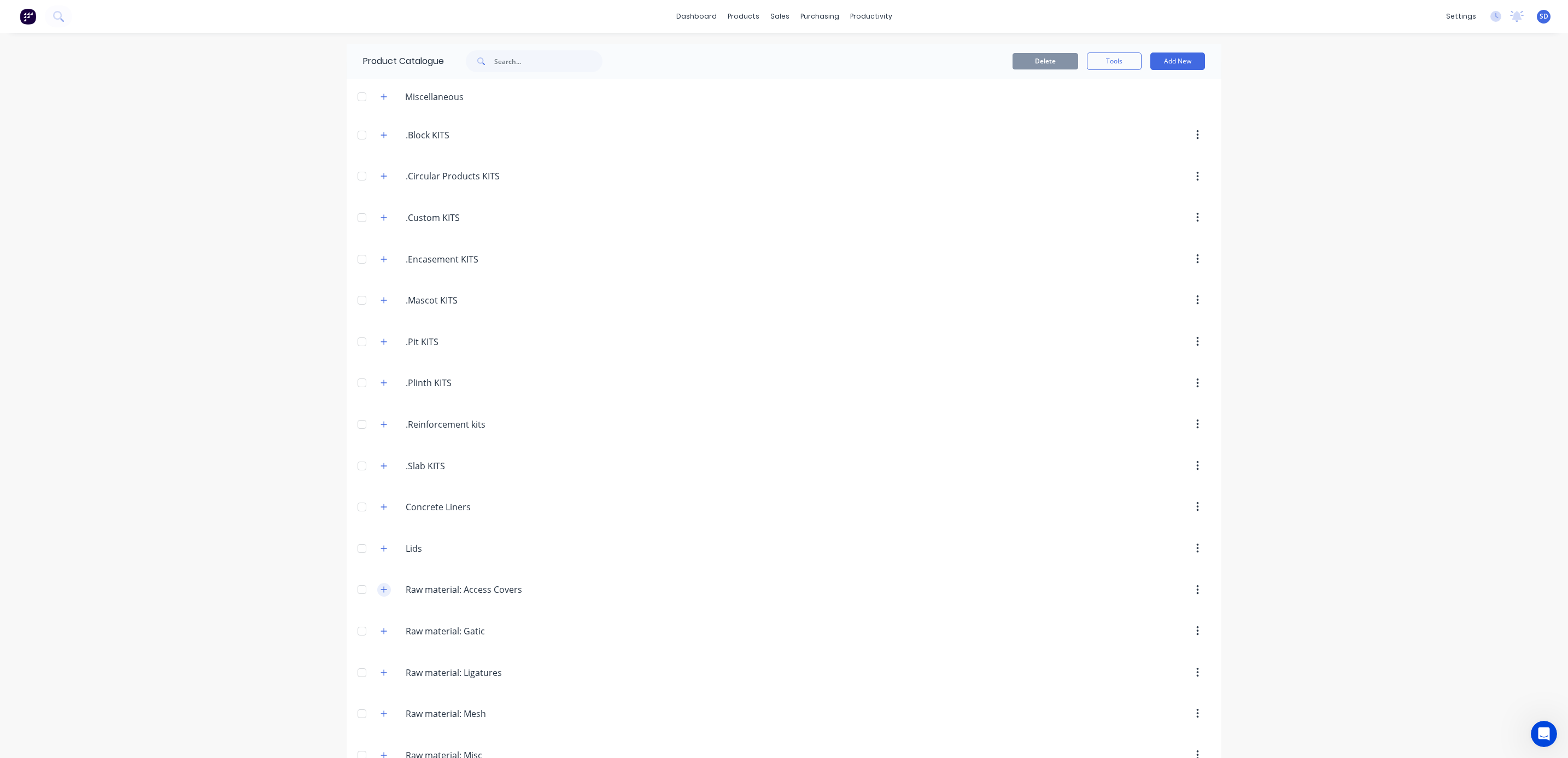
click at [380, 593] on icon "button" at bounding box center [383, 589] width 6 height 8
click at [467, 596] on div "Raw.material:.Access.Covers Raw material: Access Covers" at bounding box center [470, 589] width 148 height 14
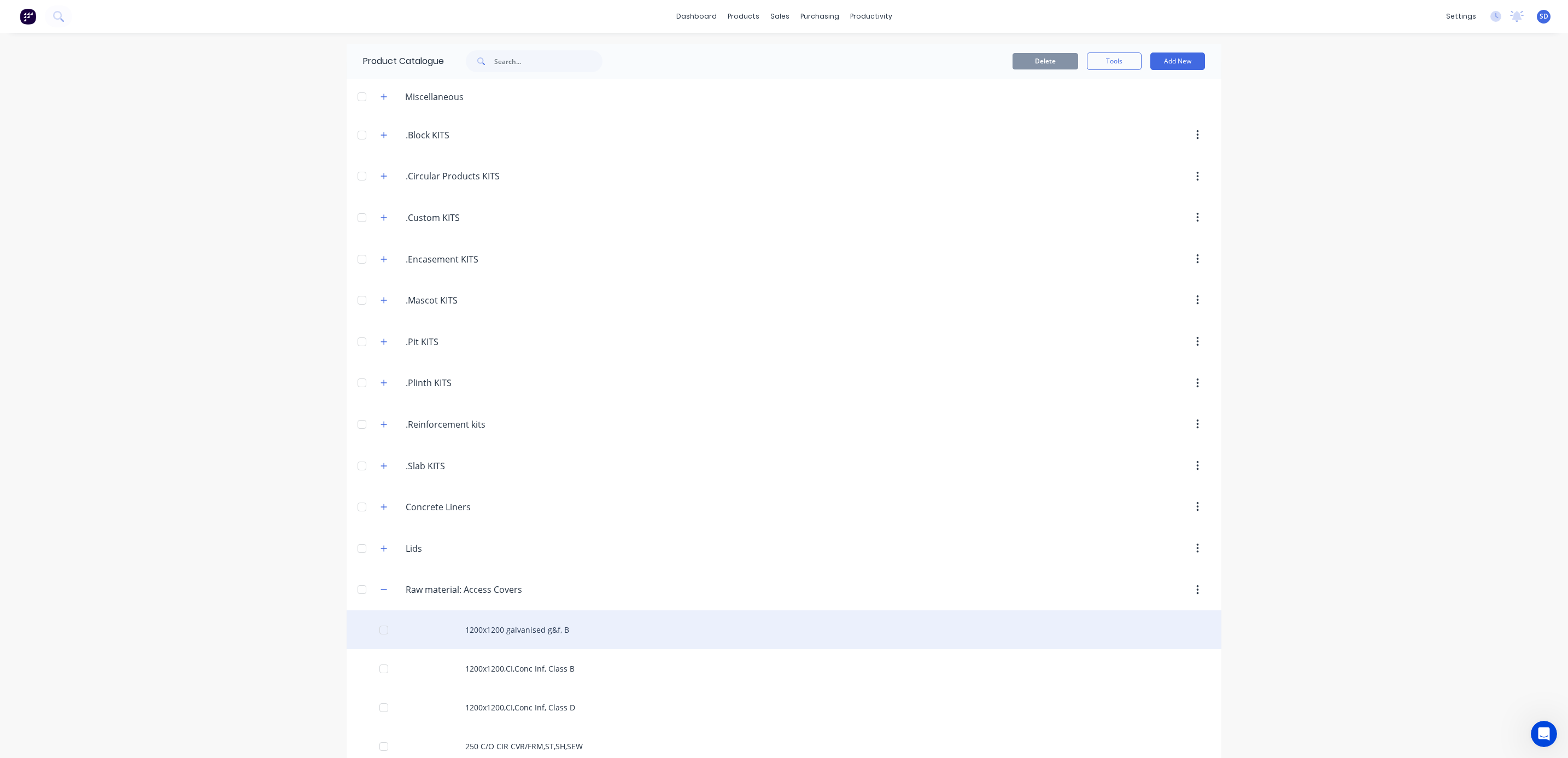
click at [524, 624] on div "1200x1200 galvanised g&f, B" at bounding box center [783, 629] width 874 height 39
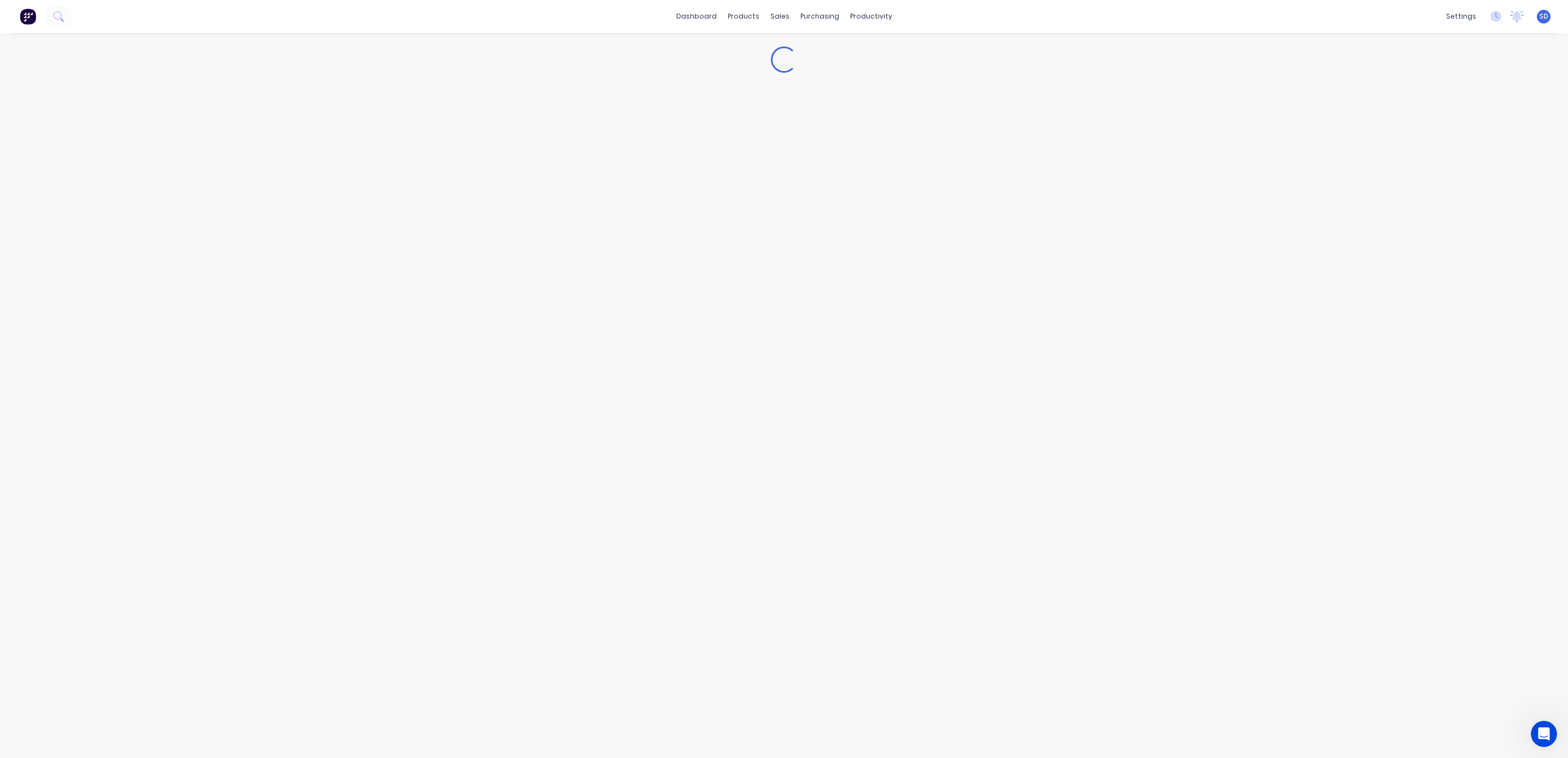
type textarea "x"
click at [187, 178] on div "Settings" at bounding box center [184, 182] width 35 height 13
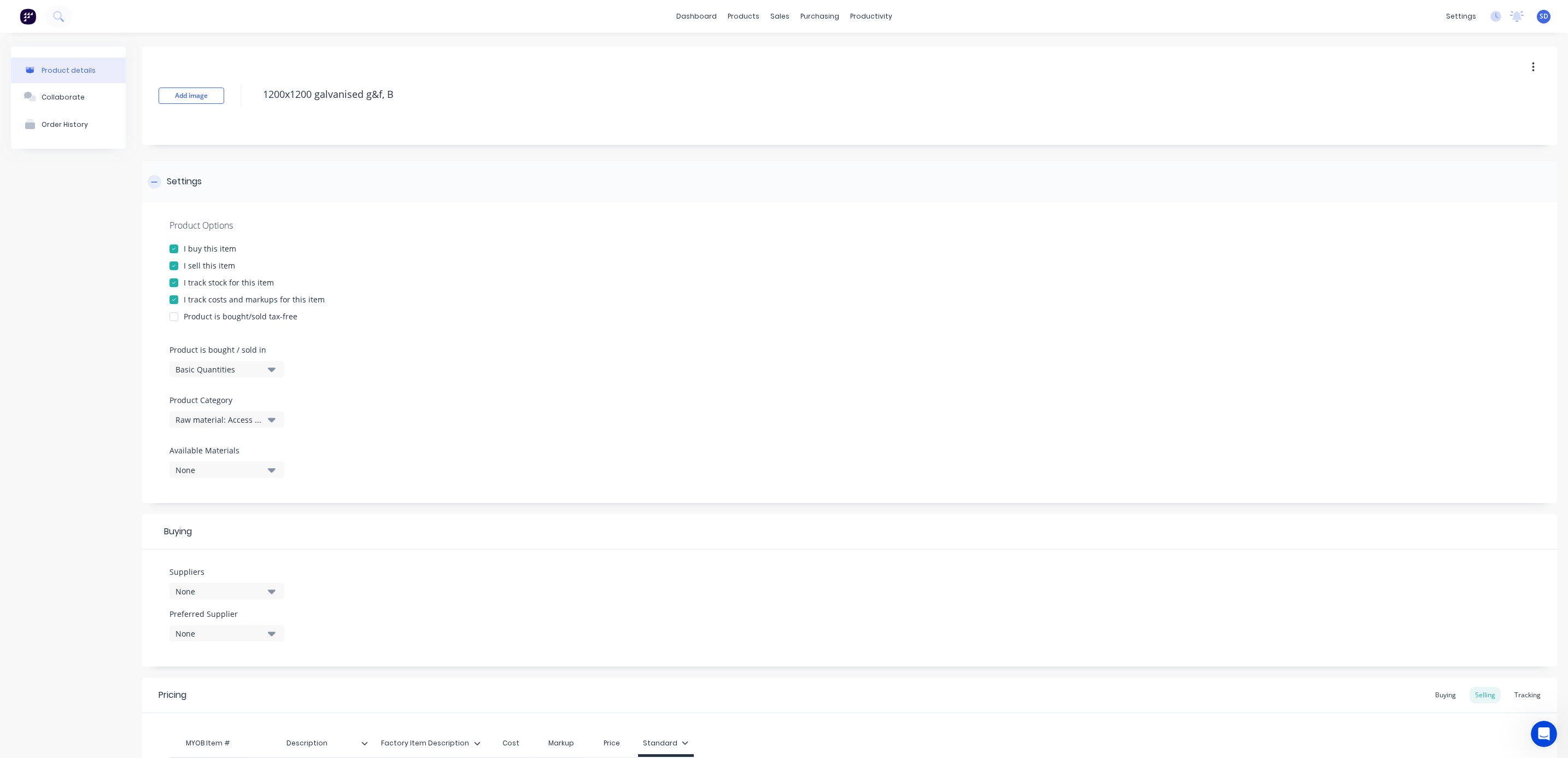
click at [173, 180] on div "Settings" at bounding box center [184, 182] width 35 height 13
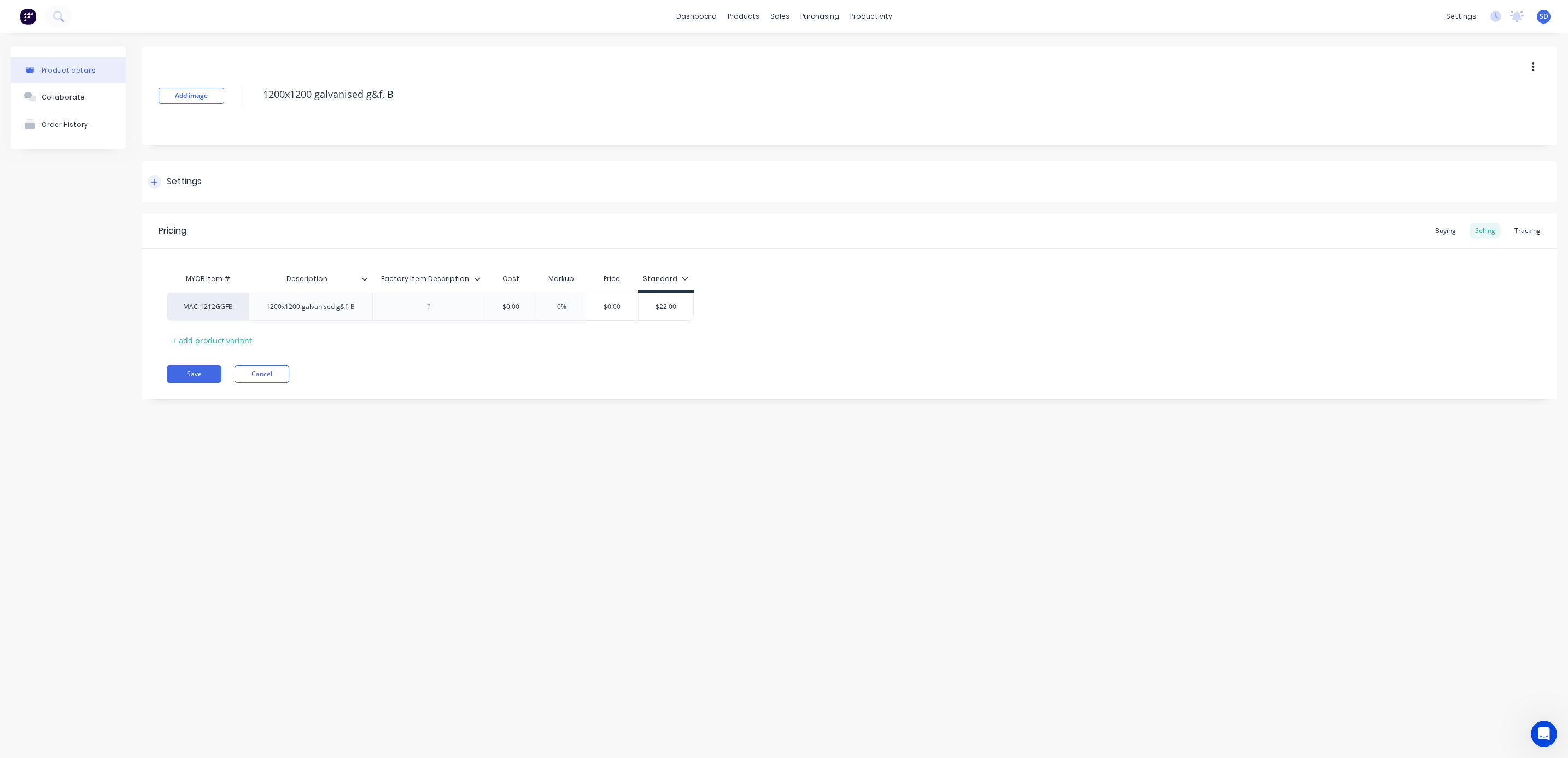
click at [153, 181] on icon at bounding box center [154, 182] width 6 height 8
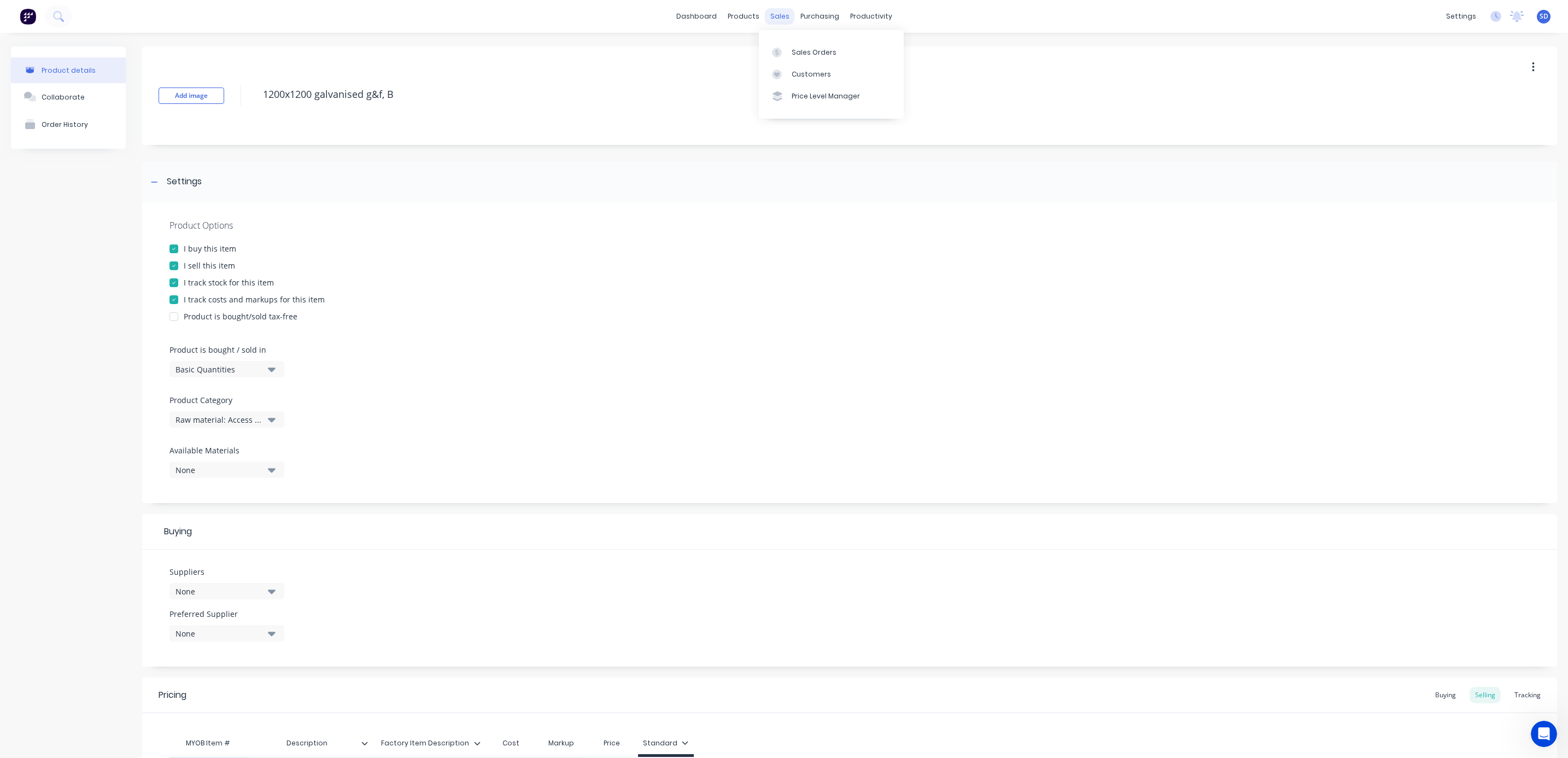
click at [765, 15] on div "sales" at bounding box center [780, 17] width 30 height 17
click at [802, 50] on div "Sales Orders" at bounding box center [814, 52] width 45 height 10
